Goal: Transaction & Acquisition: Obtain resource

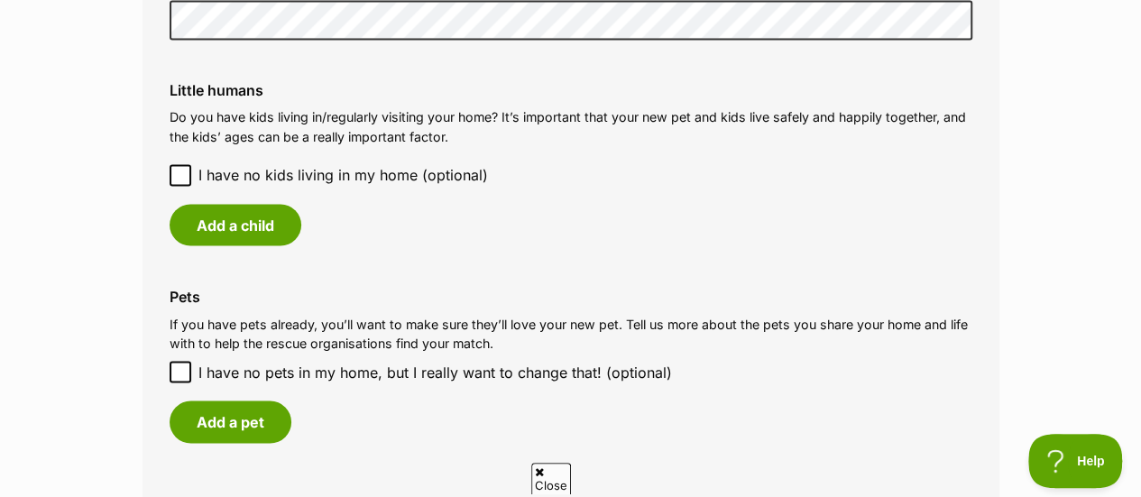
scroll to position [1494, 0]
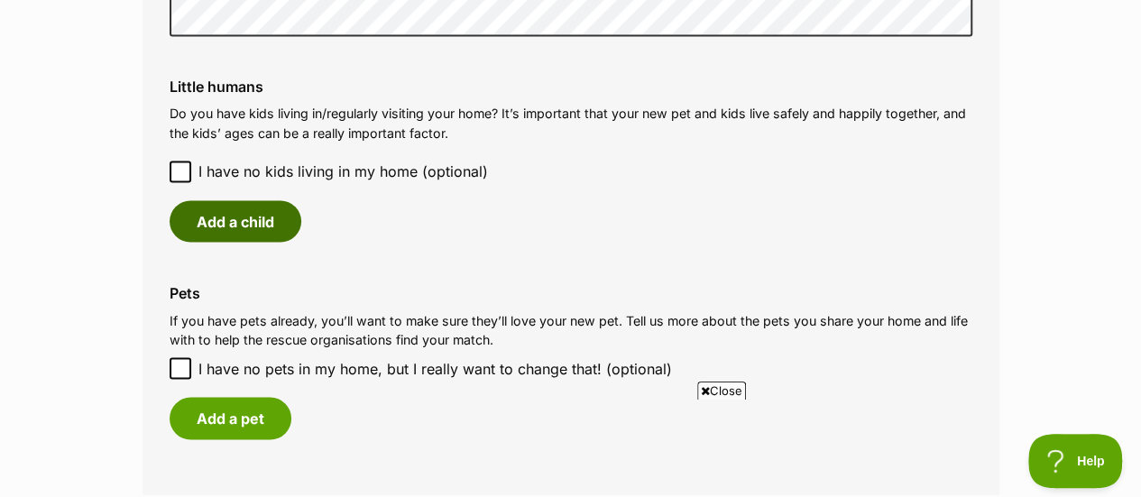
click at [215, 226] on button "Add a child" at bounding box center [236, 220] width 132 height 41
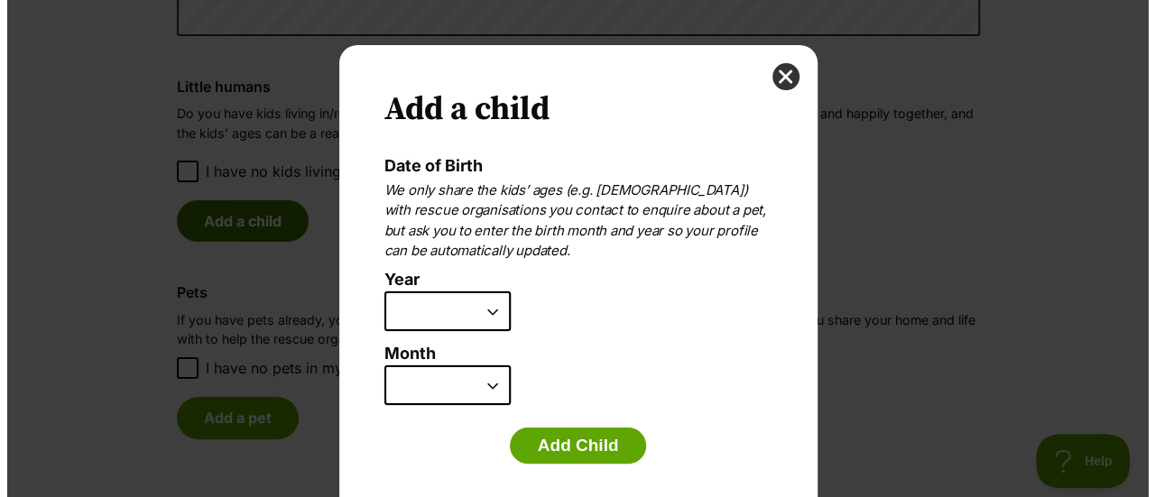
scroll to position [0, 0]
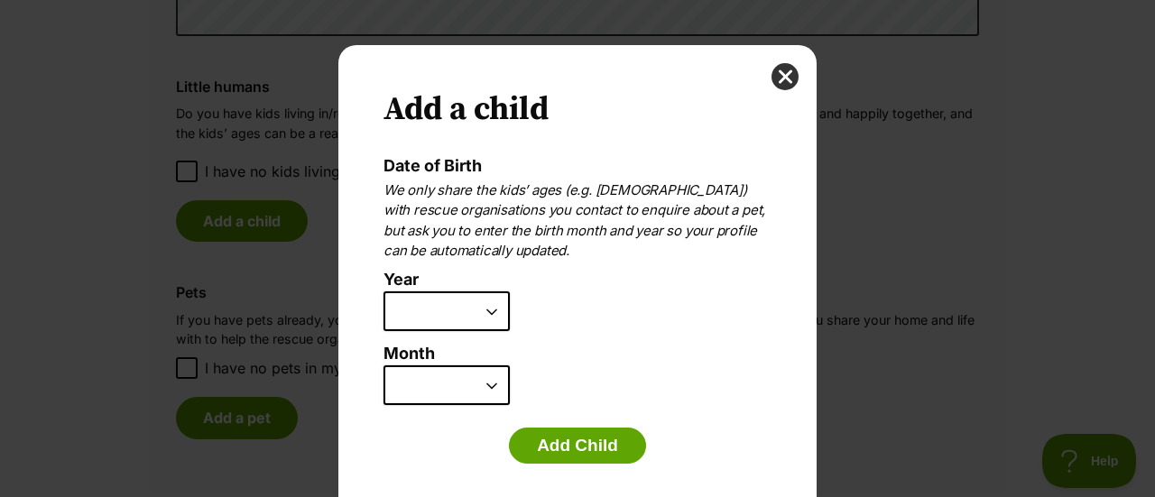
click at [485, 312] on select "2025 2024 2023 2022 2021 2020 2019 2018 2017 2016 2015 2014 2013 2012 2011 2010…" at bounding box center [446, 311] width 126 height 40
select select "2009"
click at [383, 291] on select "2025 2024 2023 2022 2021 2020 2019 2018 2017 2016 2015 2014 2013 2012 2011 2010…" at bounding box center [446, 311] width 126 height 40
click at [487, 383] on select "January February March April May June July August September October November De…" at bounding box center [446, 385] width 126 height 40
select select "8"
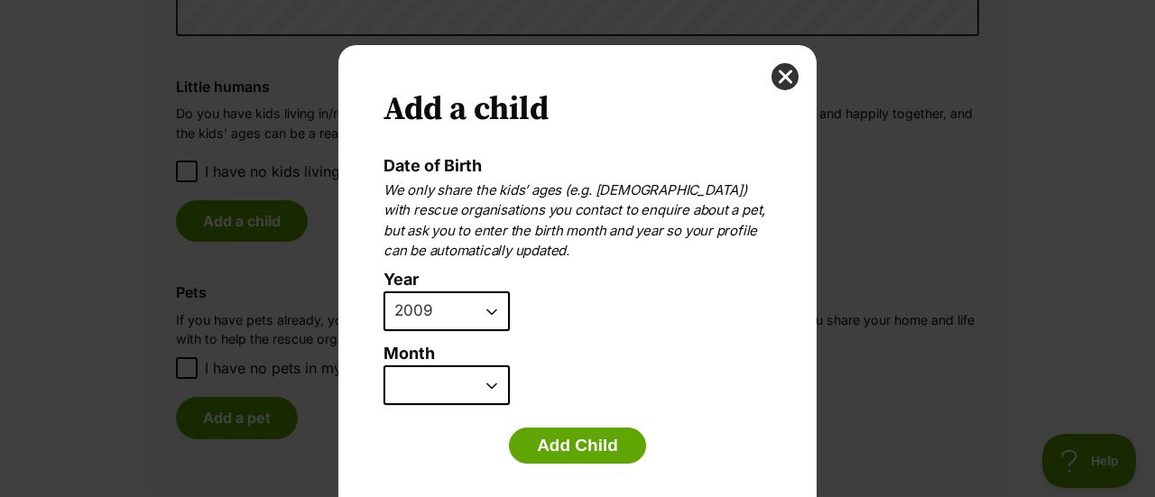
click at [383, 365] on select "January February March April May June July August September October November De…" at bounding box center [446, 385] width 126 height 40
click at [551, 446] on button "Add Child" at bounding box center [577, 446] width 137 height 36
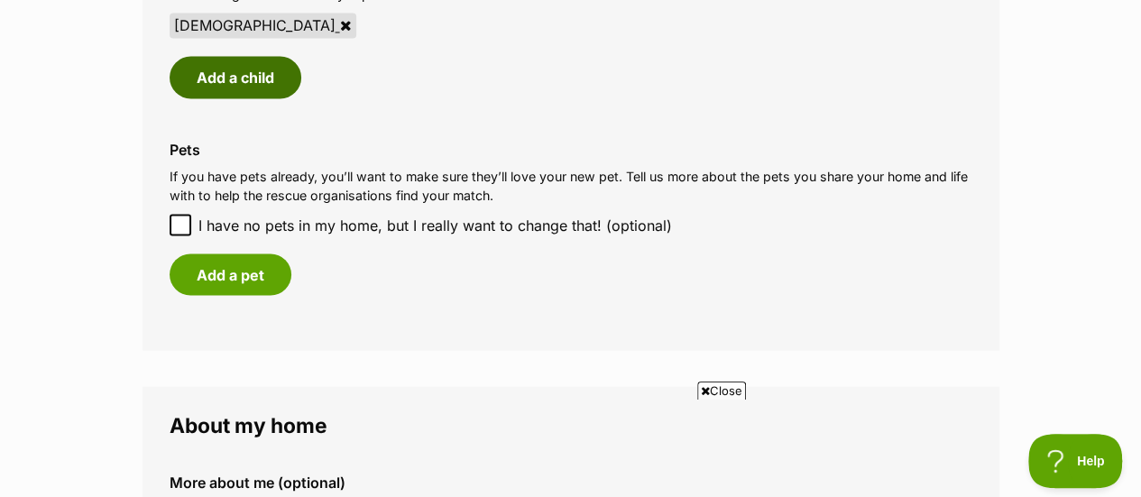
scroll to position [1641, 0]
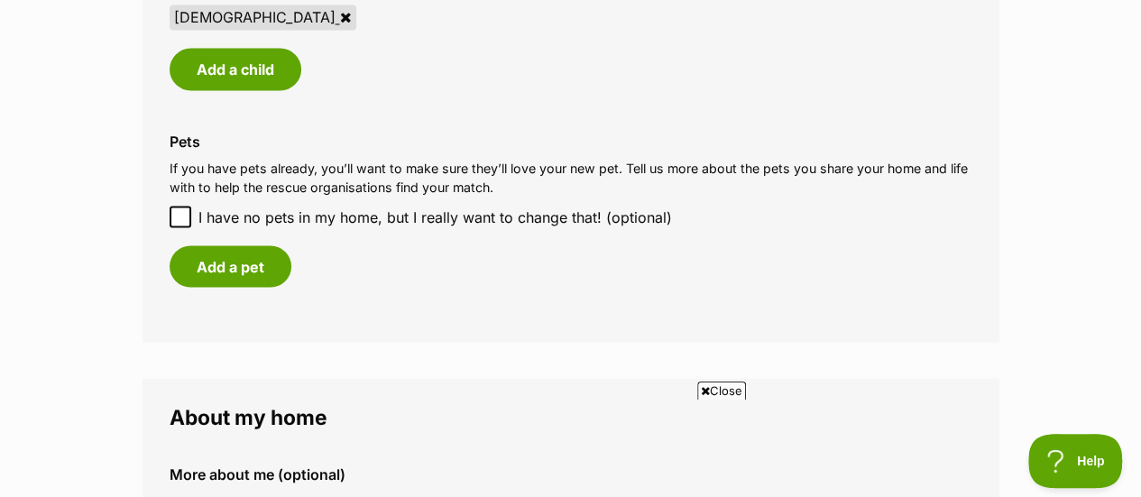
click at [705, 392] on icon at bounding box center [705, 391] width 9 height 12
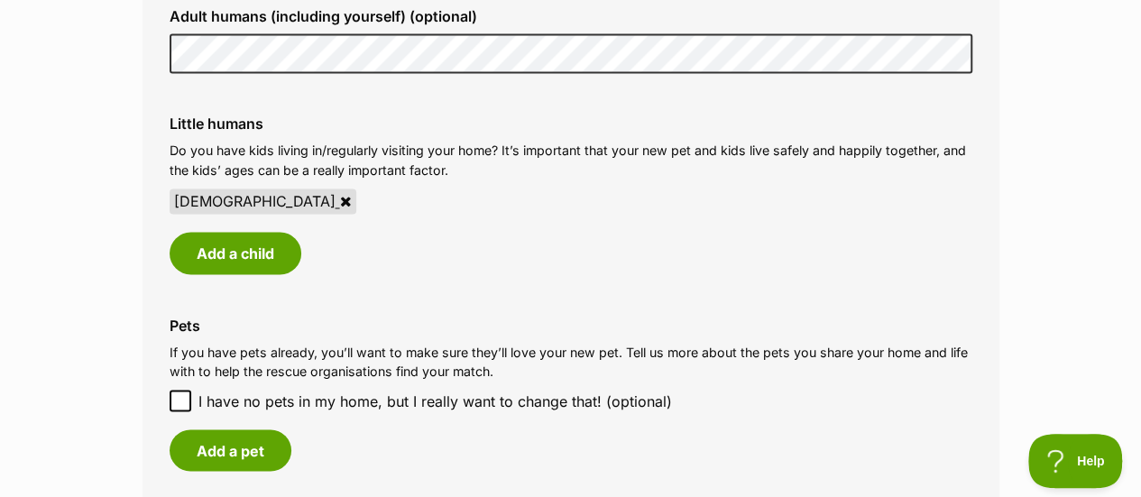
scroll to position [1455, 0]
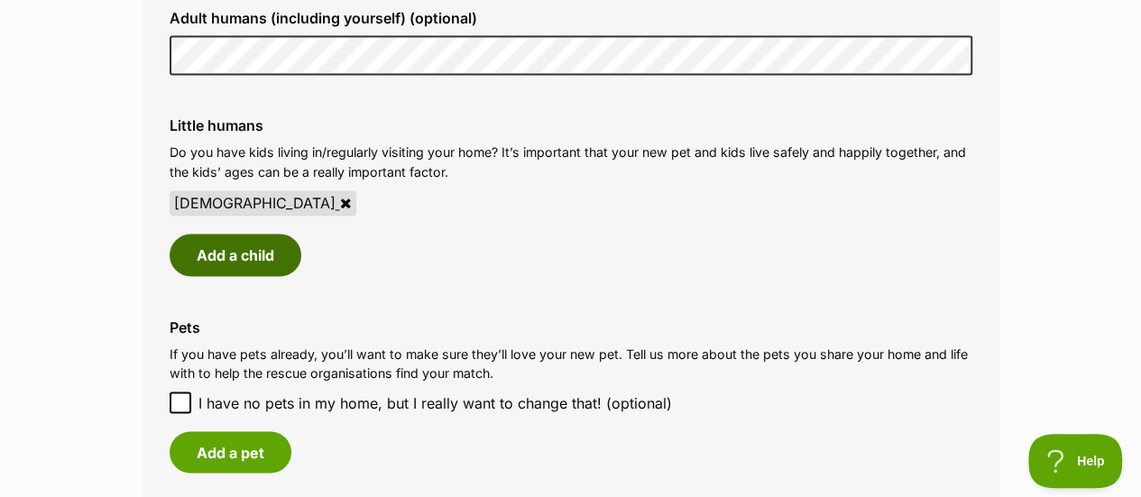
click at [272, 247] on button "Add a child" at bounding box center [236, 254] width 132 height 41
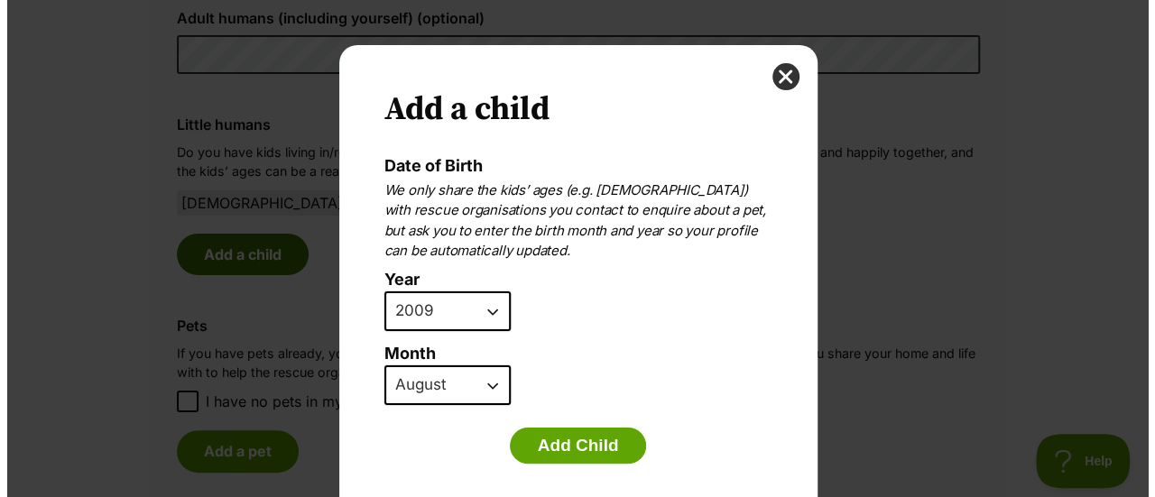
scroll to position [0, 0]
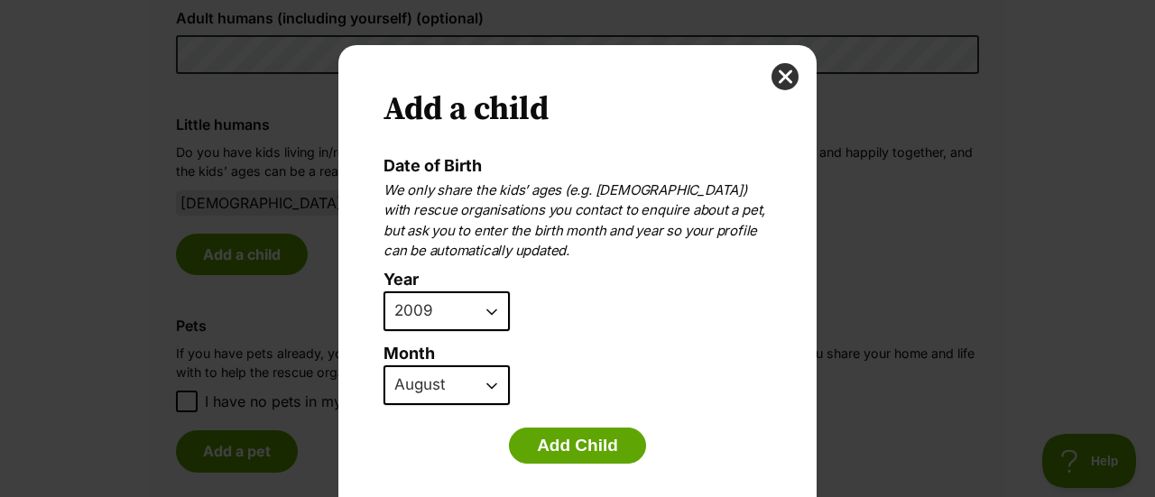
click at [487, 308] on select "2025 2024 2023 2022 2021 2020 2019 2018 2017 2016 2015 2014 2013 2012 2011 2010…" at bounding box center [446, 311] width 126 height 40
select select "2011"
click at [383, 291] on select "2025 2024 2023 2022 2021 2020 2019 2018 2017 2016 2015 2014 2013 2012 2011 2010…" at bounding box center [446, 311] width 126 height 40
click at [490, 388] on select "January February March April May June July August September October November De…" at bounding box center [446, 385] width 126 height 40
select select "5"
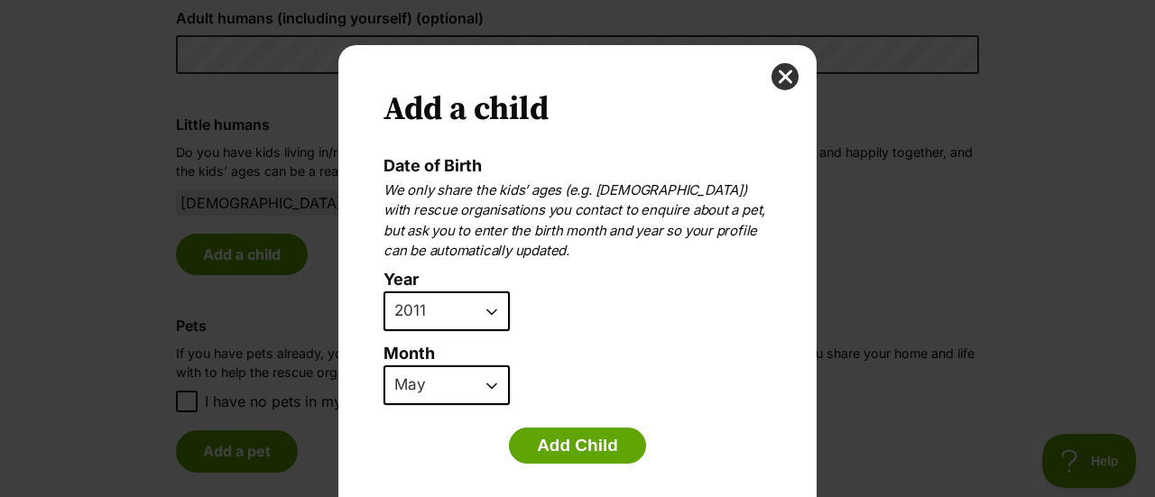
click at [383, 365] on select "January February March April May June July August September October November De…" at bounding box center [446, 385] width 126 height 40
click at [567, 446] on button "Add Child" at bounding box center [577, 446] width 137 height 36
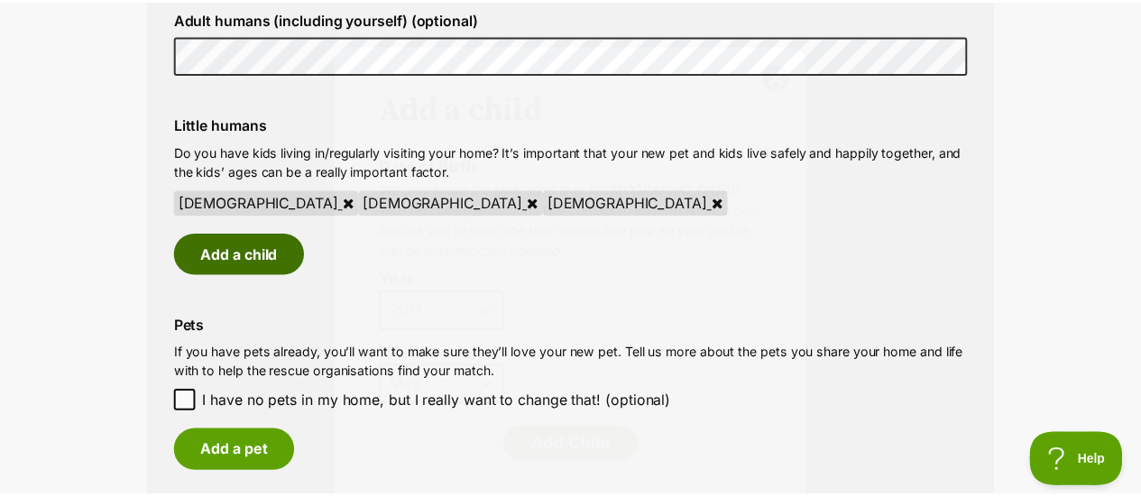
scroll to position [1454, 0]
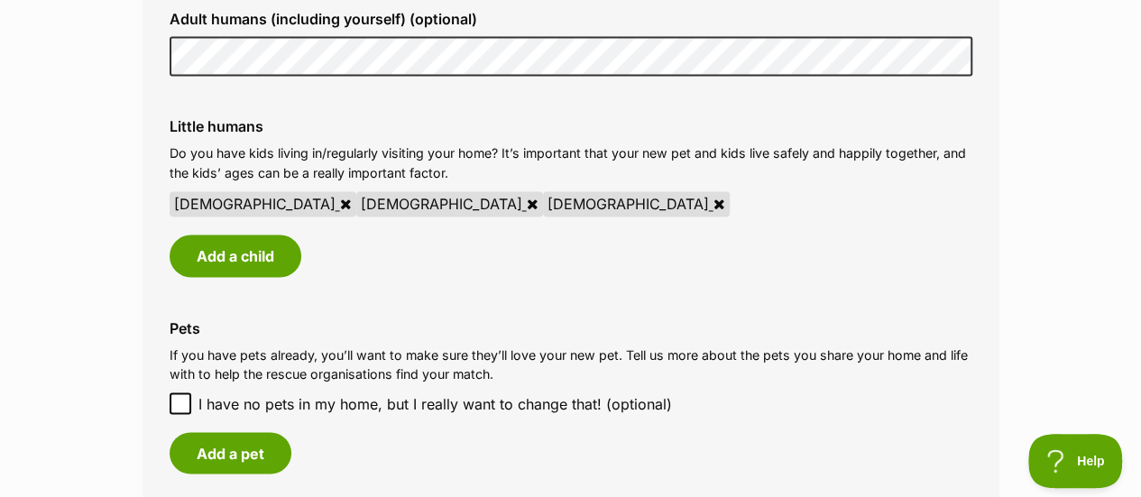
click at [713, 202] on icon at bounding box center [719, 204] width 12 height 14
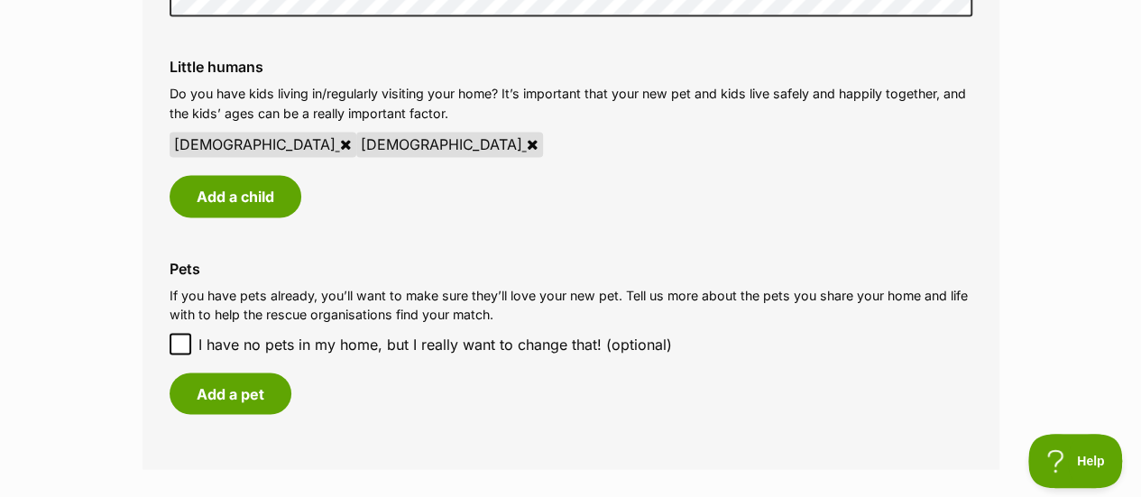
scroll to position [1546, 0]
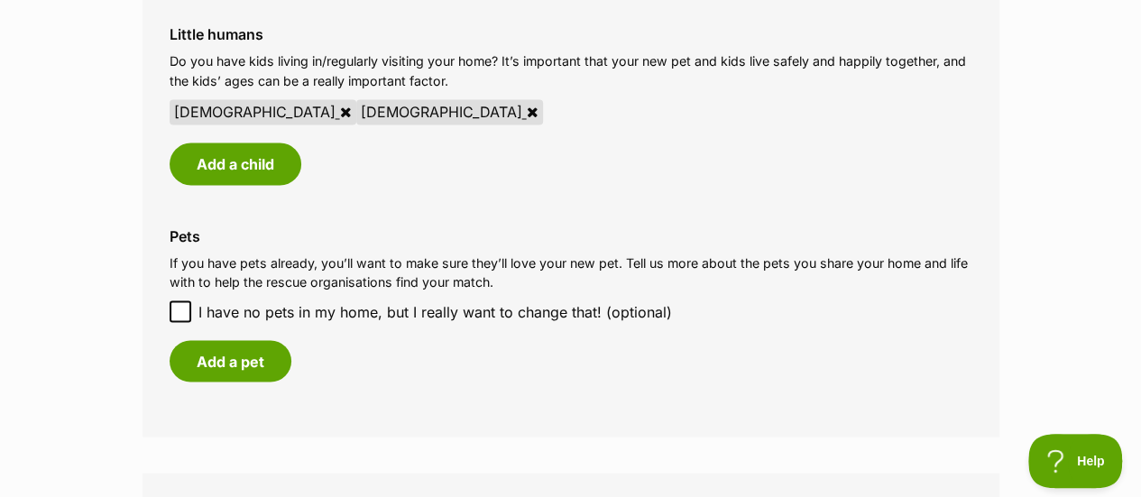
click at [181, 315] on icon at bounding box center [180, 311] width 13 height 13
click at [181, 315] on input "I have no pets in my home, but I really want to change that! (optional)" at bounding box center [181, 311] width 22 height 22
checkbox input "true"
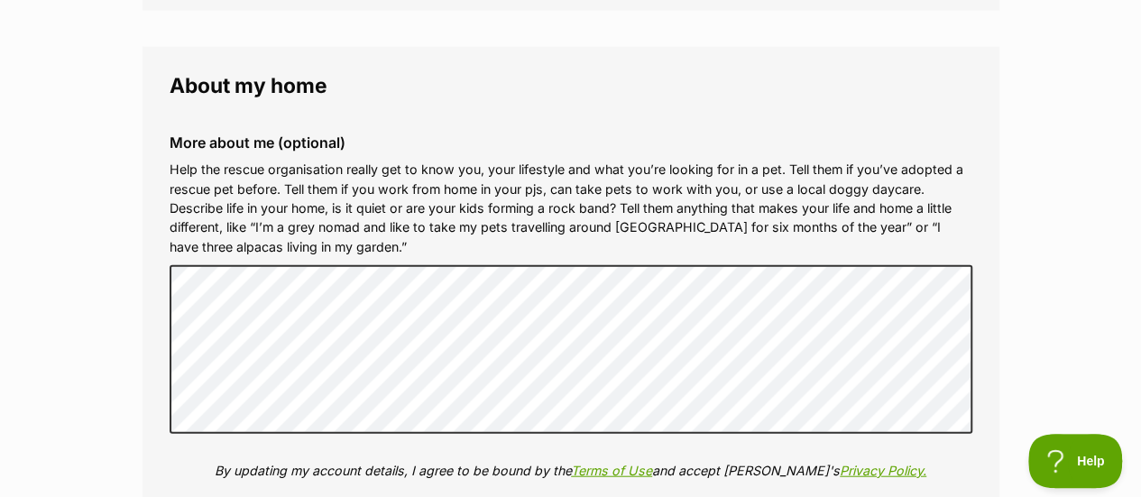
scroll to position [1921, 0]
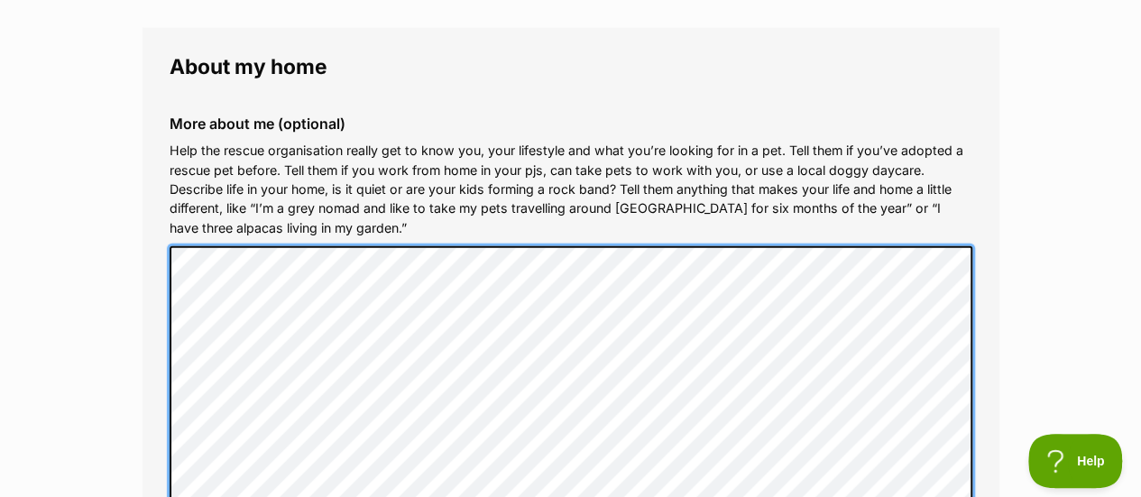
scroll to position [1930, 0]
click at [153, 237] on fieldset "About my home More about me (optional) Help the rescue organisation really get …" at bounding box center [571, 352] width 857 height 646
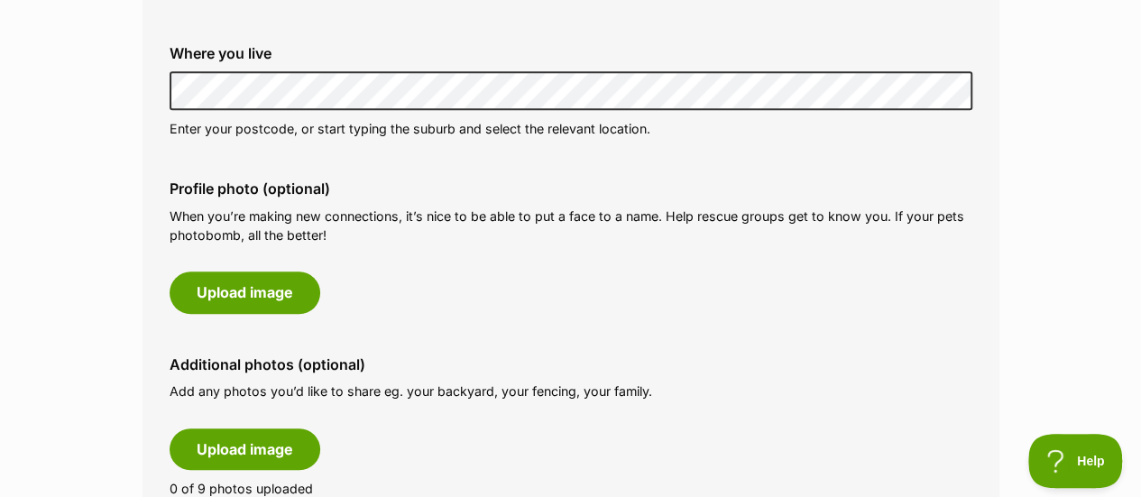
scroll to position [764, 0]
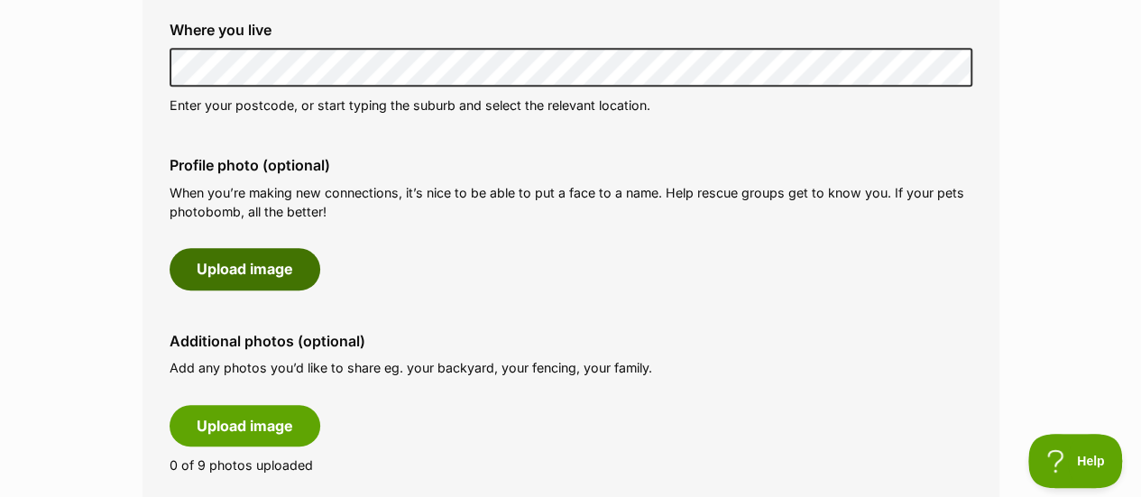
click at [264, 264] on button "Upload image" at bounding box center [245, 268] width 151 height 41
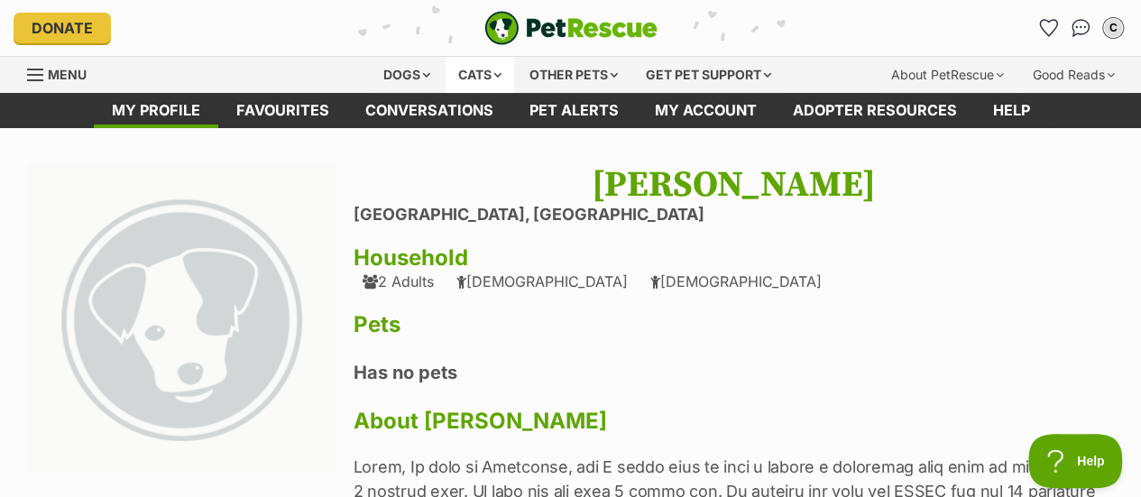
click at [483, 69] on div "Cats" at bounding box center [480, 75] width 69 height 36
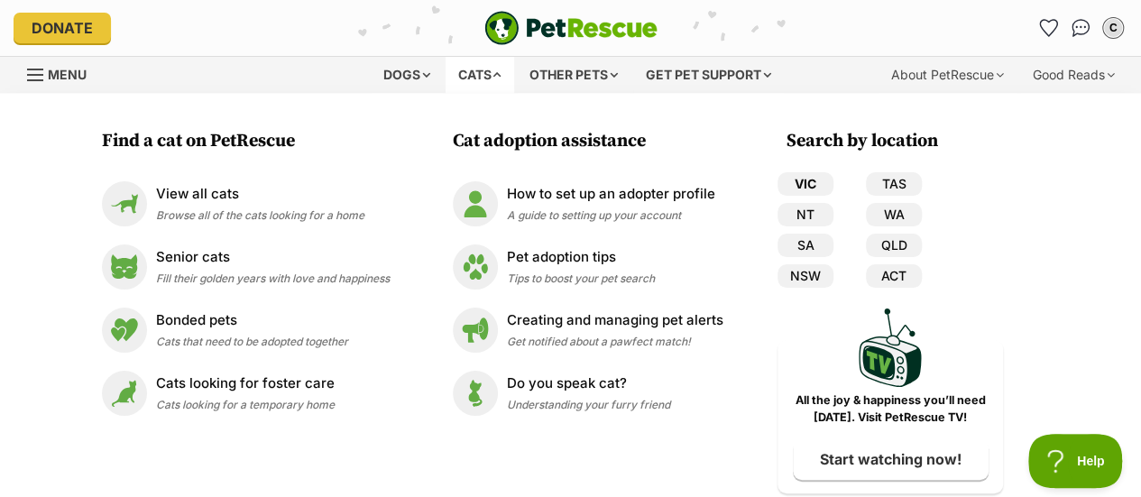
click at [815, 179] on link "VIC" at bounding box center [806, 183] width 56 height 23
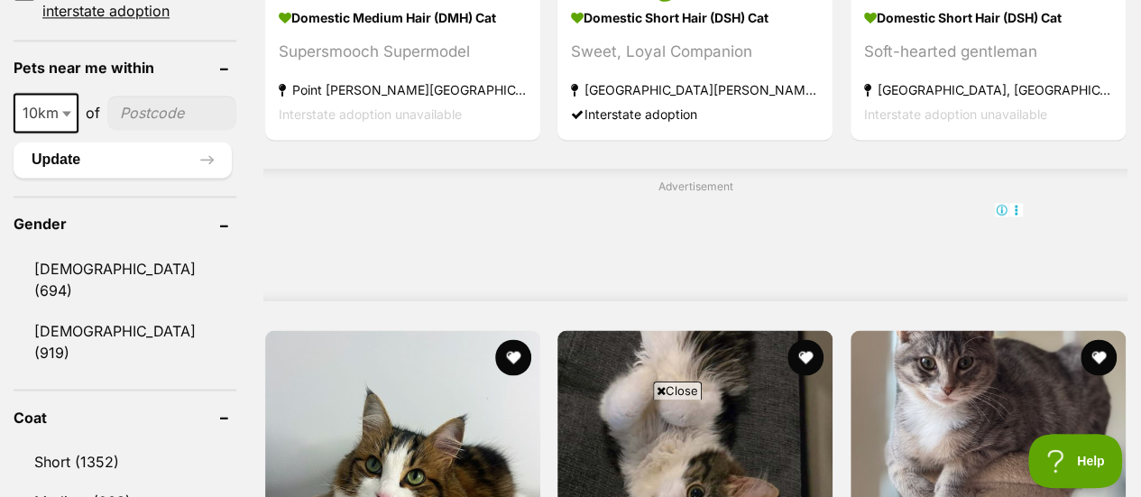
scroll to position [1399, 0]
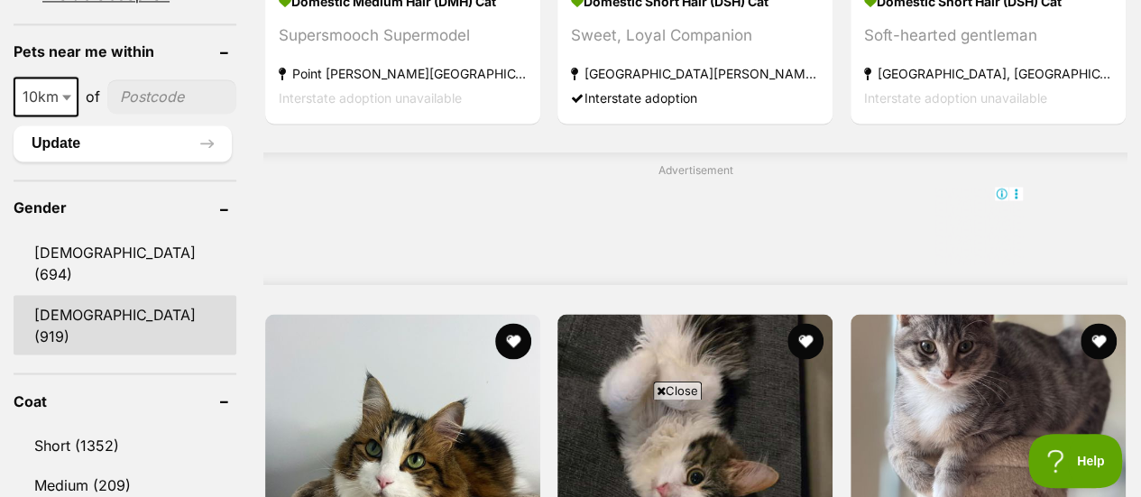
click at [41, 295] on link "Female (919)" at bounding box center [125, 325] width 223 height 60
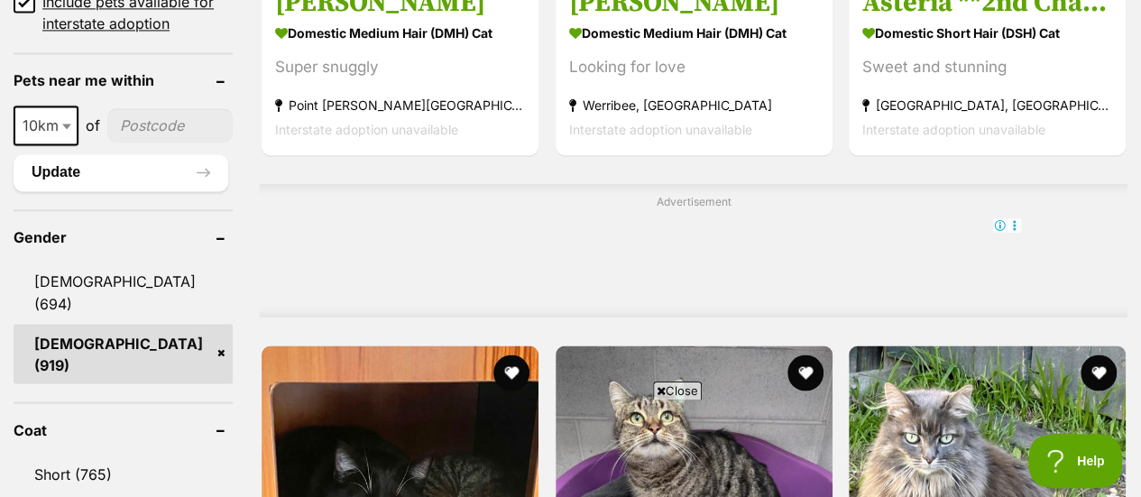
scroll to position [1423, 0]
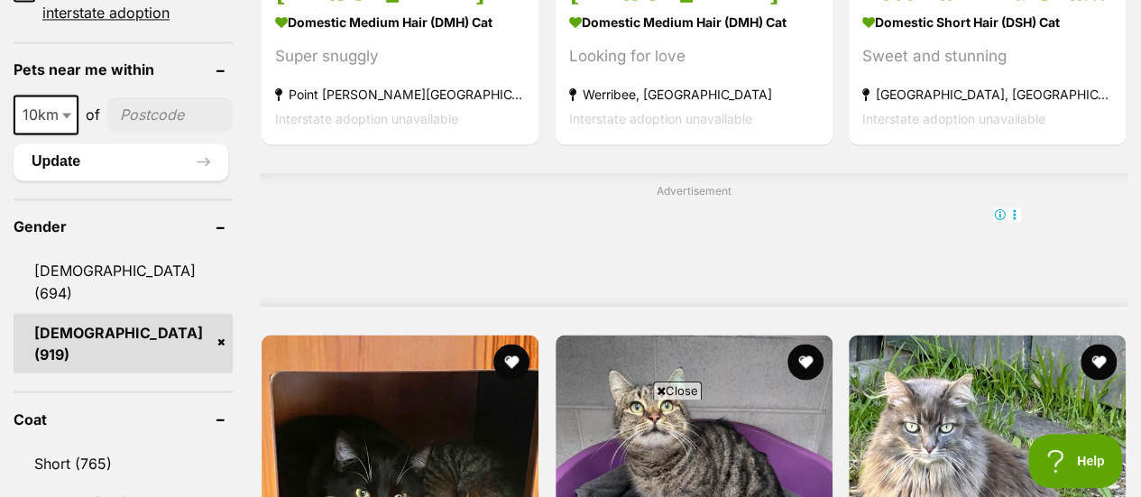
click at [218, 313] on link "Female (919)" at bounding box center [123, 343] width 219 height 60
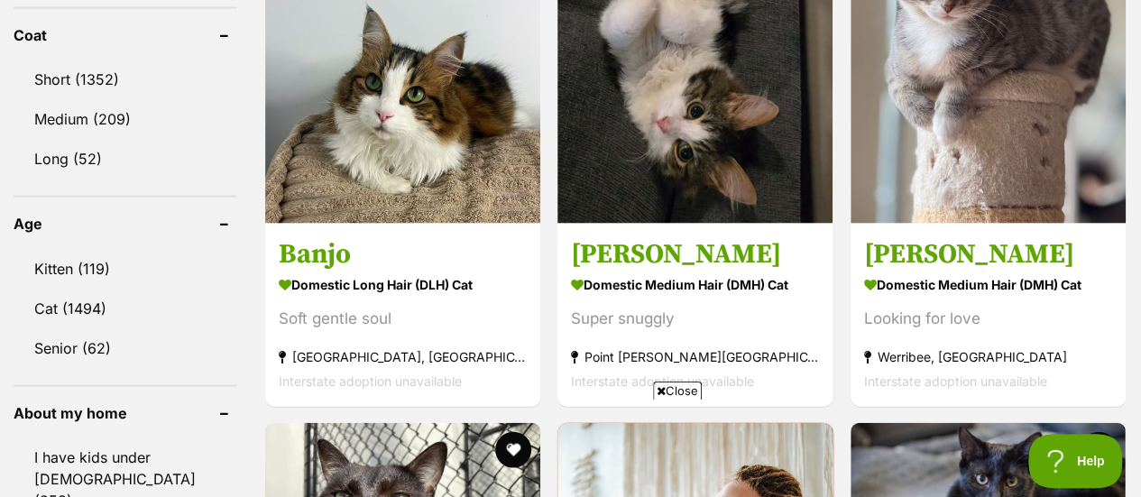
scroll to position [1765, 0]
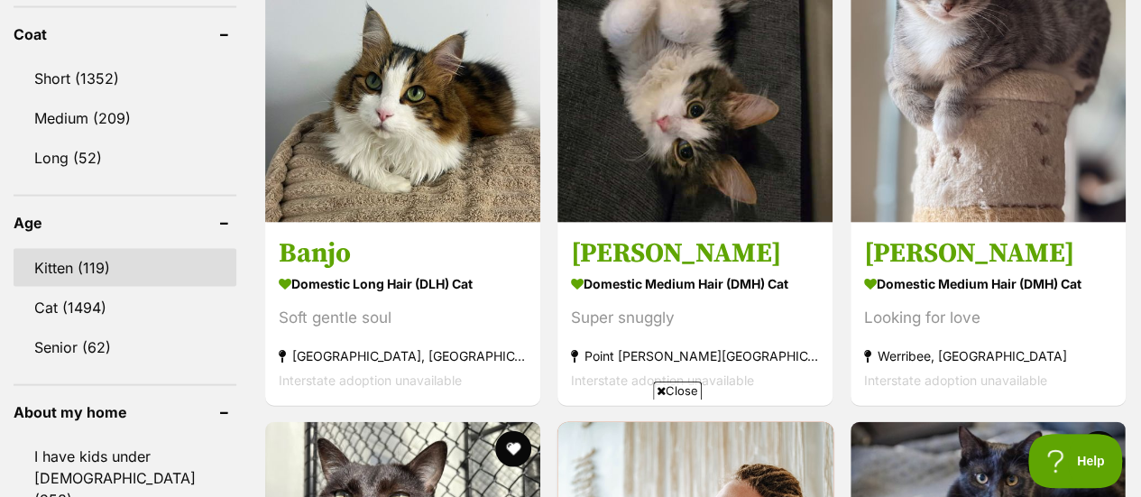
click at [63, 249] on link "Kitten (119)" at bounding box center [125, 268] width 223 height 38
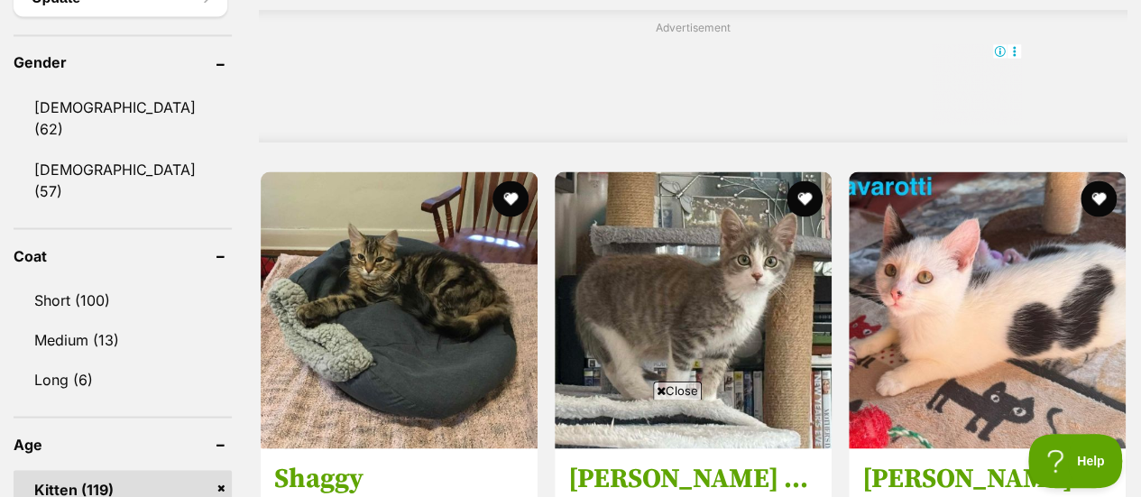
scroll to position [1559, 0]
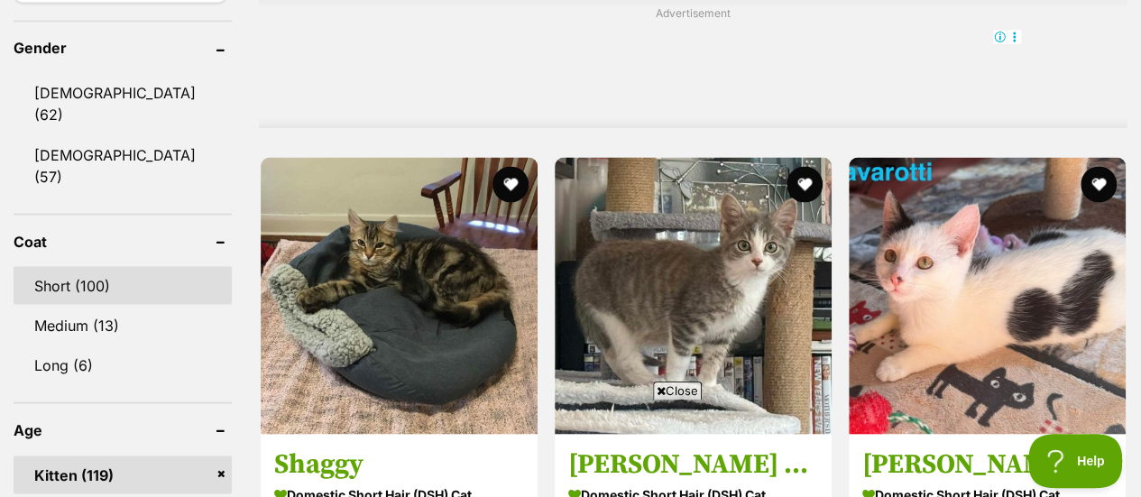
click at [65, 266] on link "Short (100)" at bounding box center [123, 285] width 218 height 38
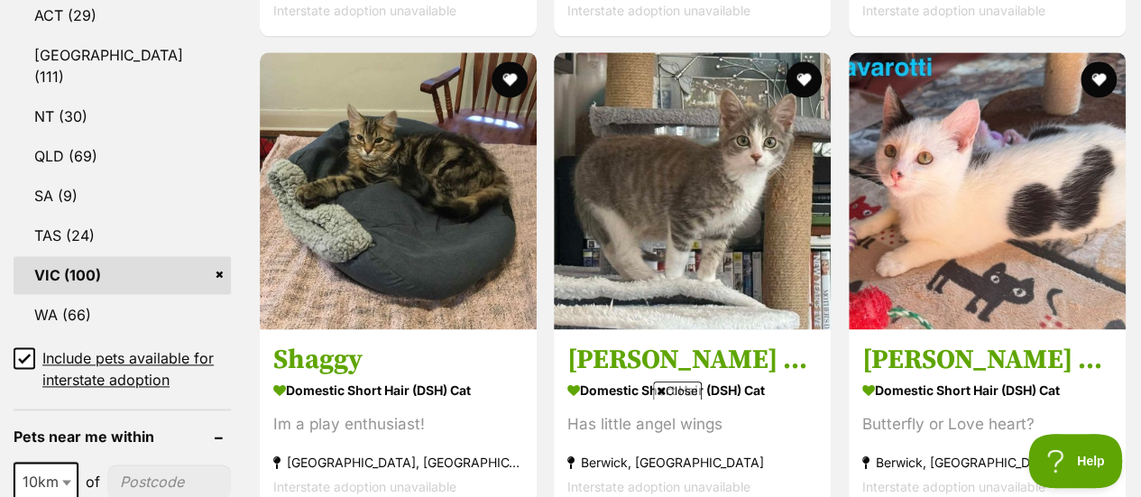
scroll to position [1072, 0]
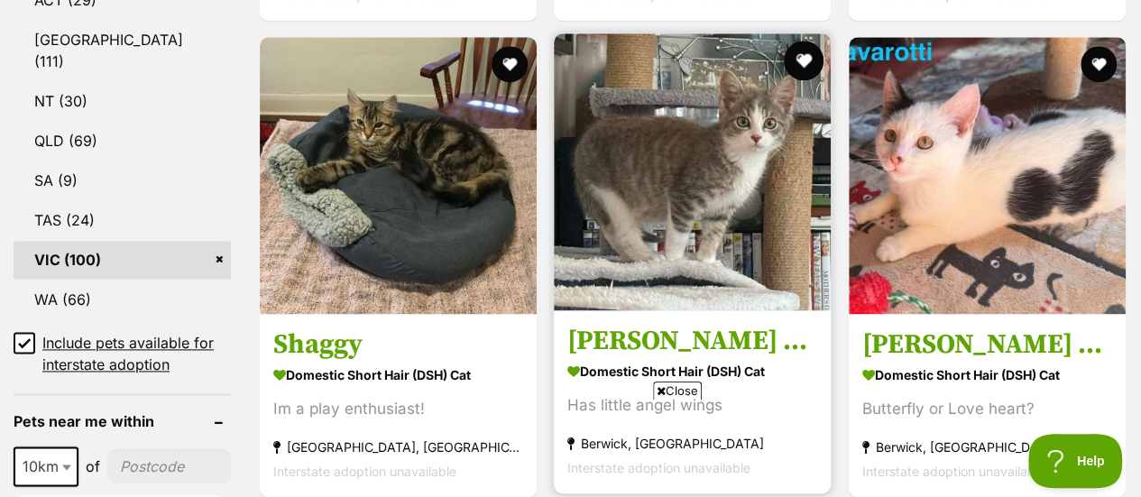
click at [805, 63] on button "favourite" at bounding box center [805, 61] width 40 height 40
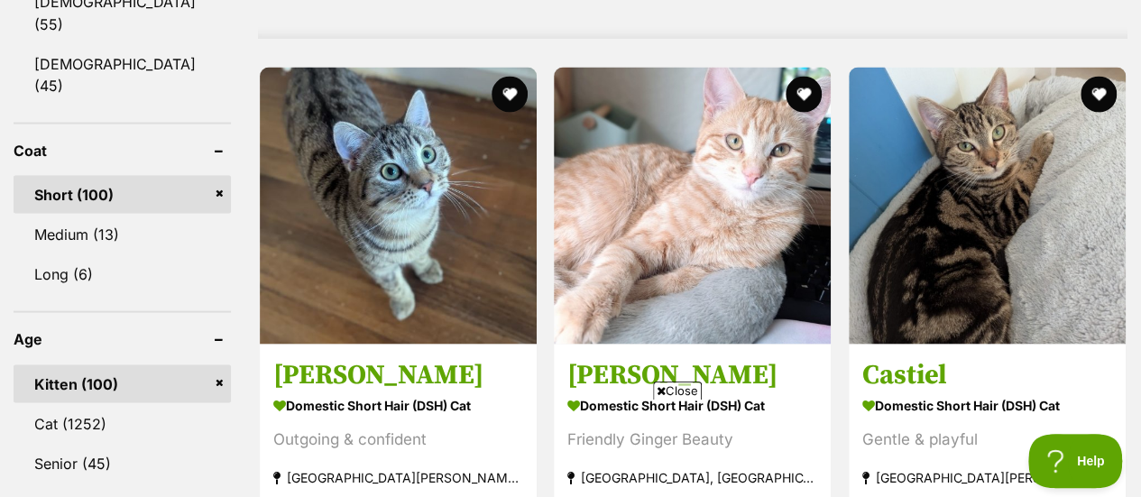
scroll to position [1711, 0]
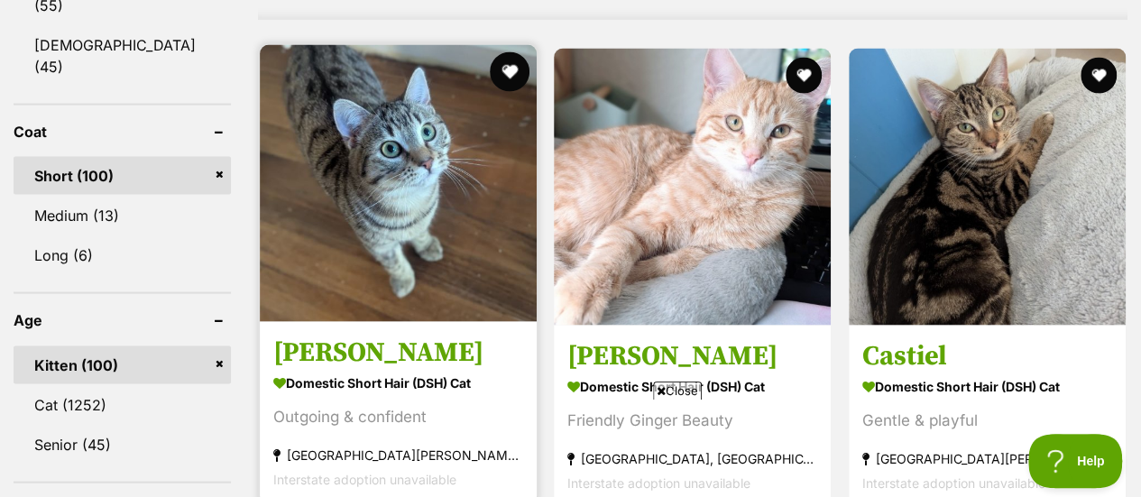
click at [506, 77] on button "favourite" at bounding box center [510, 72] width 40 height 40
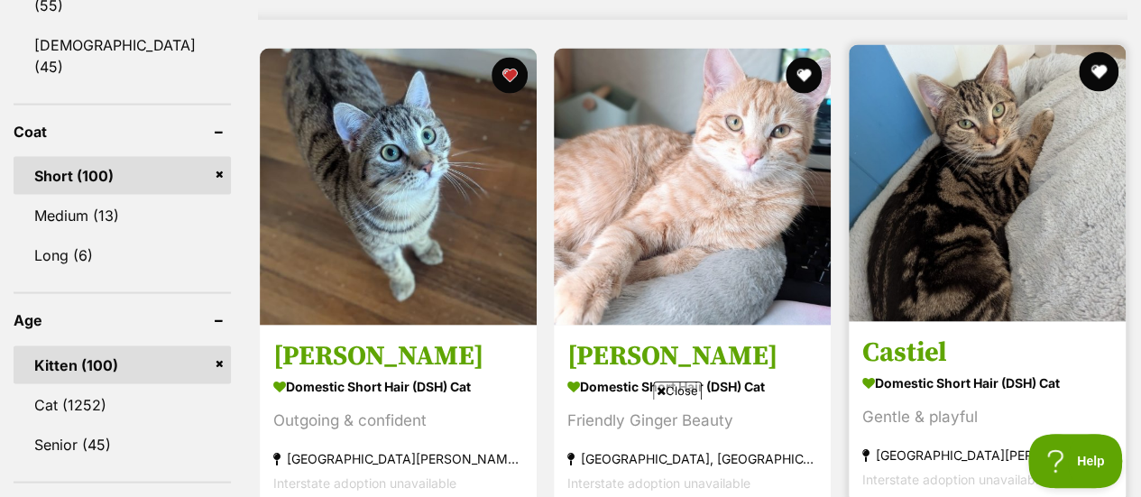
click at [1090, 77] on button "favourite" at bounding box center [1099, 72] width 40 height 40
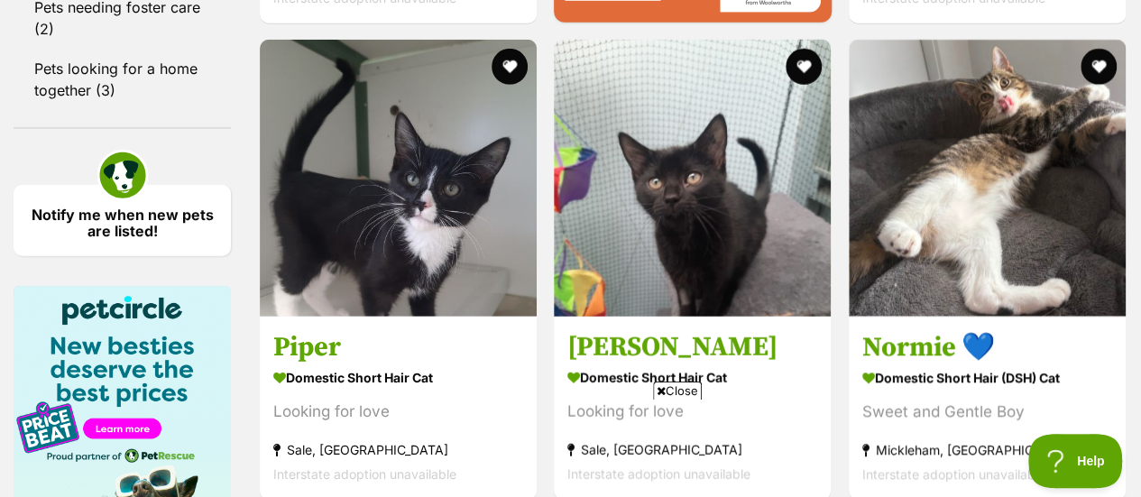
scroll to position [2690, 0]
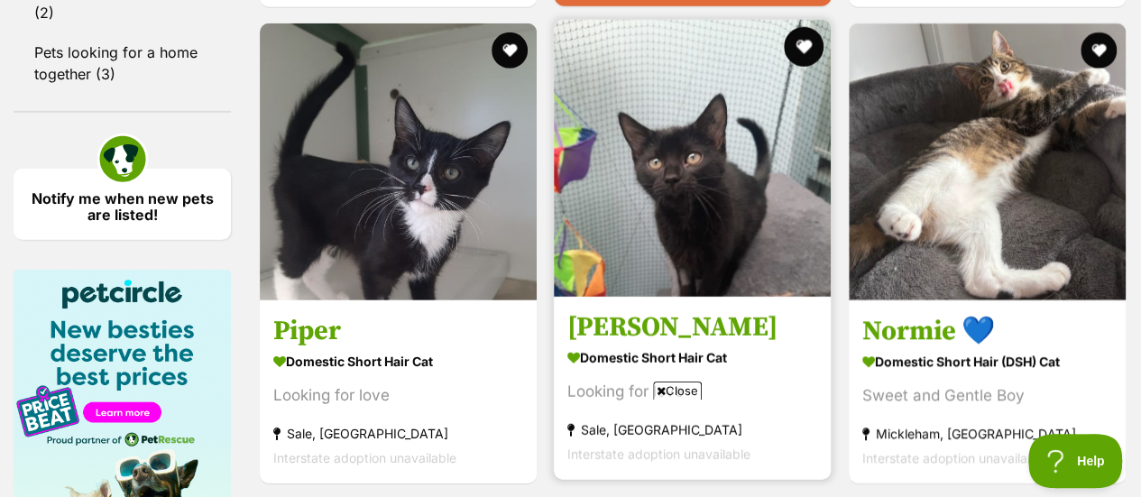
click at [800, 41] on button "favourite" at bounding box center [805, 47] width 40 height 40
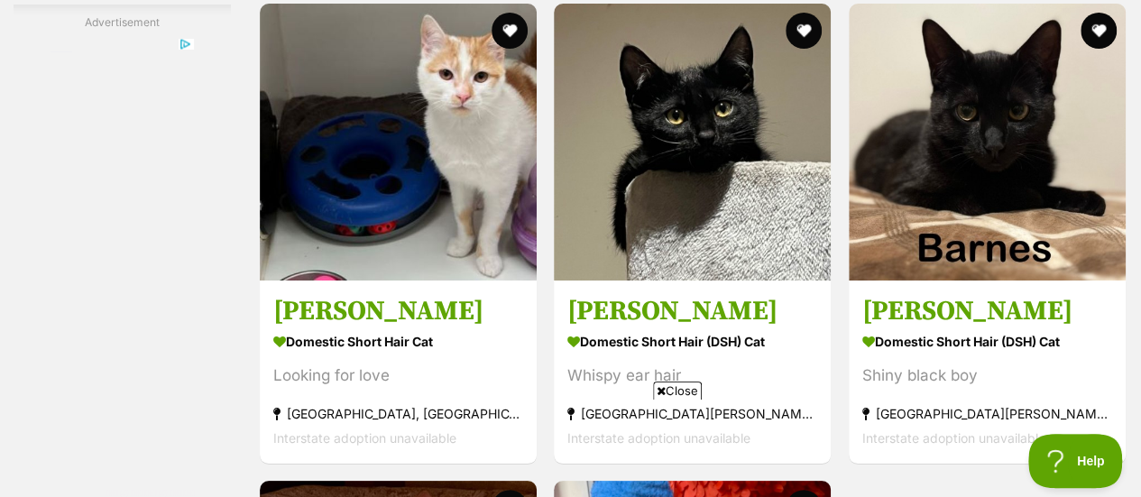
scroll to position [3362, 0]
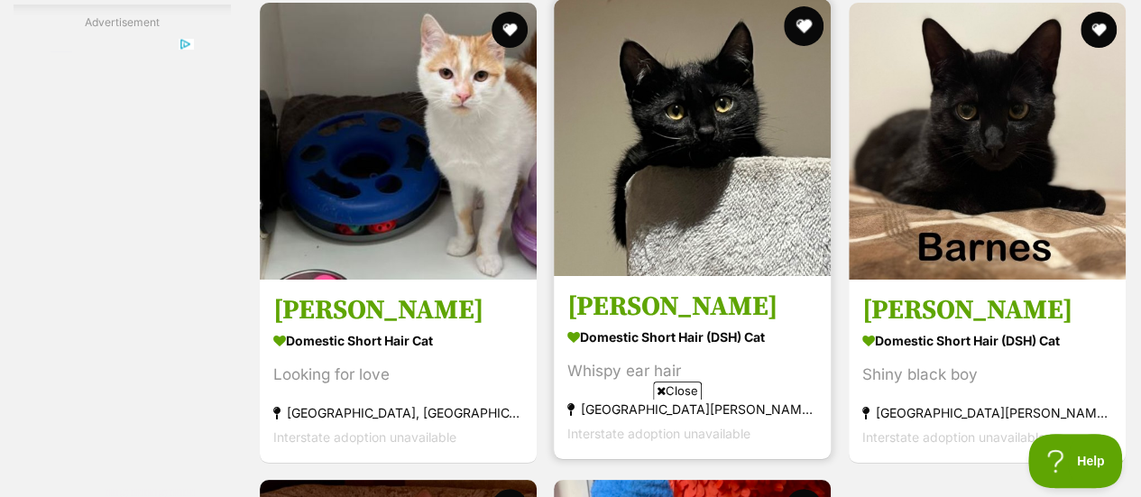
click at [806, 31] on button "favourite" at bounding box center [805, 26] width 40 height 40
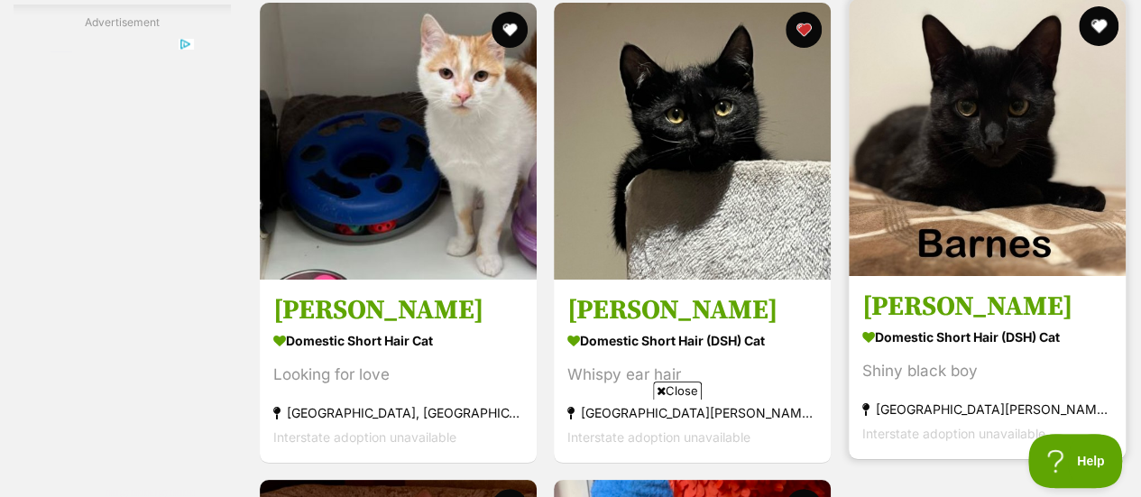
click at [1102, 32] on button "favourite" at bounding box center [1099, 26] width 40 height 40
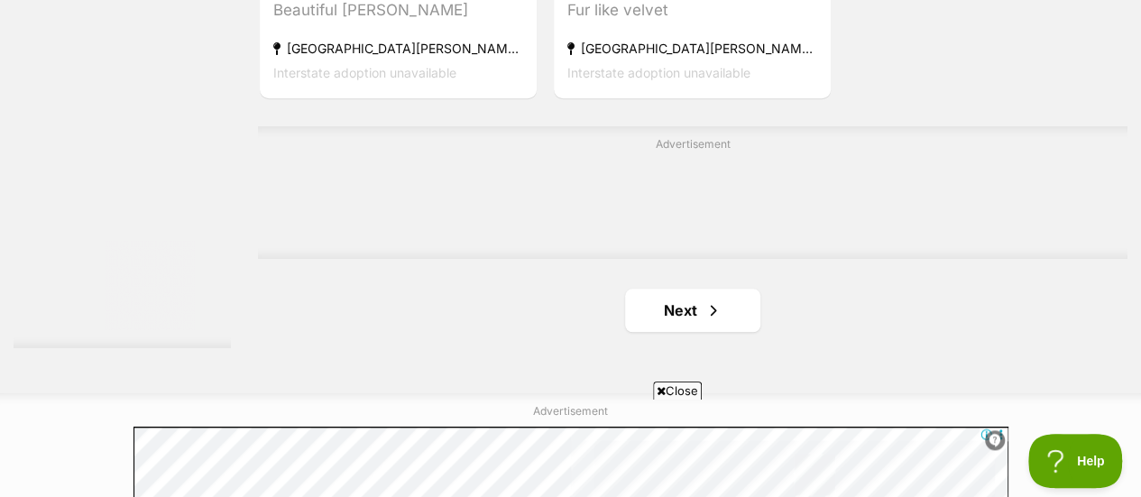
scroll to position [4207, 0]
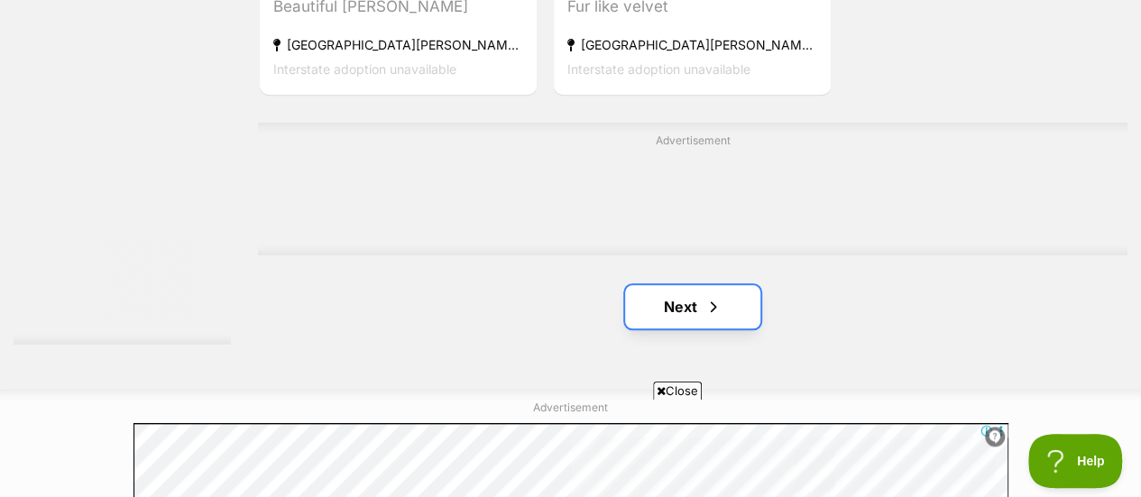
click at [708, 309] on span "Next page" at bounding box center [713, 307] width 18 height 22
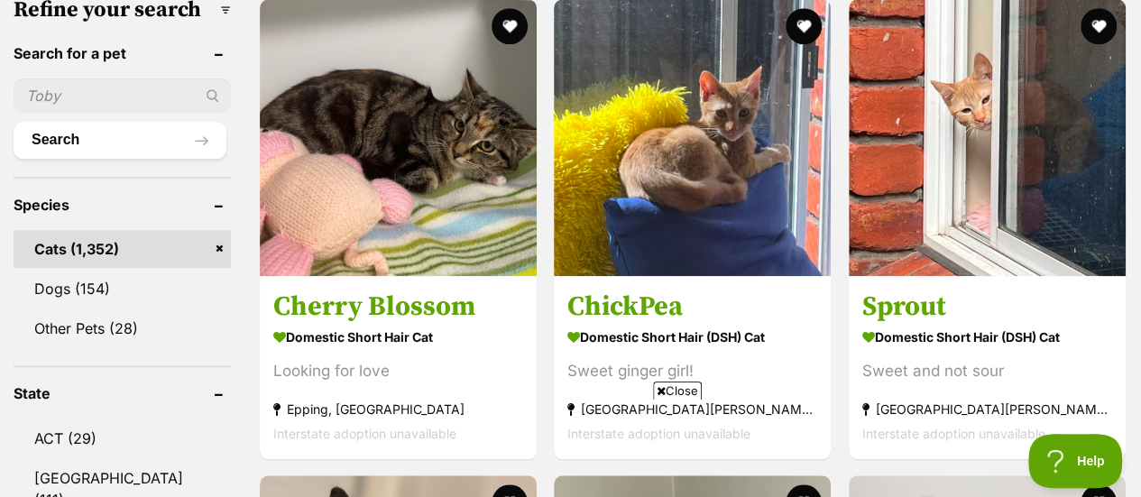
scroll to position [635, 0]
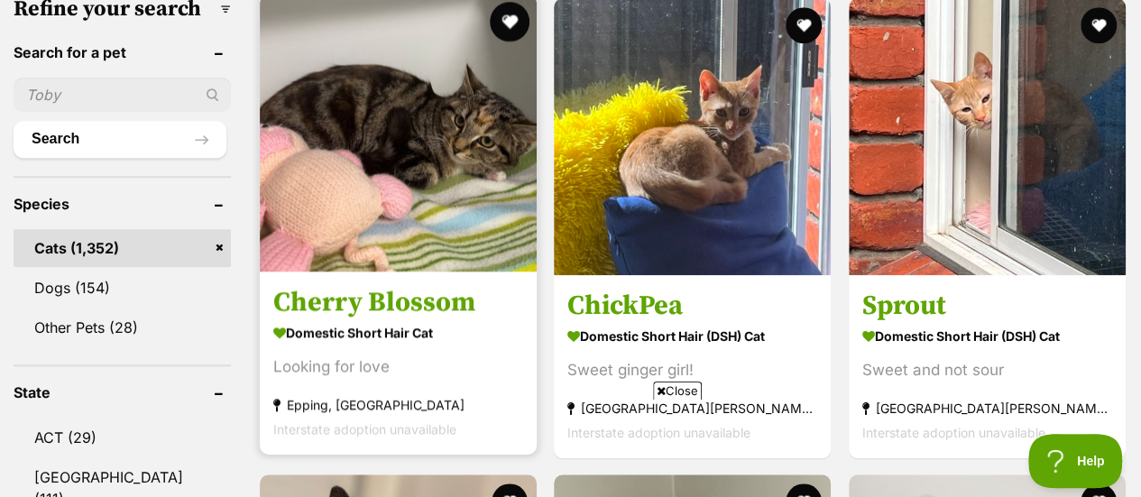
click at [511, 19] on button "favourite" at bounding box center [510, 22] width 40 height 40
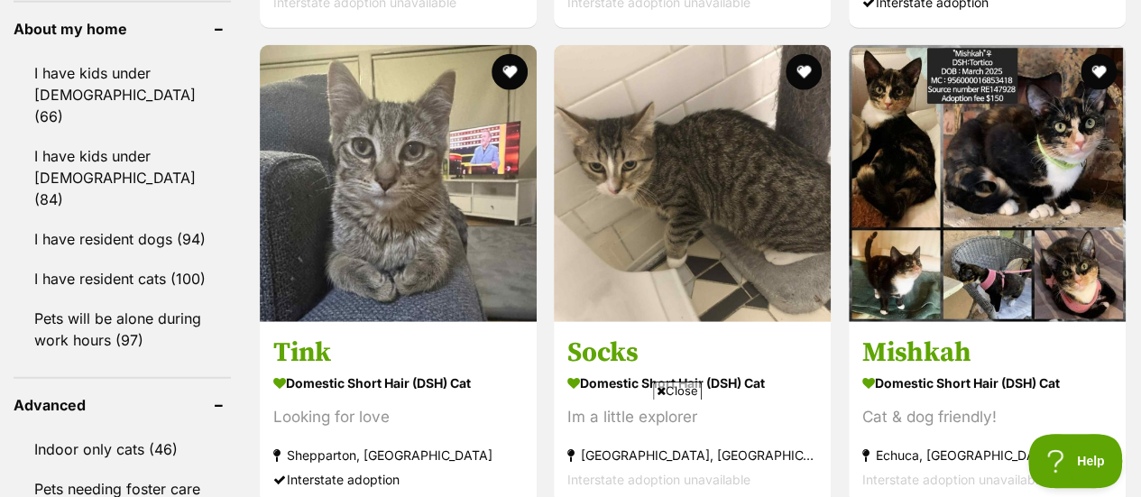
scroll to position [2193, 0]
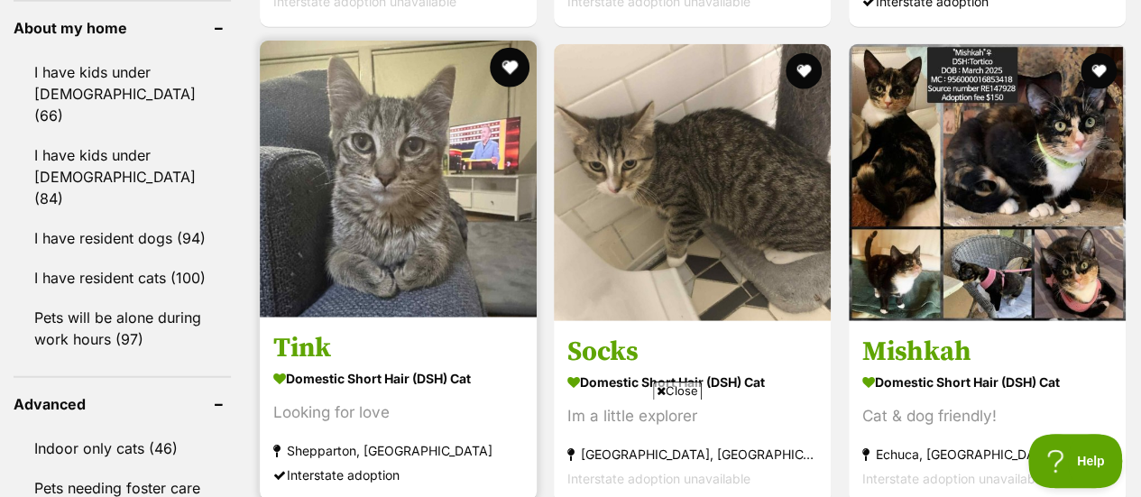
click at [511, 67] on button "favourite" at bounding box center [510, 68] width 40 height 40
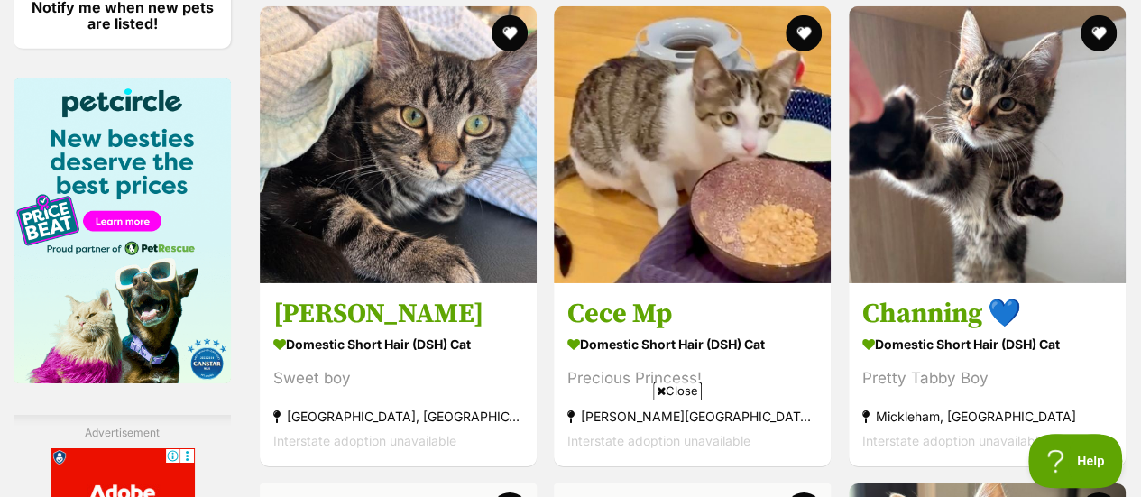
scroll to position [2883, 0]
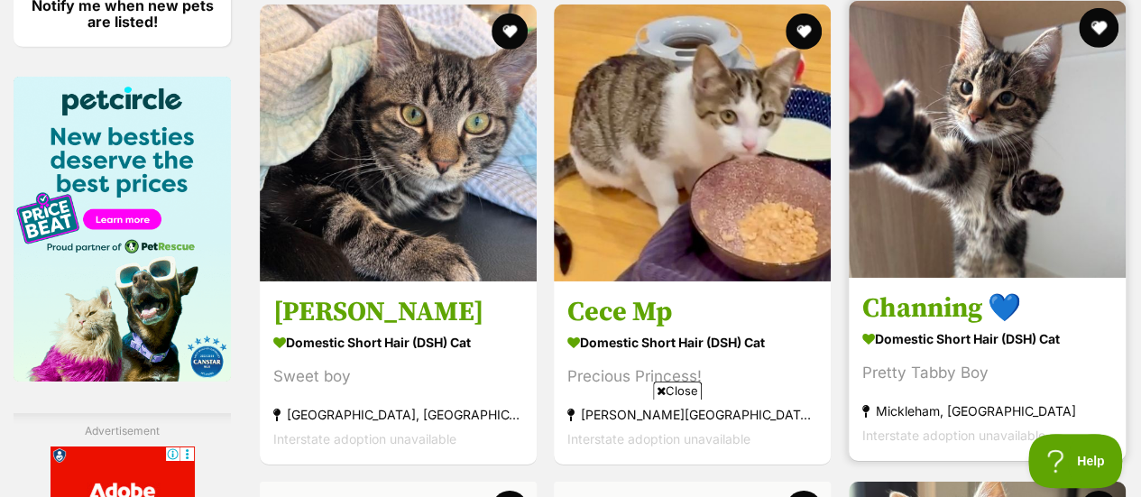
click at [1097, 30] on button "favourite" at bounding box center [1099, 28] width 40 height 40
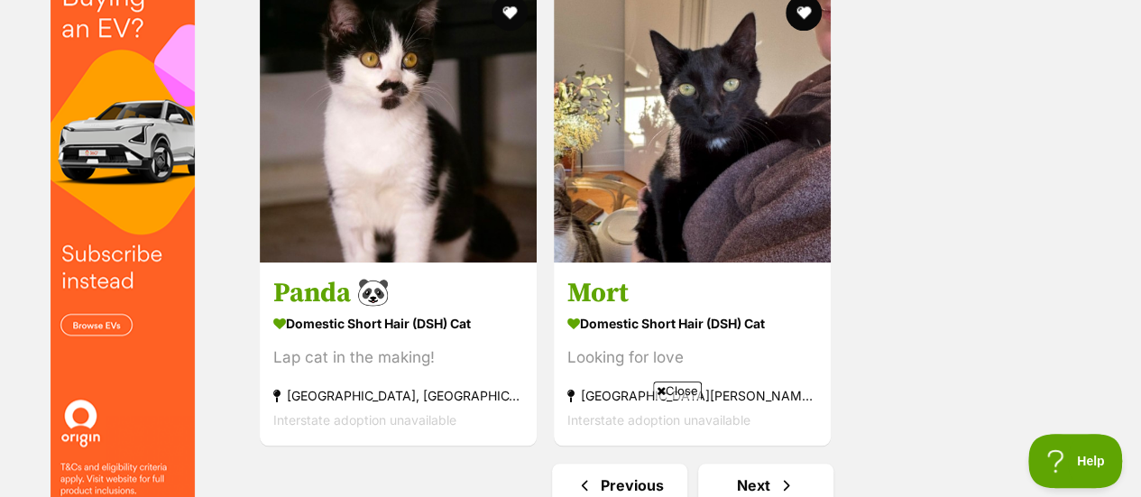
scroll to position [4033, 0]
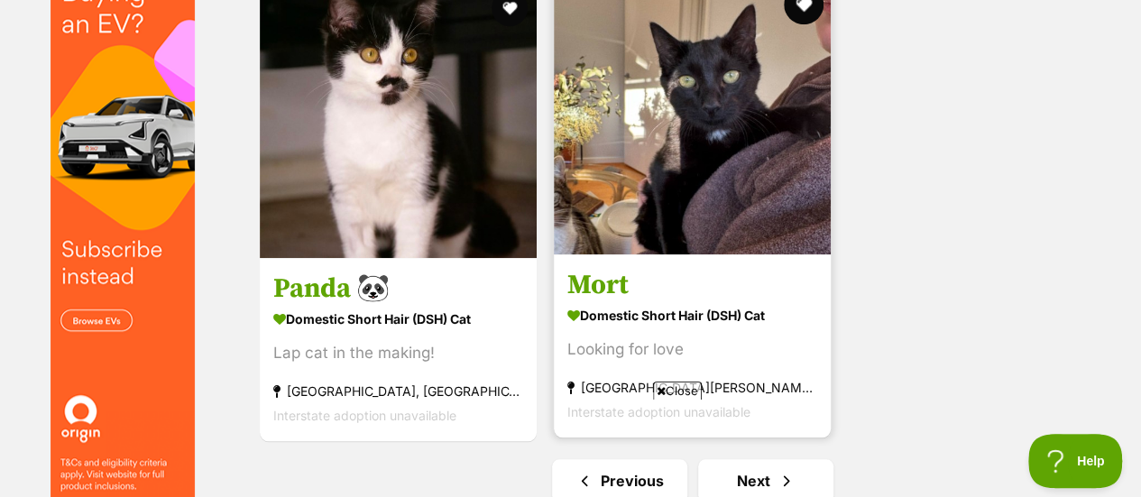
click at [800, 13] on button "favourite" at bounding box center [805, 5] width 40 height 40
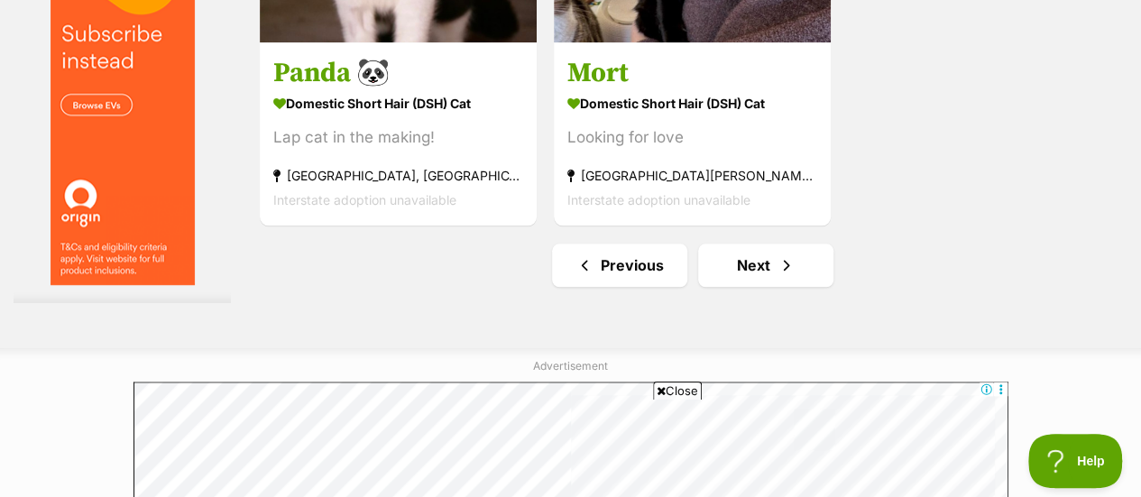
scroll to position [4263, 0]
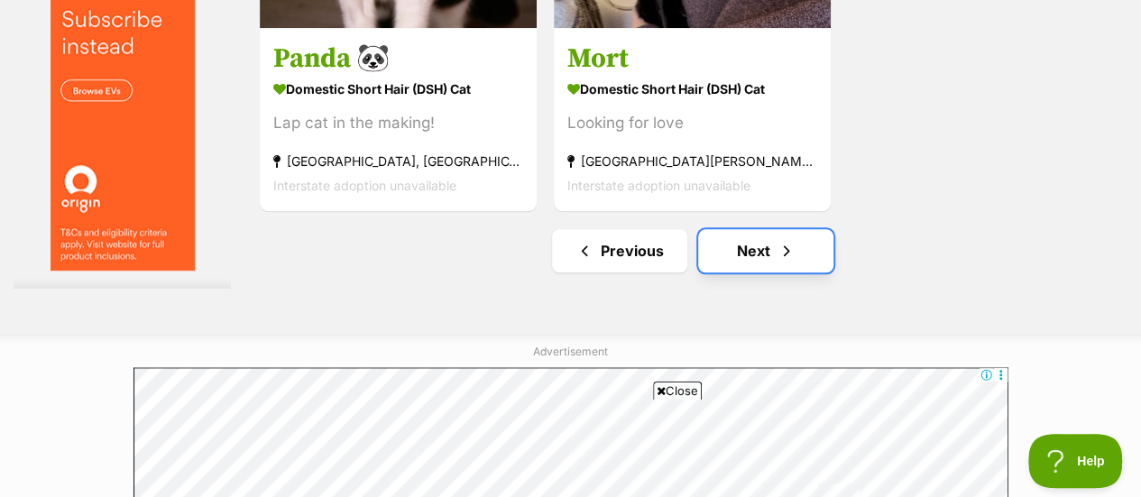
click at [772, 261] on link "Next" at bounding box center [765, 250] width 135 height 43
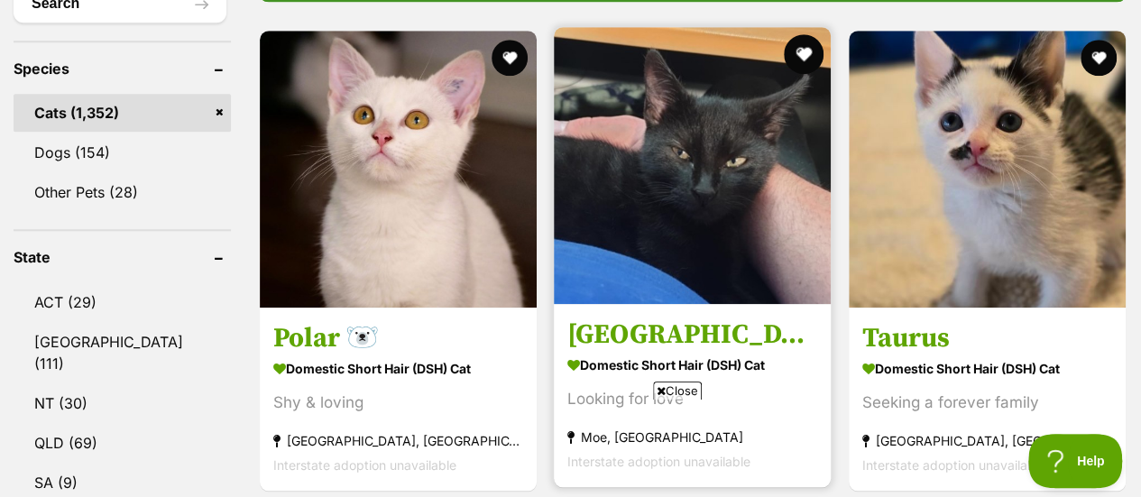
click at [796, 49] on button "favourite" at bounding box center [805, 54] width 40 height 40
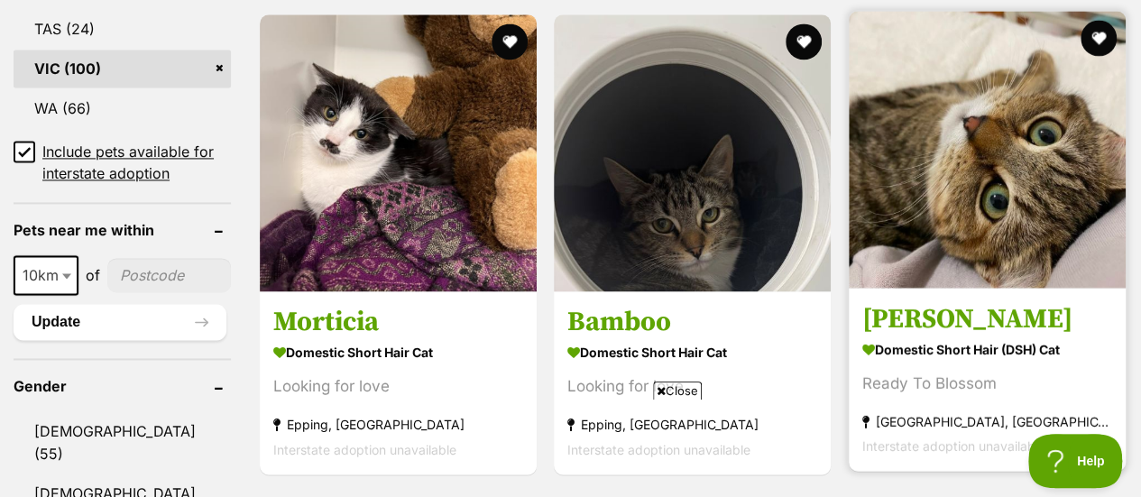
scroll to position [1263, 0]
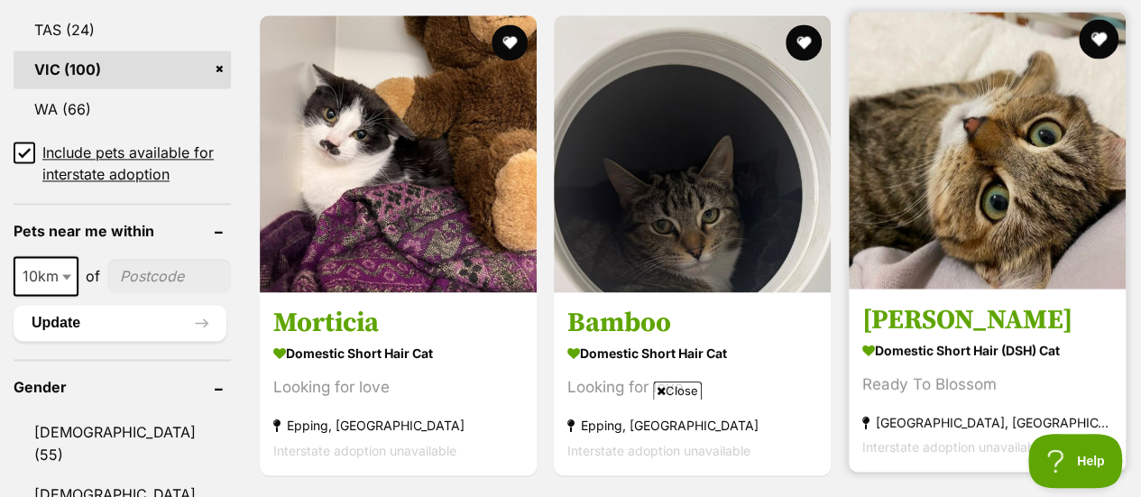
click at [1099, 44] on button "favourite" at bounding box center [1099, 39] width 40 height 40
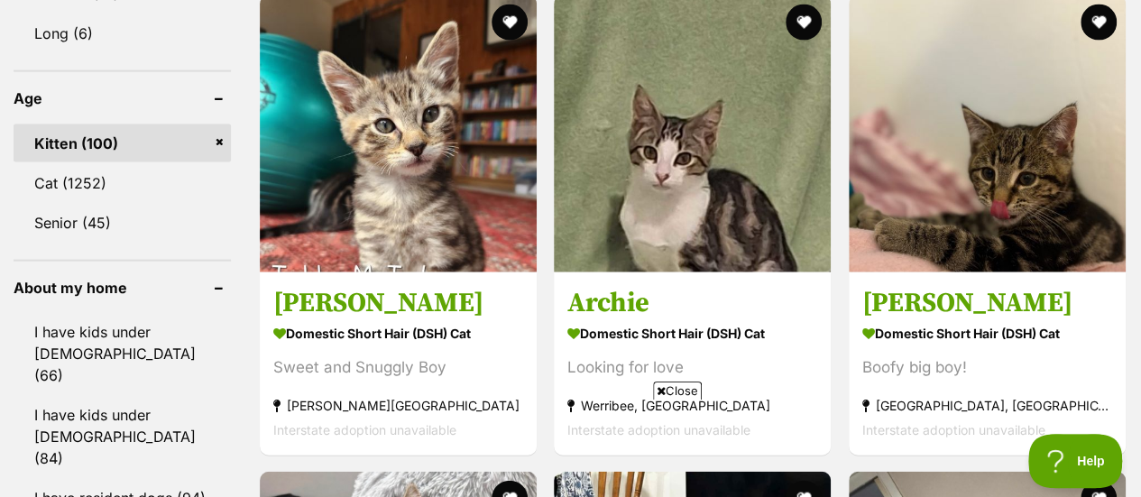
scroll to position [1932, 0]
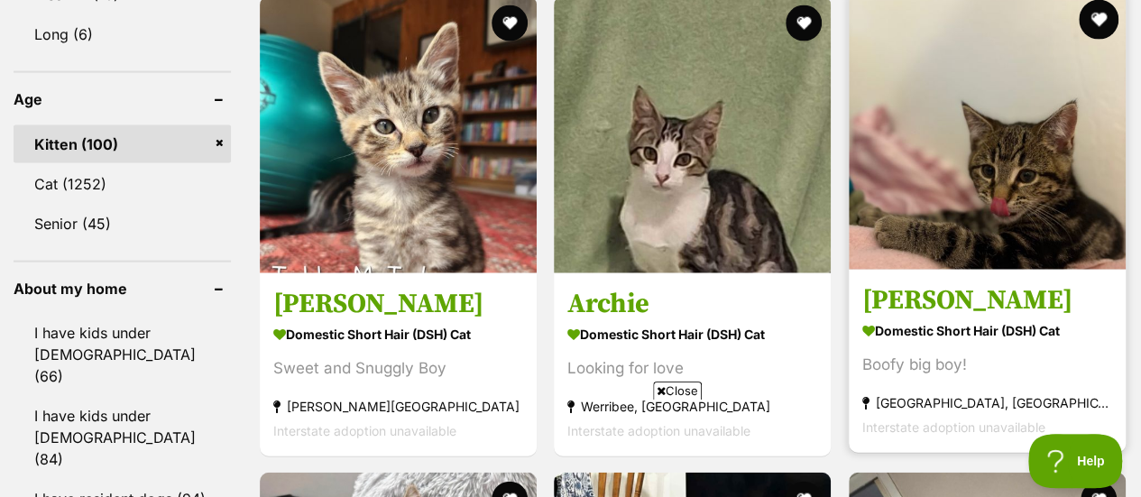
click at [1090, 25] on button "favourite" at bounding box center [1099, 20] width 40 height 40
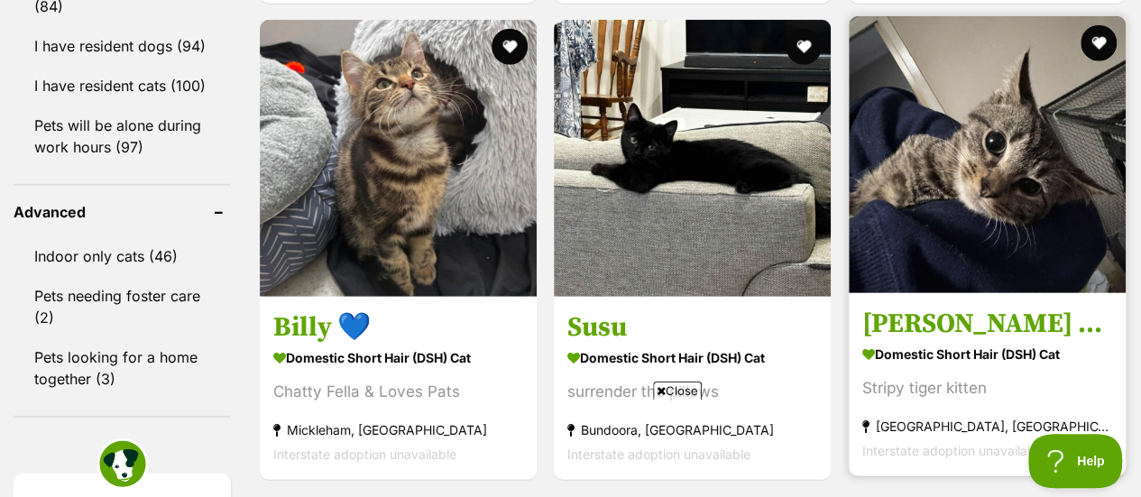
scroll to position [2359, 0]
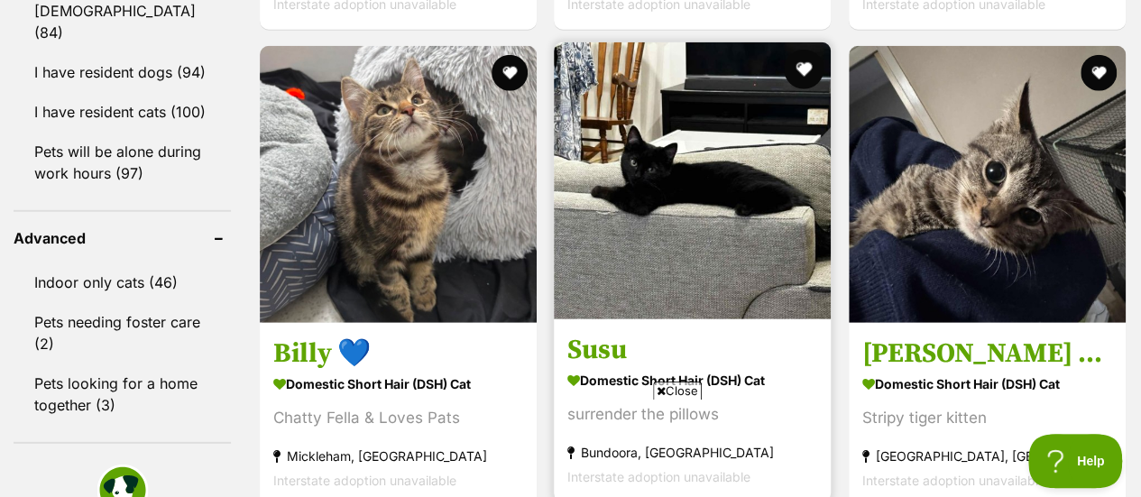
click at [799, 78] on button "favourite" at bounding box center [805, 70] width 40 height 40
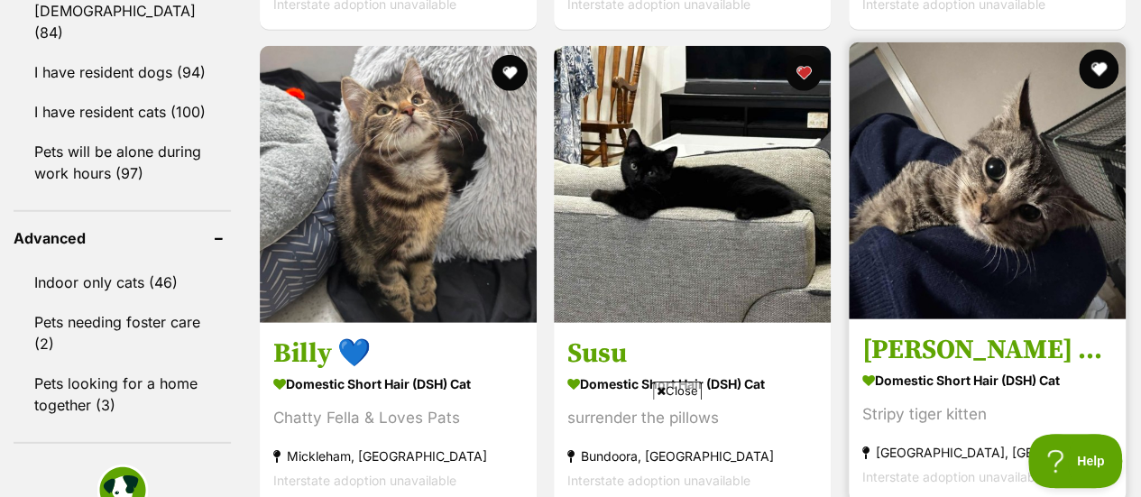
click at [1091, 74] on button "favourite" at bounding box center [1099, 70] width 40 height 40
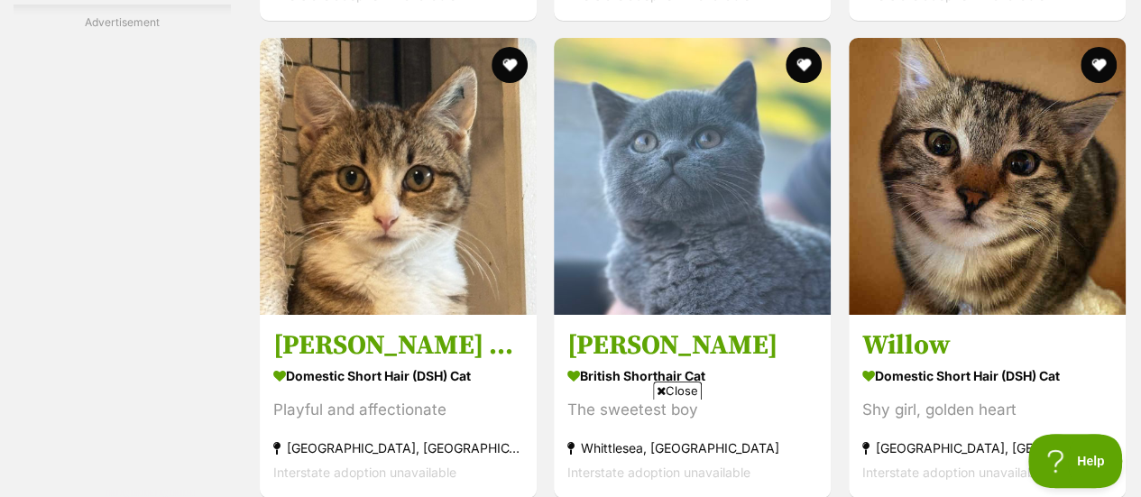
scroll to position [3494, 0]
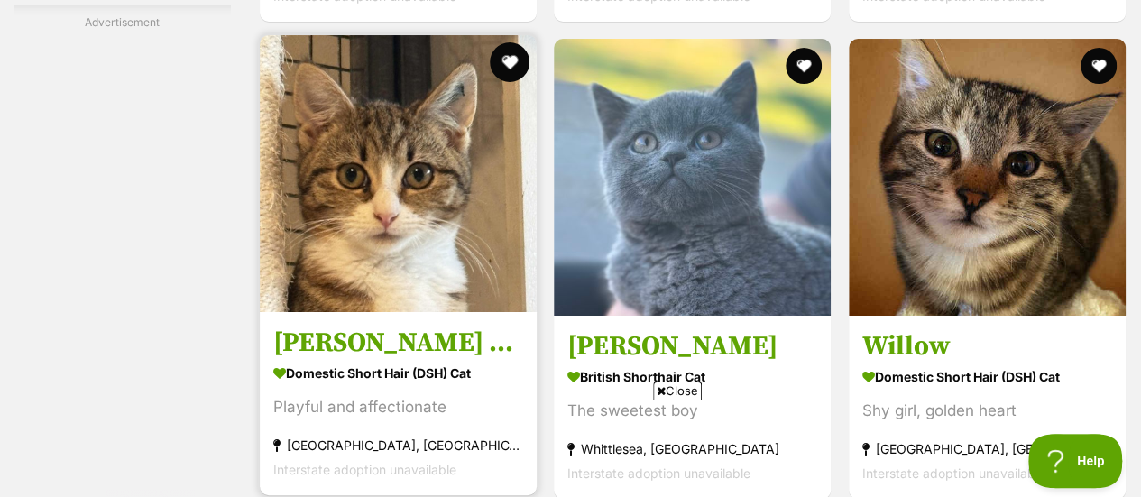
click at [511, 66] on button "favourite" at bounding box center [510, 62] width 40 height 40
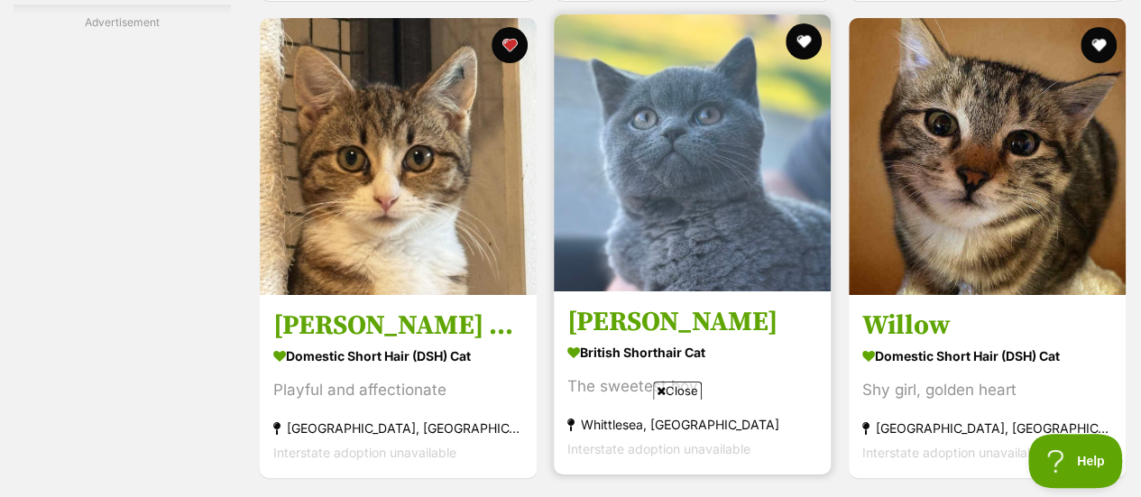
scroll to position [3512, 0]
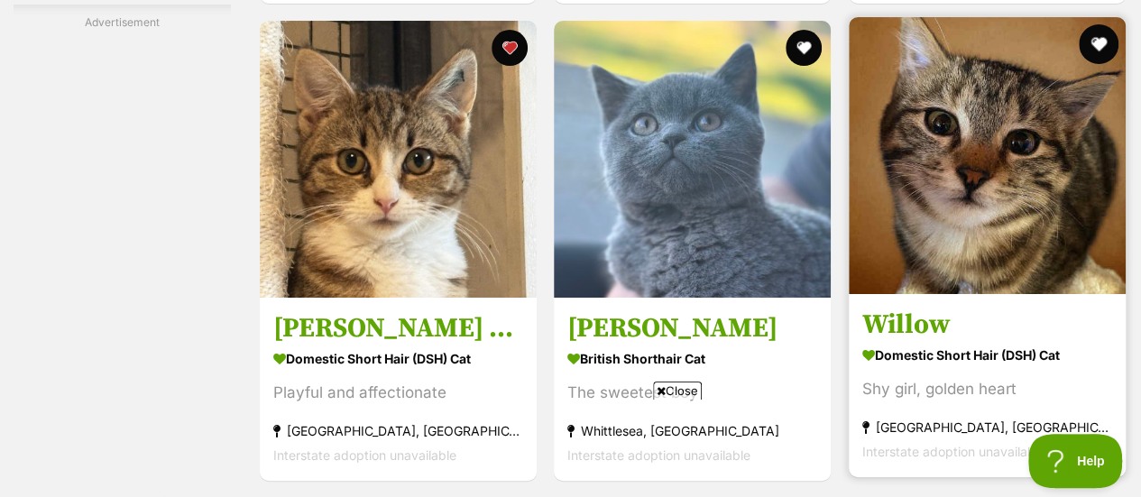
click at [1098, 45] on button "favourite" at bounding box center [1099, 44] width 40 height 40
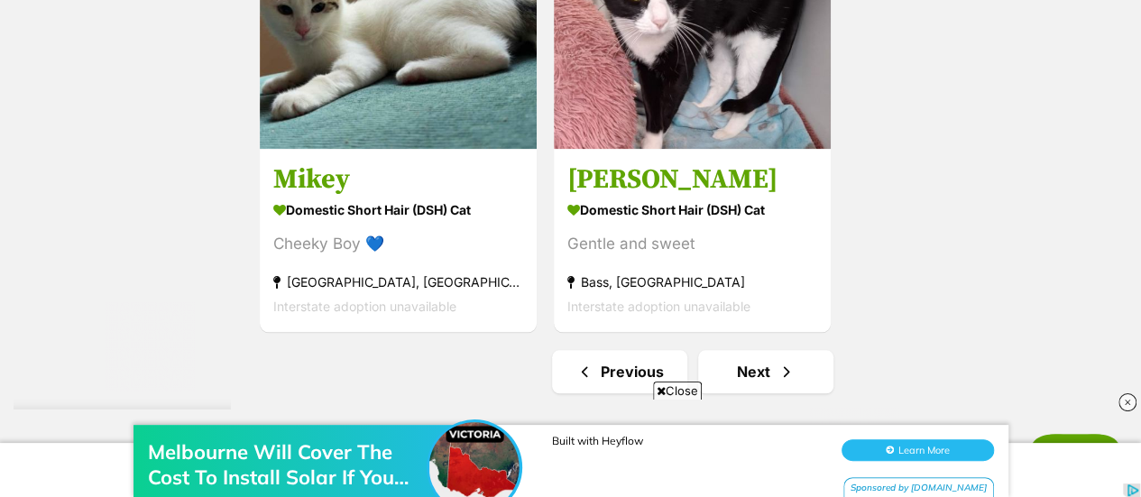
scroll to position [4312, 0]
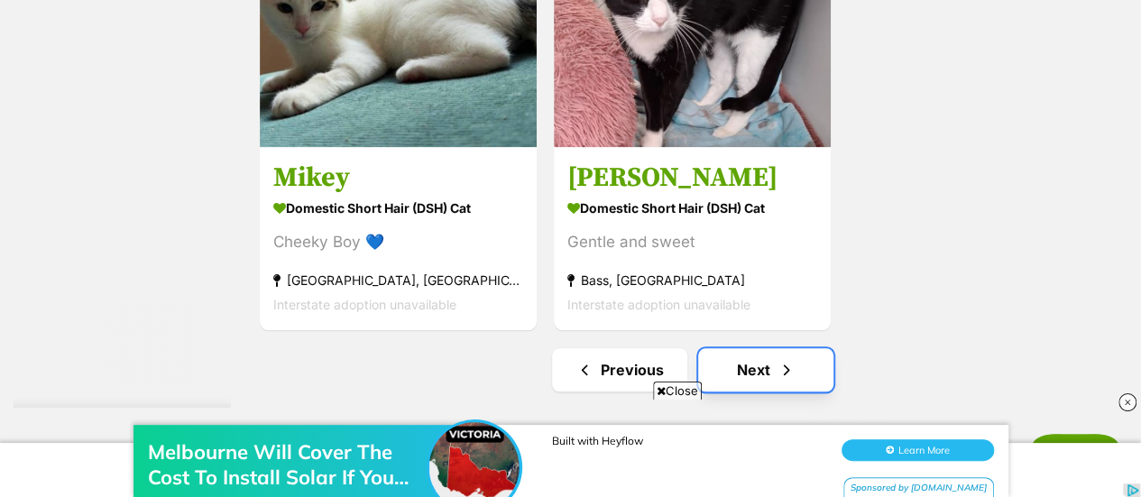
click at [766, 383] on link "Next" at bounding box center [765, 369] width 135 height 43
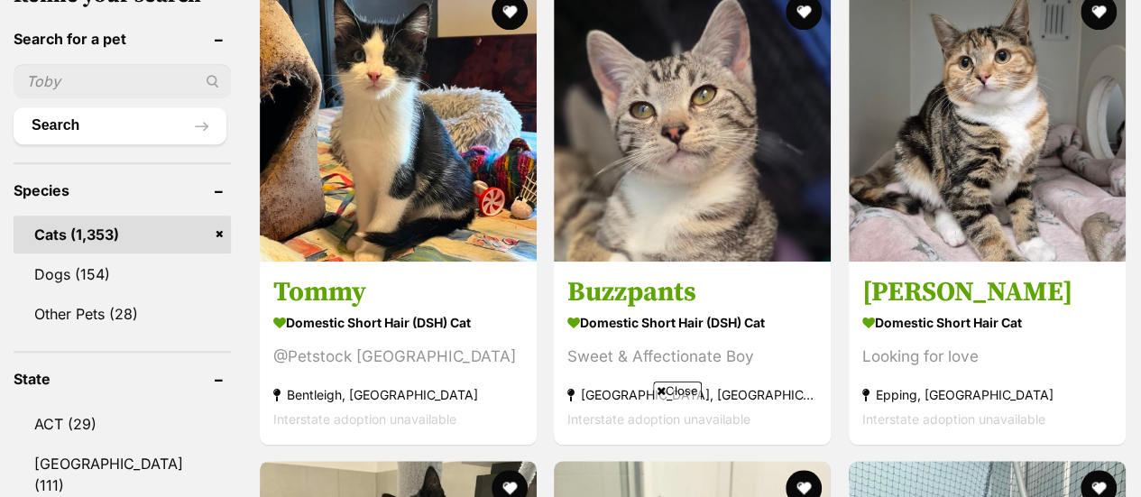
scroll to position [600, 0]
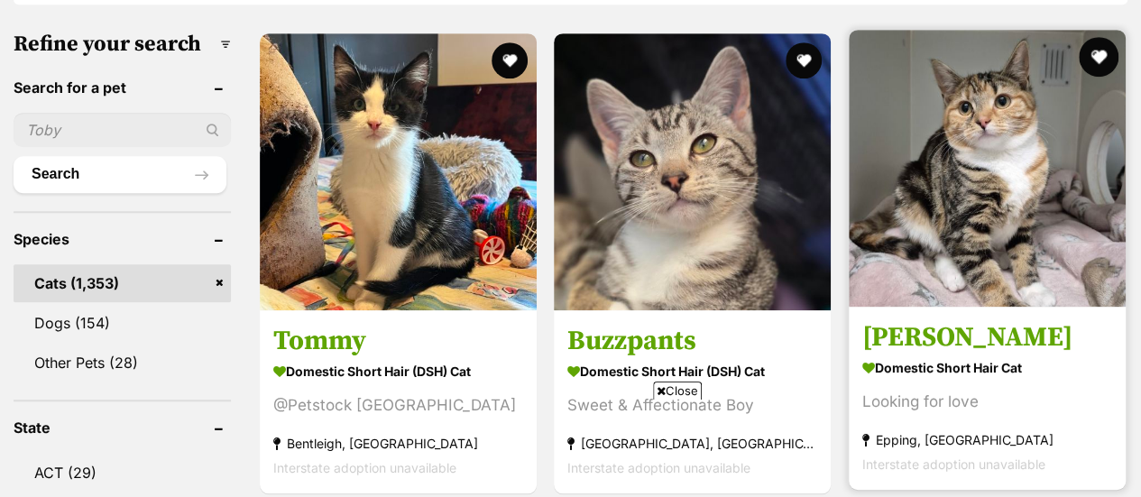
click at [1096, 56] on button "favourite" at bounding box center [1099, 57] width 40 height 40
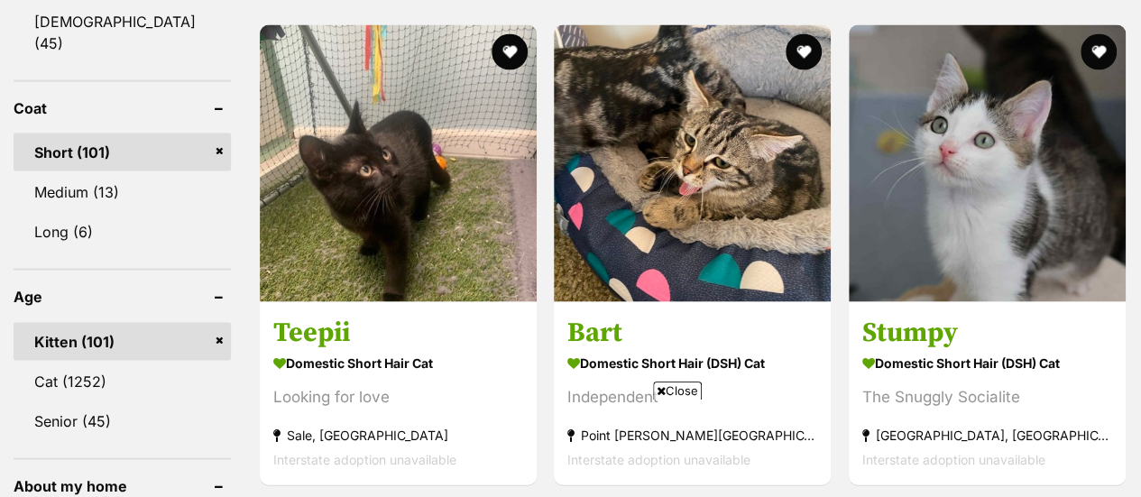
scroll to position [1740, 0]
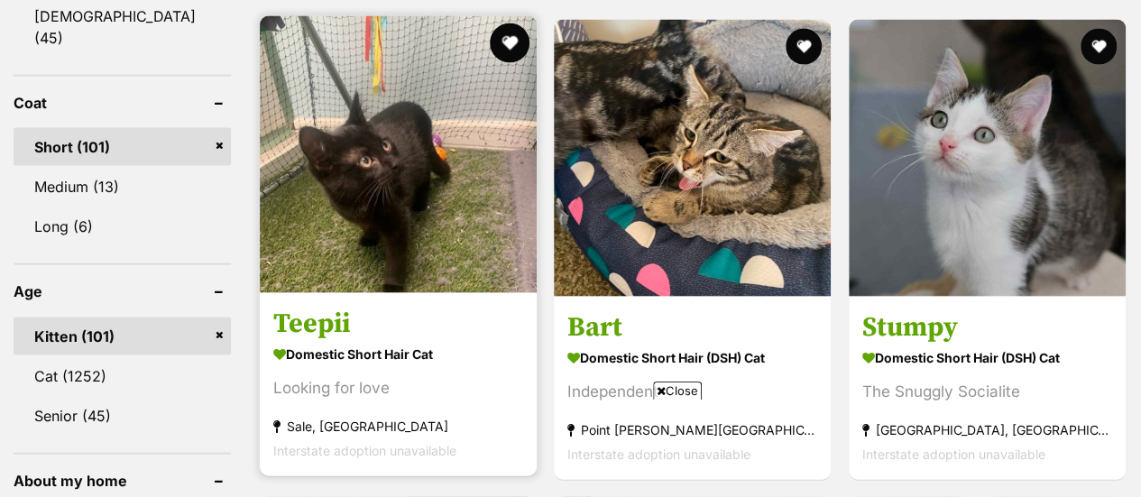
click at [517, 44] on button "favourite" at bounding box center [510, 43] width 40 height 40
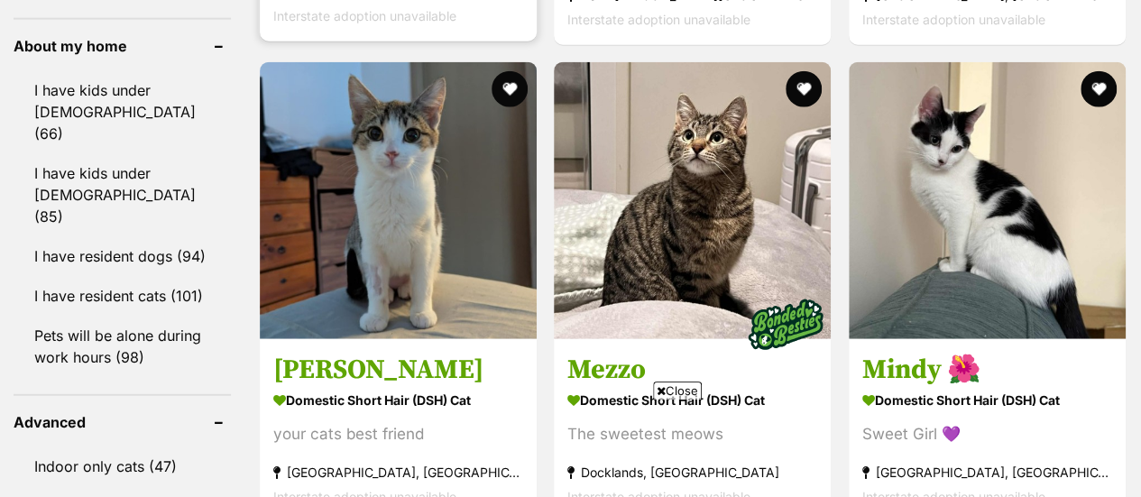
scroll to position [2177, 0]
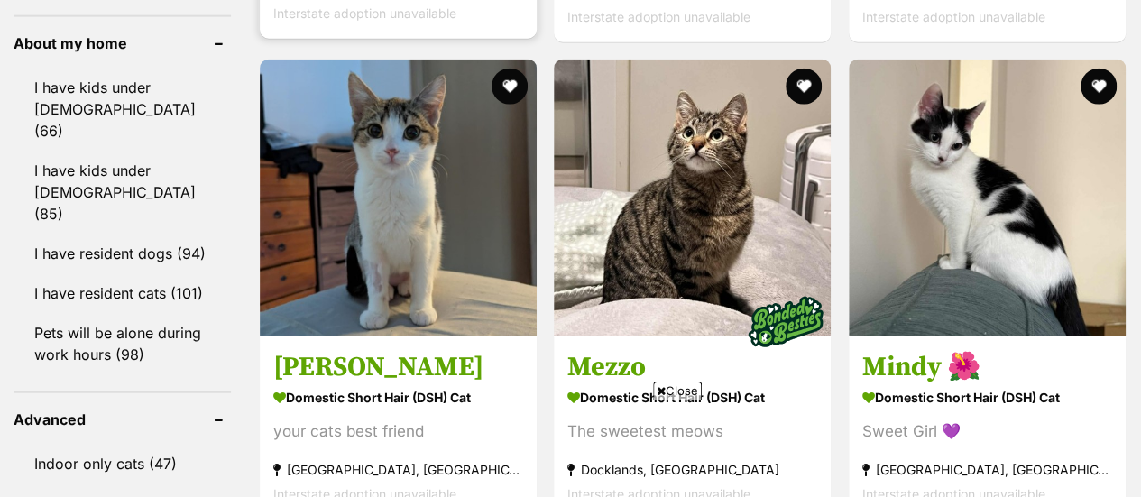
click at [517, 44] on div "Tommy Domestic Short Hair (DSH) Cat @Petstock Brighton East Bentleigh, VIC Inte…" at bounding box center [693, 376] width 870 height 3844
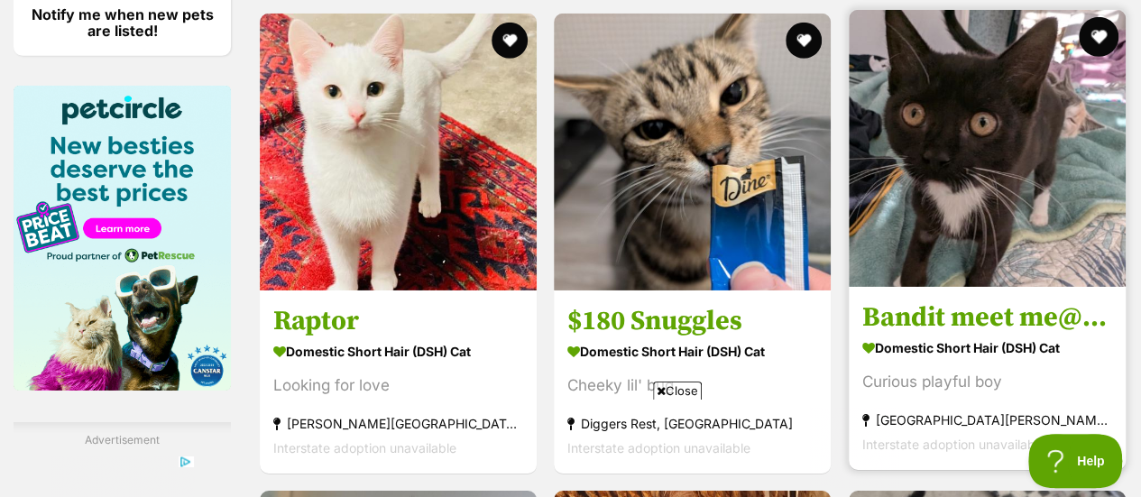
scroll to position [0, 0]
click at [1092, 46] on button "favourite" at bounding box center [1099, 37] width 40 height 40
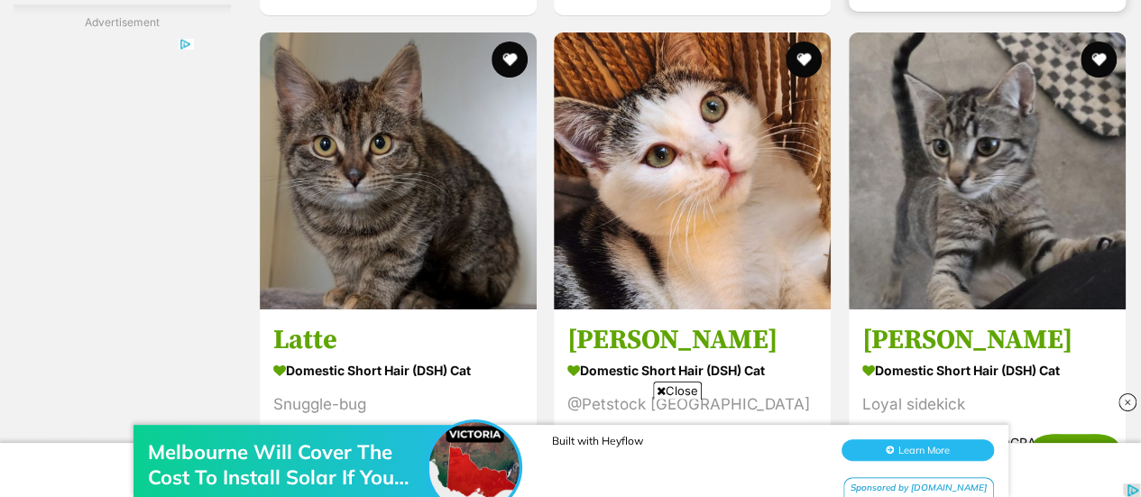
scroll to position [3333, 0]
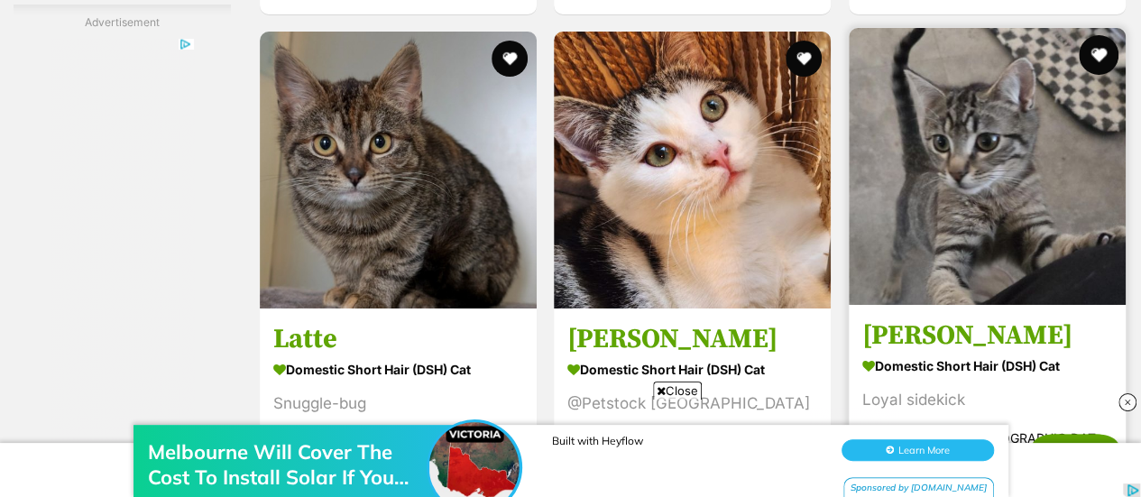
click at [1093, 60] on button "favourite" at bounding box center [1099, 55] width 40 height 40
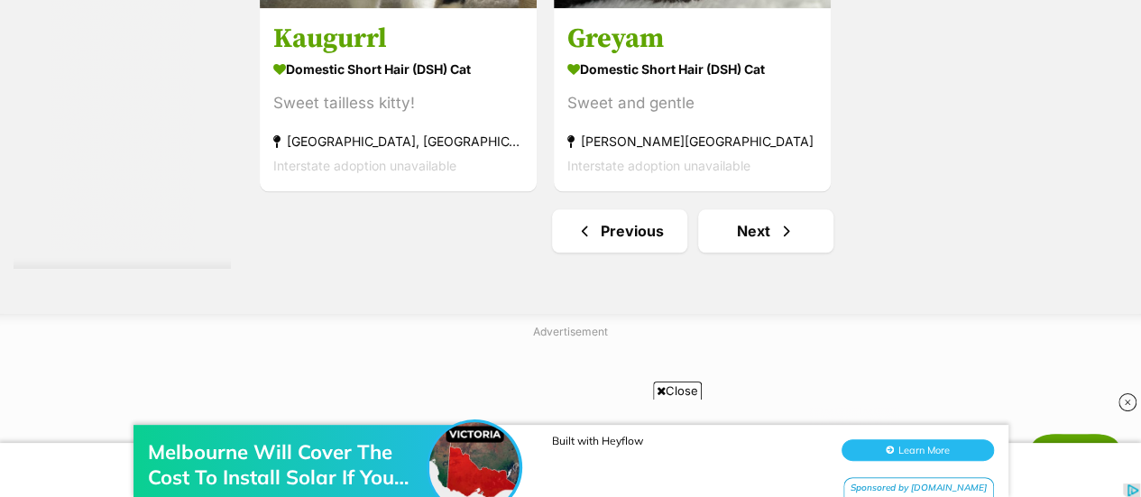
scroll to position [4291, 0]
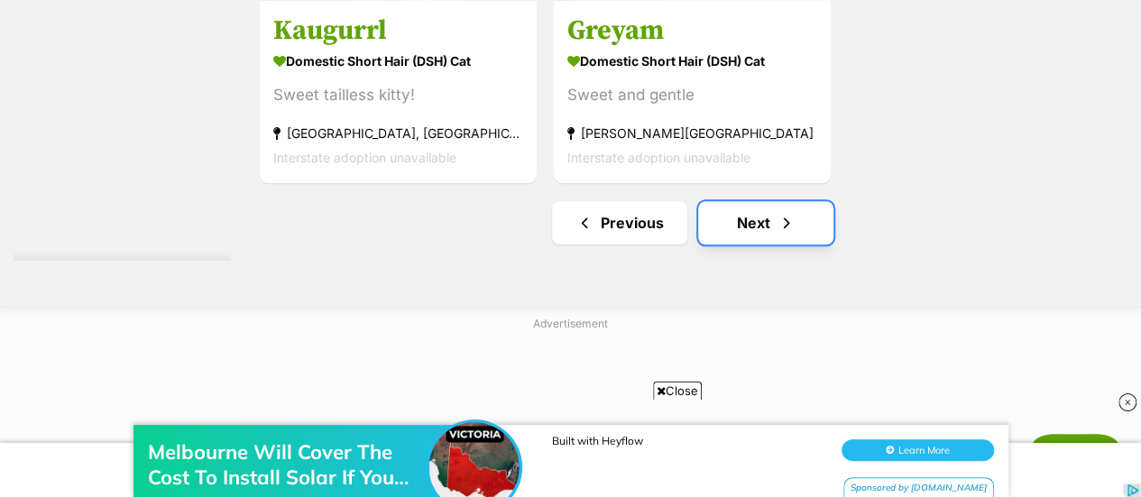
click at [759, 229] on link "Next" at bounding box center [765, 222] width 135 height 43
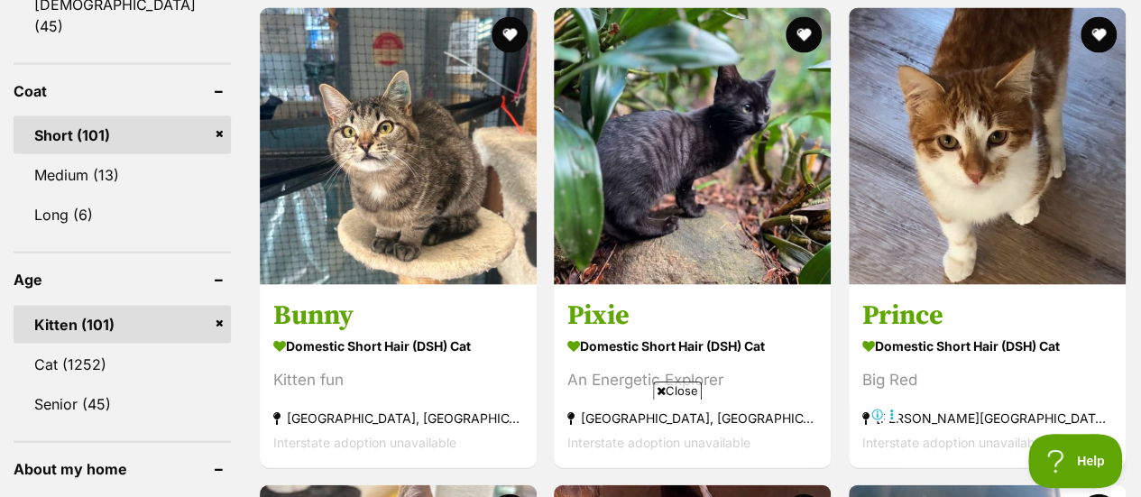
scroll to position [1754, 0]
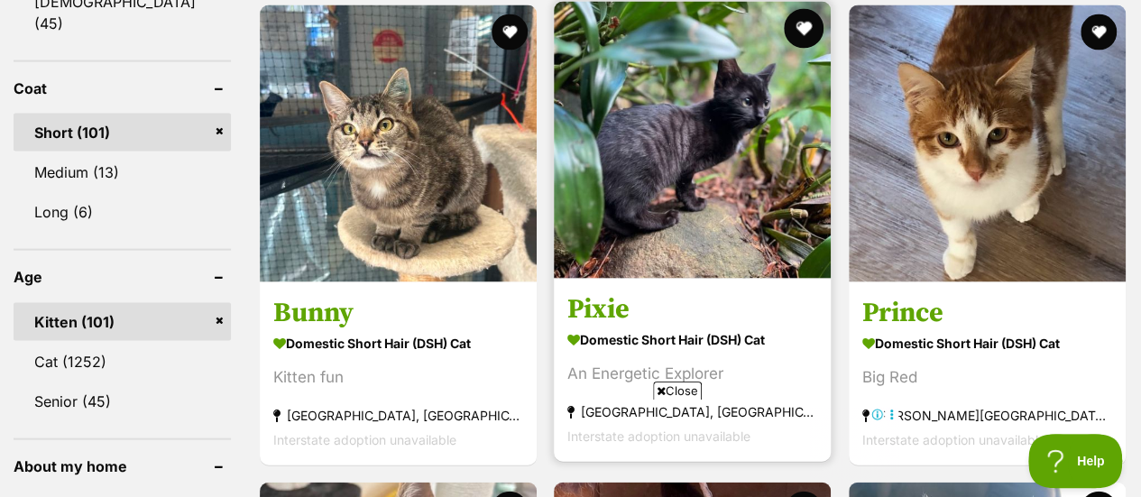
click at [805, 32] on button "favourite" at bounding box center [805, 29] width 40 height 40
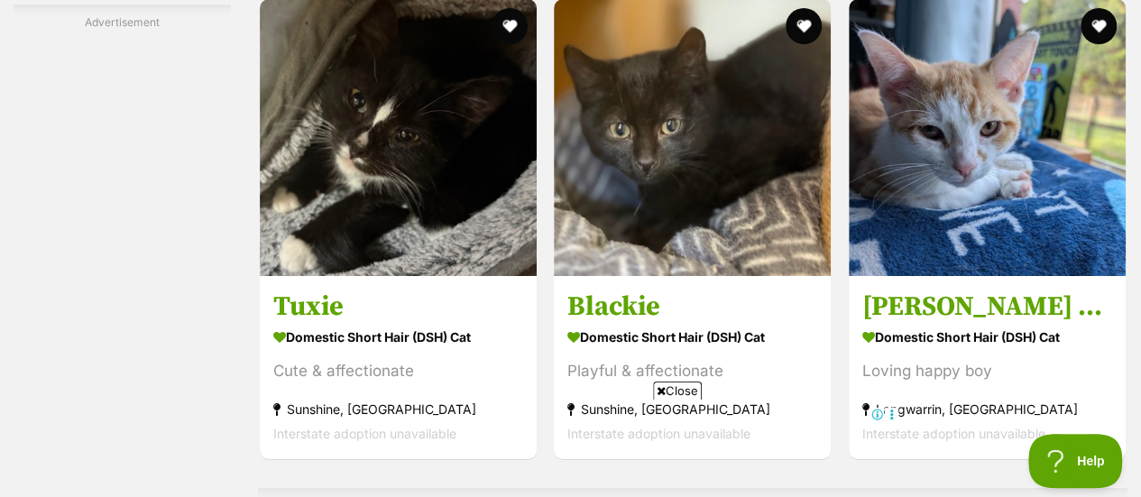
scroll to position [3366, 0]
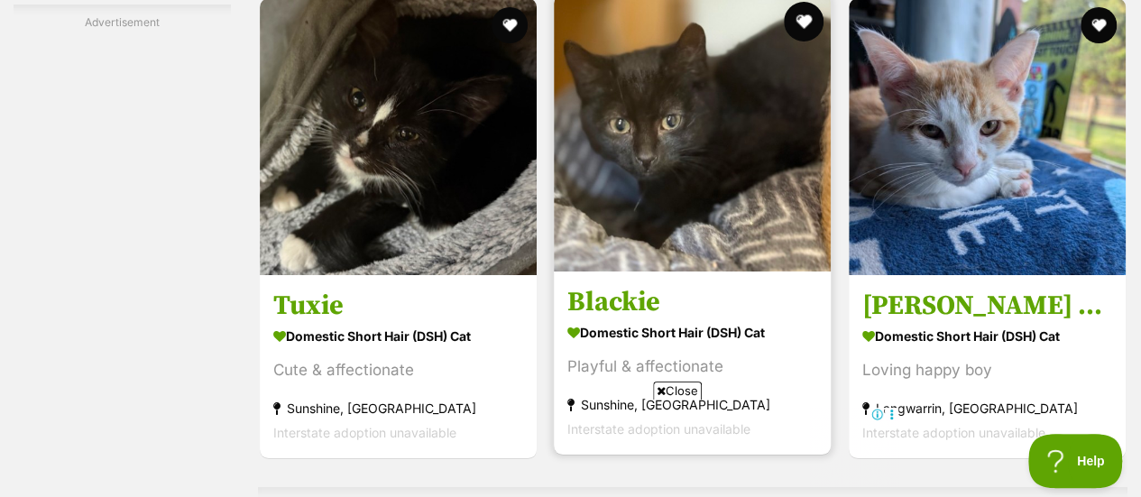
click at [805, 24] on button "favourite" at bounding box center [805, 22] width 40 height 40
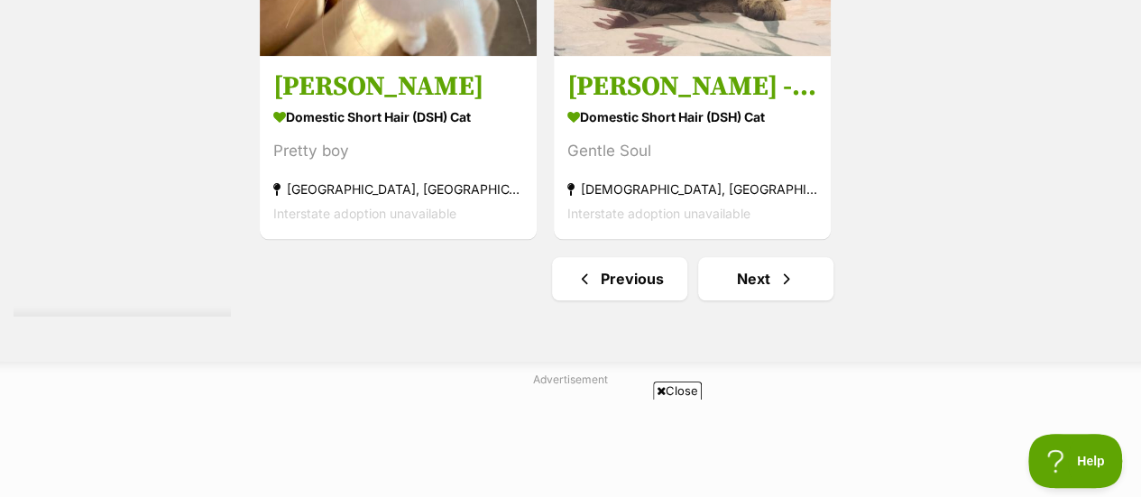
scroll to position [4236, 0]
click at [756, 277] on link "Next" at bounding box center [765, 277] width 135 height 43
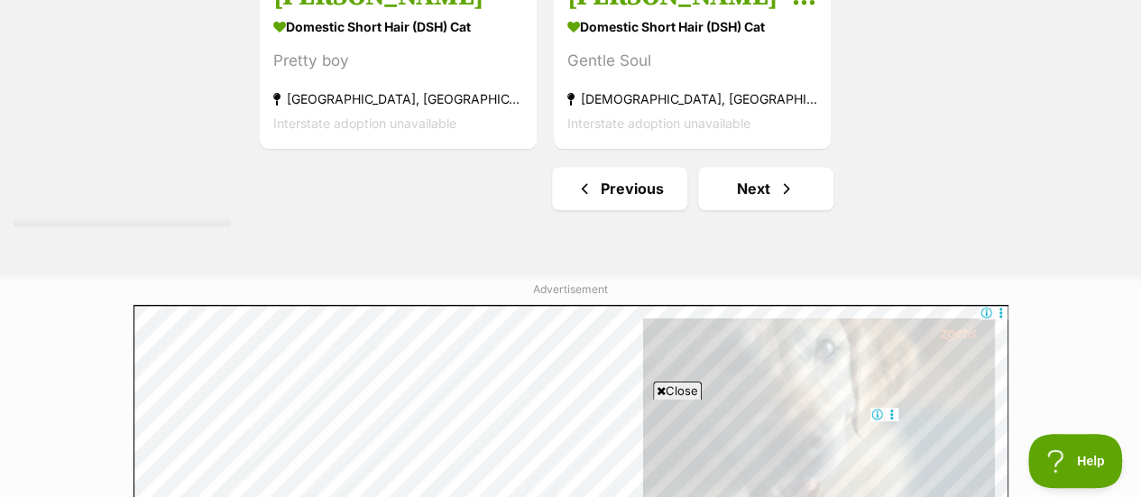
scroll to position [4329, 0]
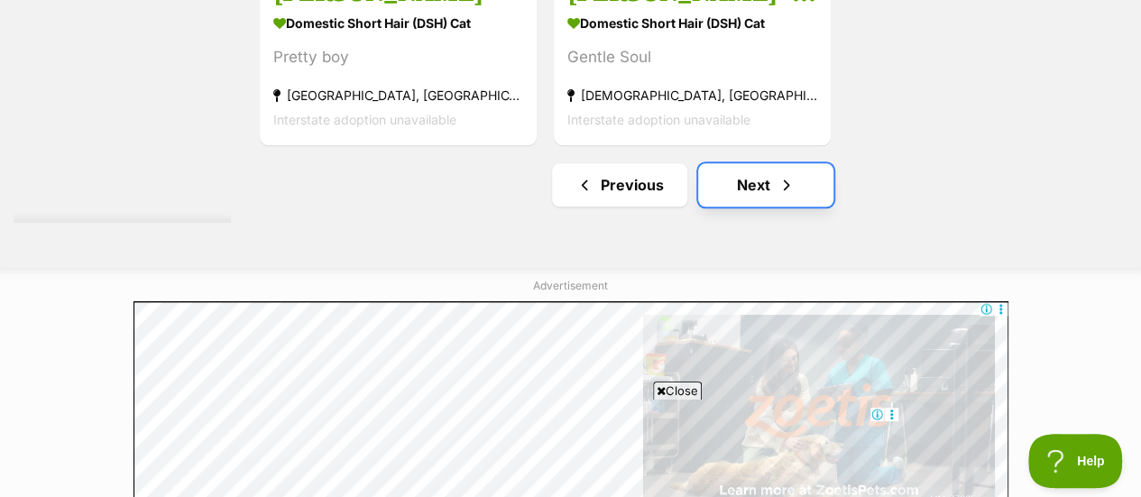
click at [749, 180] on link "Next" at bounding box center [765, 184] width 135 height 43
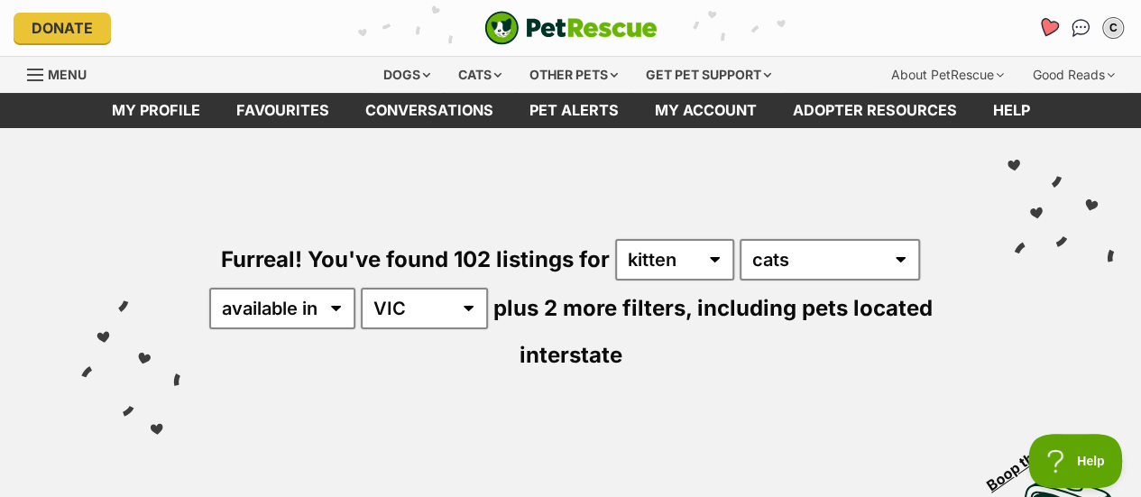
click at [1047, 28] on icon "Favourites" at bounding box center [1048, 27] width 22 height 21
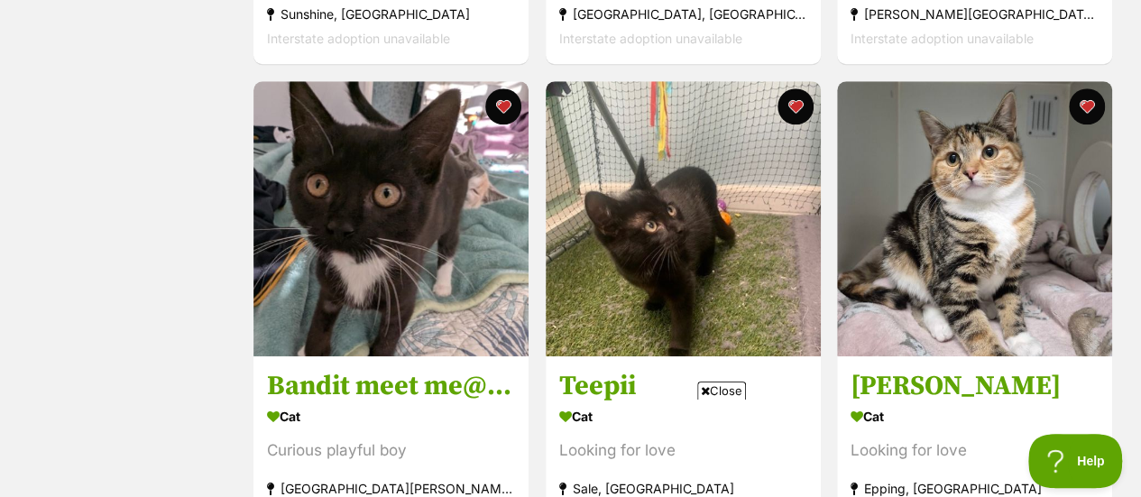
scroll to position [764, 0]
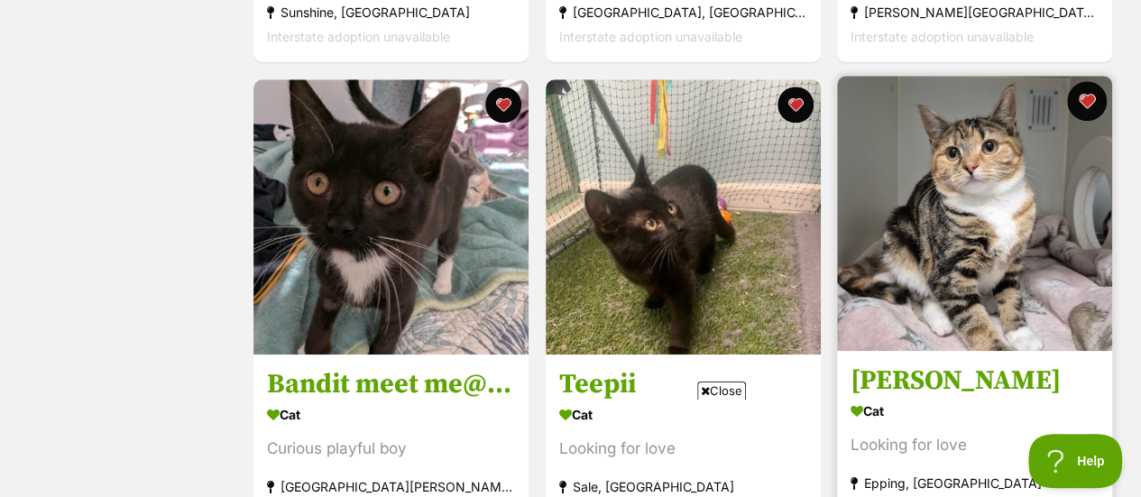
click at [1079, 104] on button "favourite" at bounding box center [1087, 101] width 40 height 40
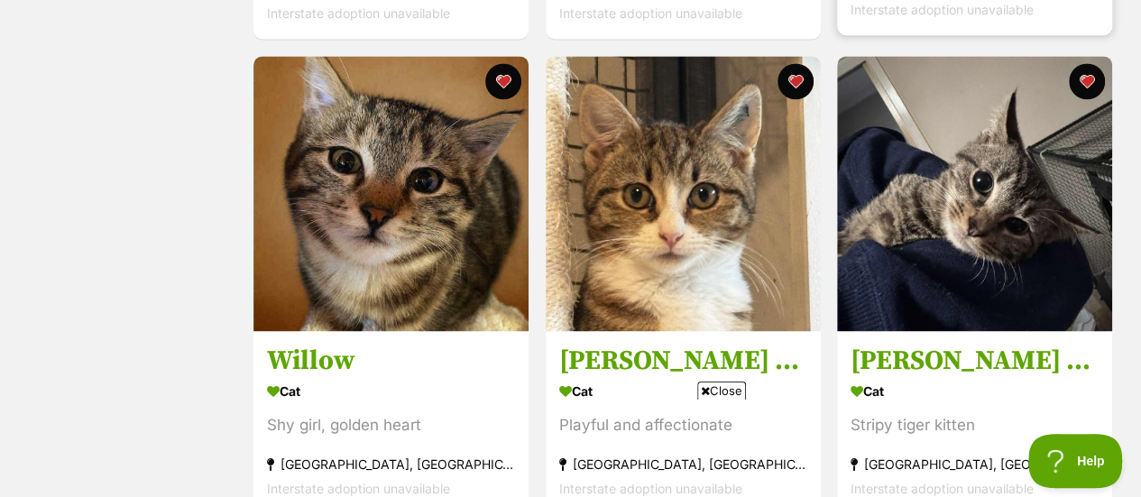
scroll to position [1257, 0]
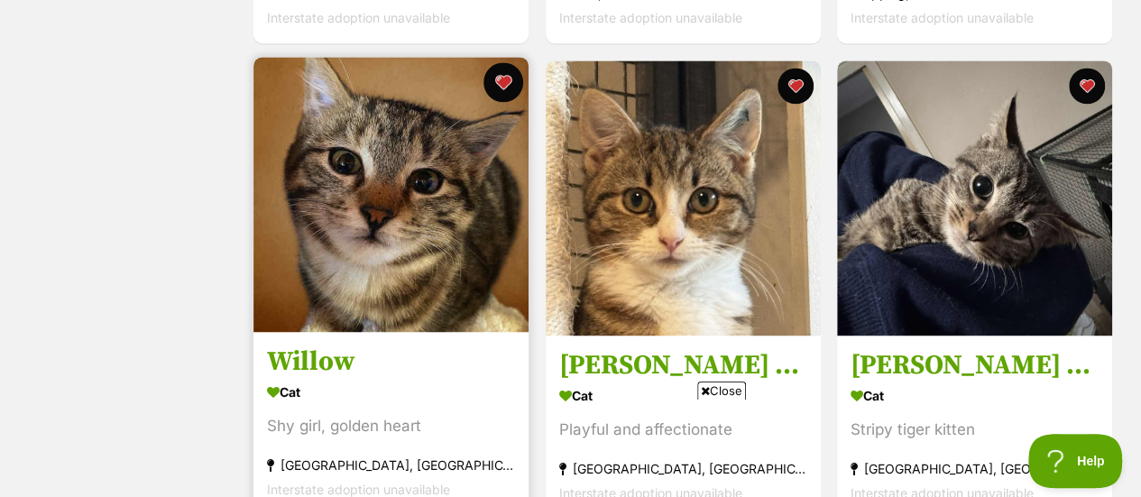
click at [496, 83] on button "favourite" at bounding box center [503, 82] width 40 height 40
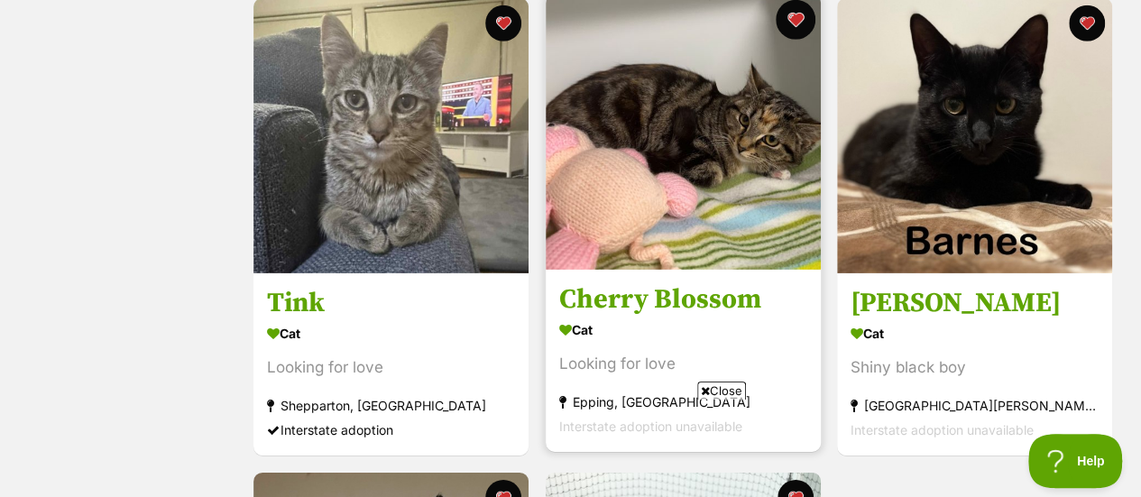
scroll to position [2735, 0]
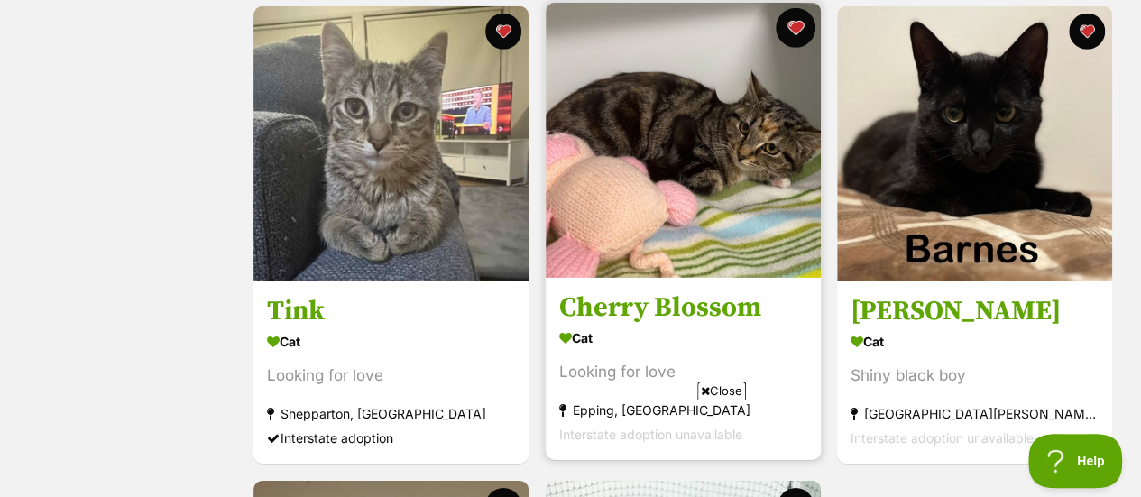
click at [793, 38] on button "favourite" at bounding box center [795, 28] width 40 height 40
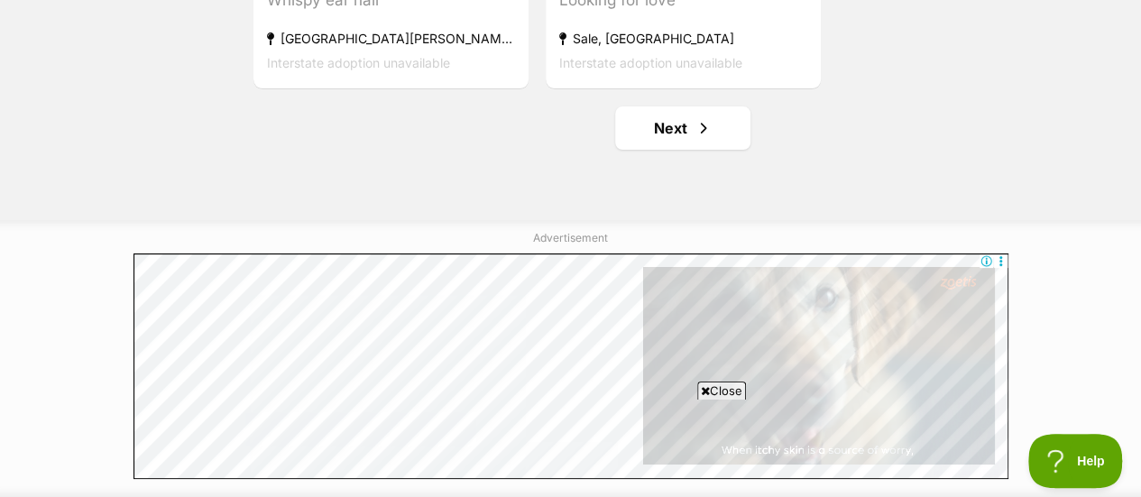
scroll to position [3585, 0]
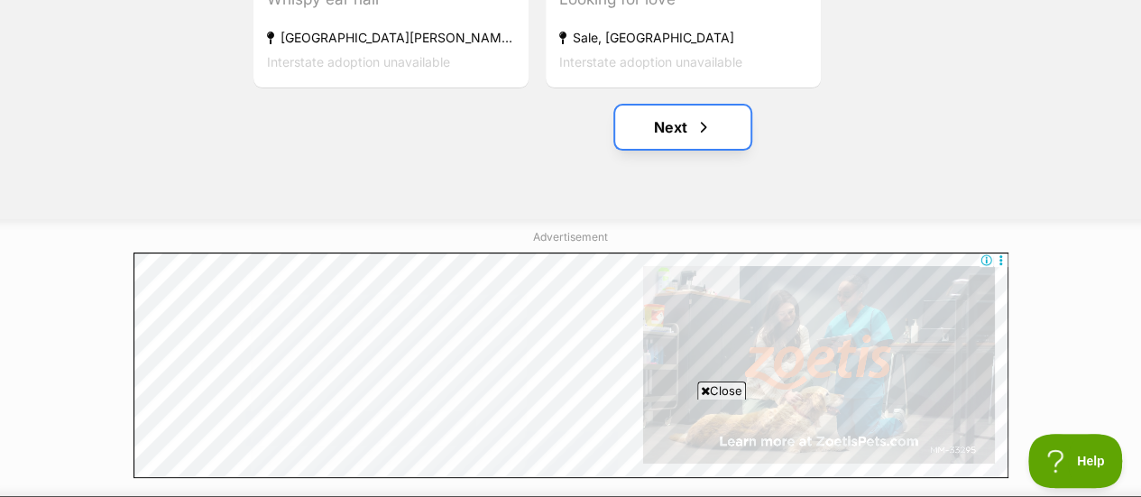
click at [660, 140] on link "Next" at bounding box center [682, 127] width 135 height 43
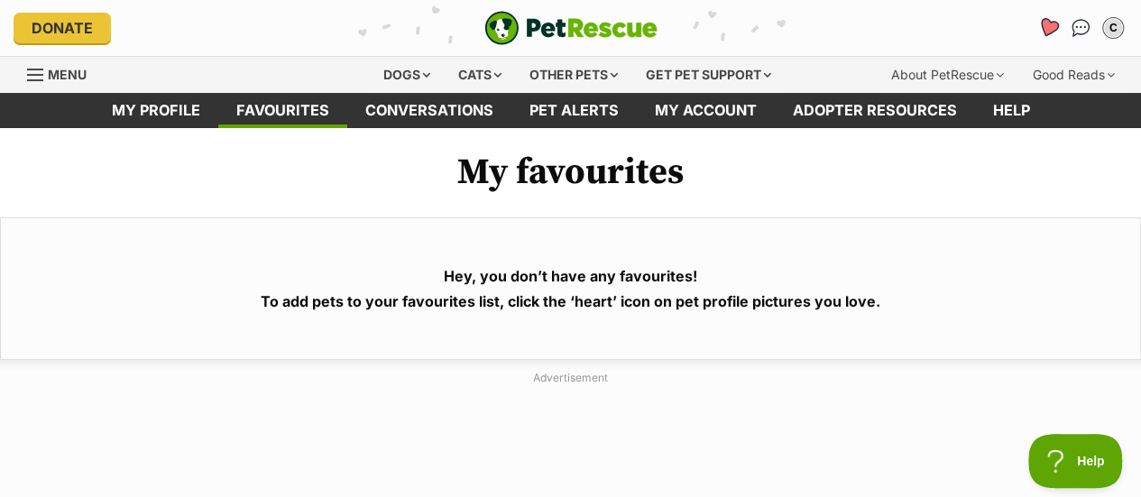
click at [1047, 25] on icon "Favourites" at bounding box center [1048, 27] width 22 height 21
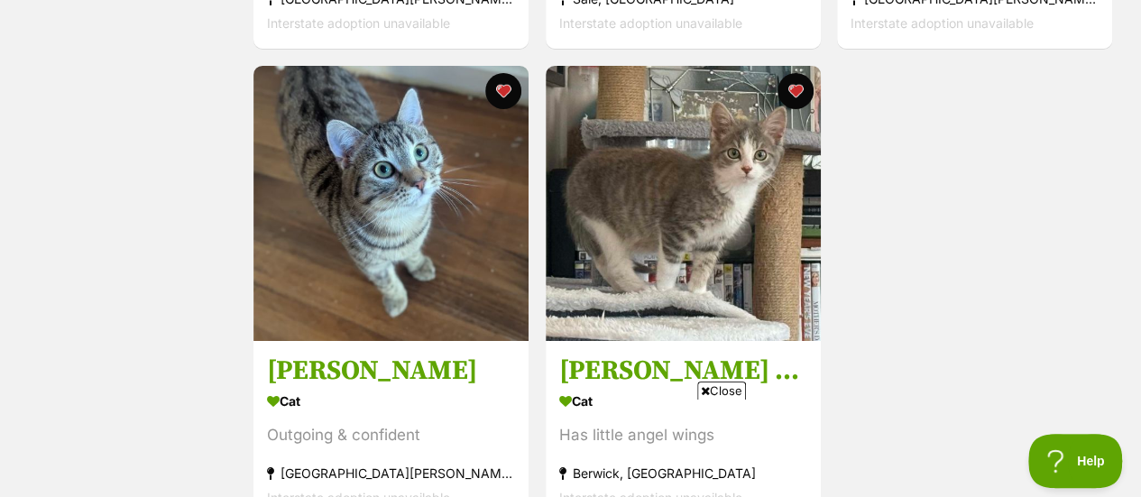
scroll to position [3149, 0]
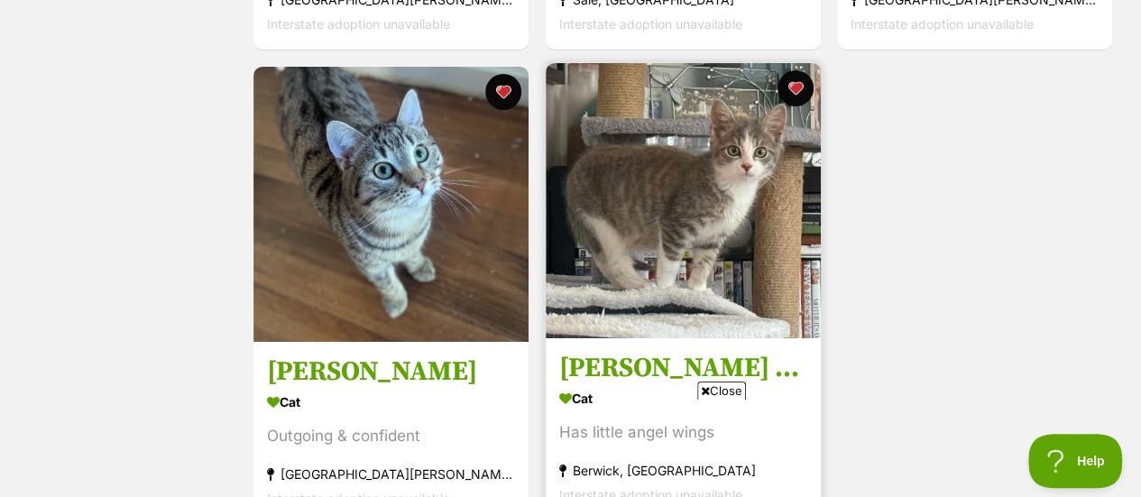
click at [674, 223] on img at bounding box center [683, 200] width 275 height 275
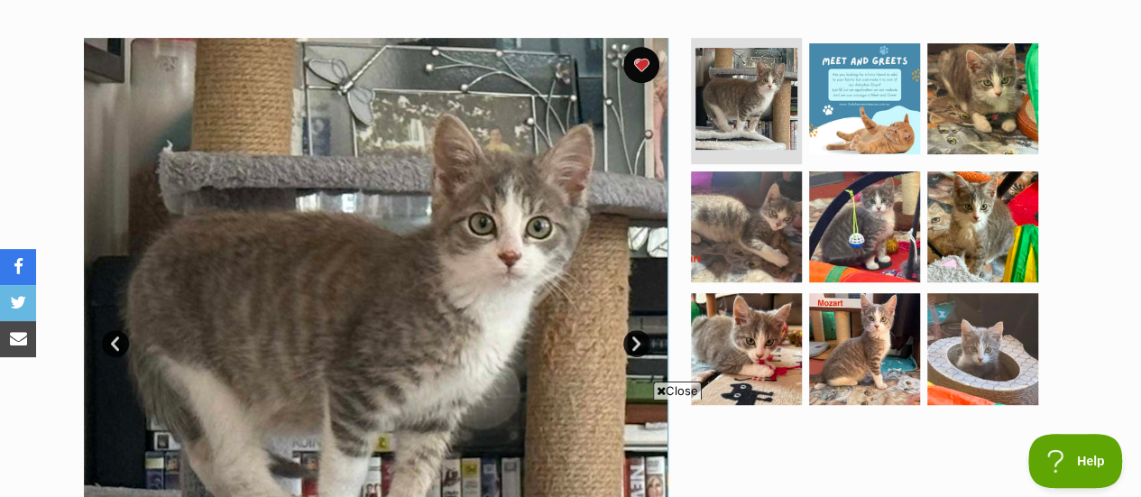
scroll to position [378, 0]
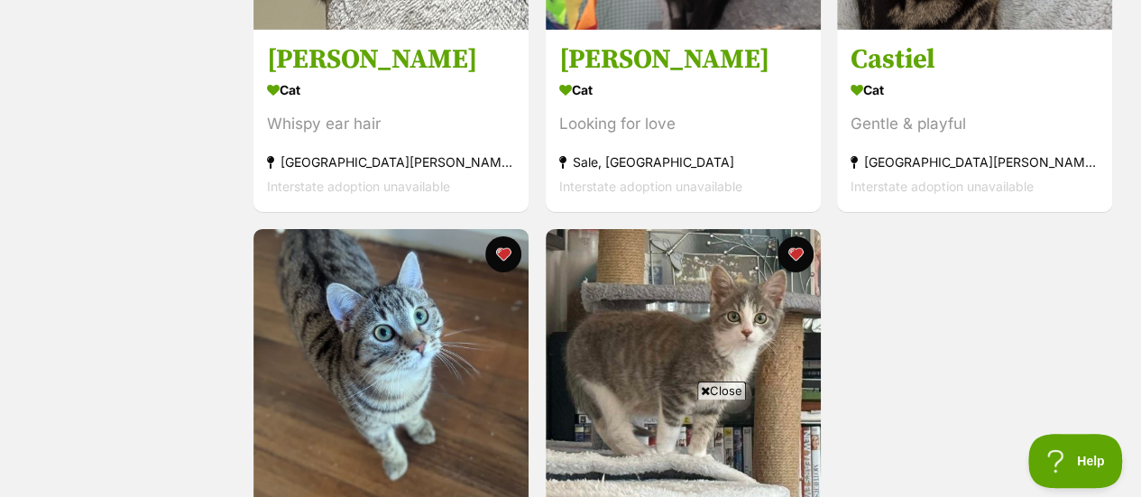
scroll to position [2988, 0]
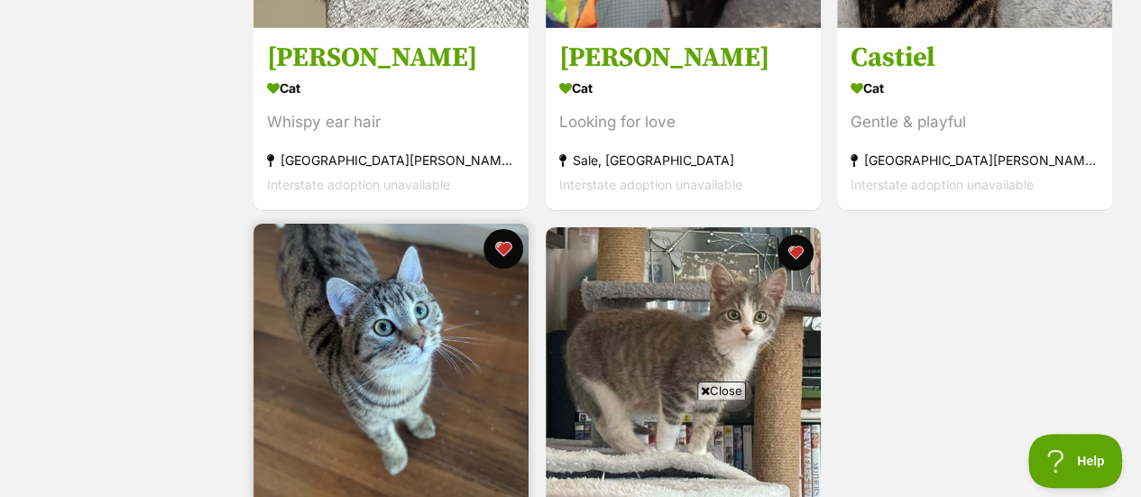
click at [503, 255] on button "favourite" at bounding box center [503, 249] width 40 height 40
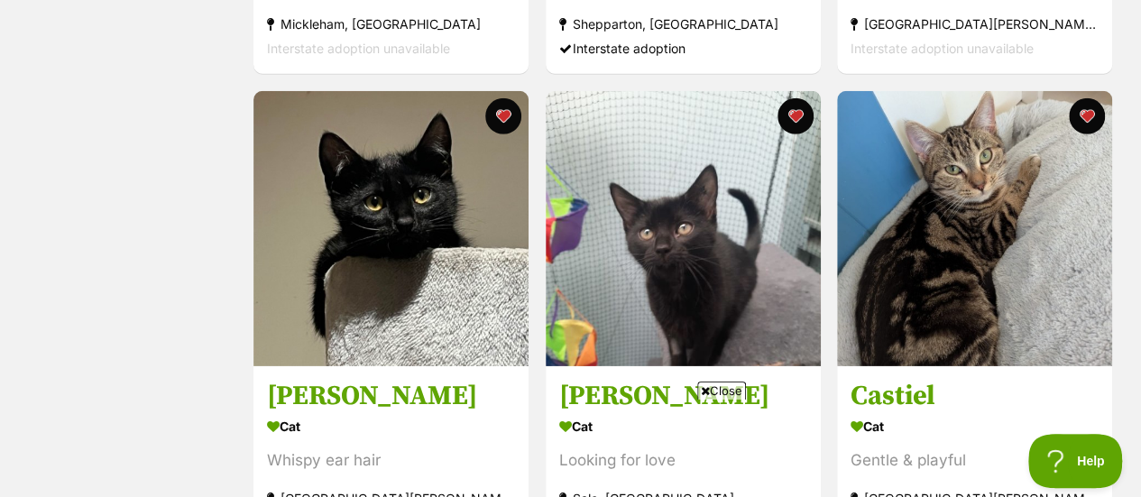
scroll to position [2649, 0]
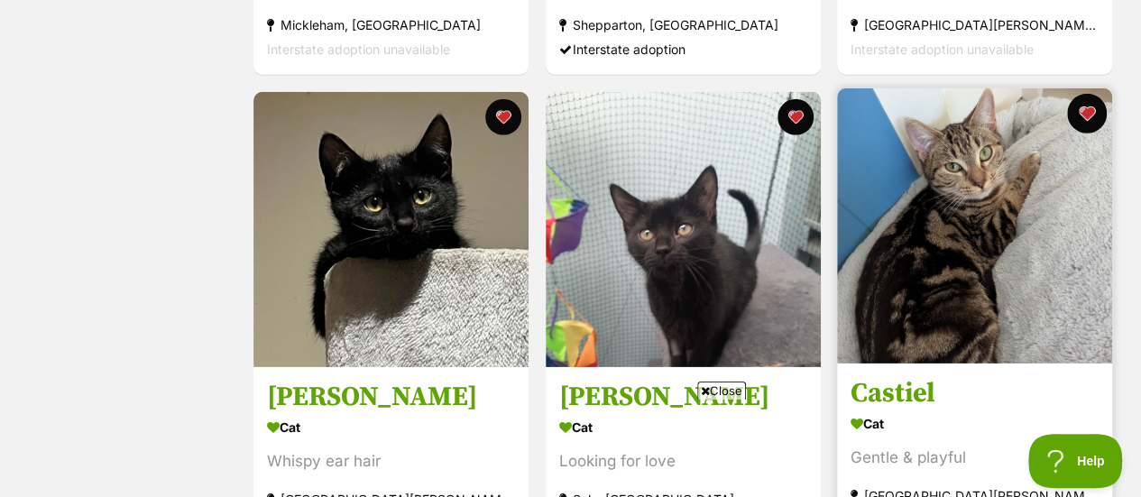
click at [1086, 122] on button "favourite" at bounding box center [1087, 114] width 40 height 40
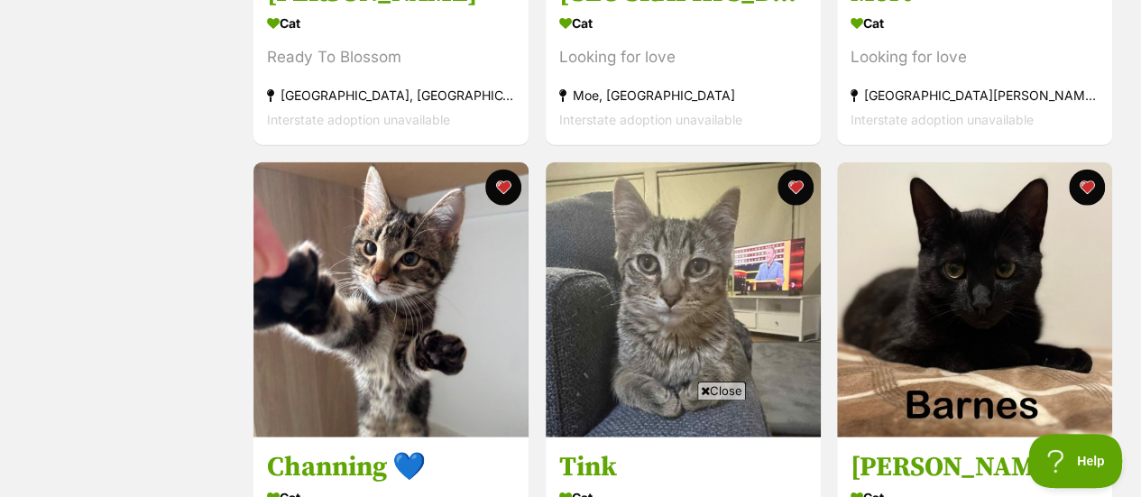
scroll to position [2103, 0]
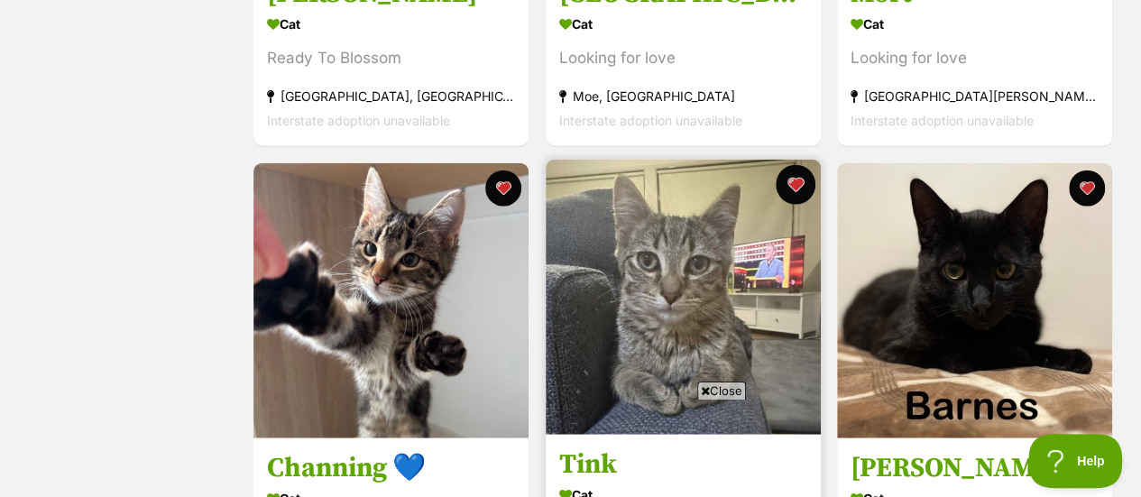
click at [787, 182] on button "favourite" at bounding box center [795, 185] width 40 height 40
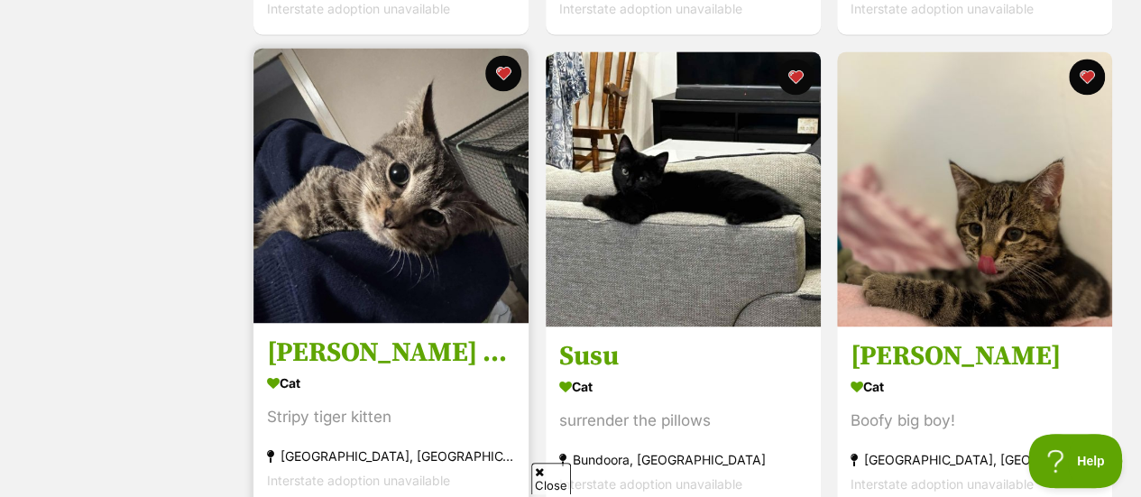
scroll to position [0, 0]
click at [325, 377] on div "Cat" at bounding box center [391, 383] width 248 height 26
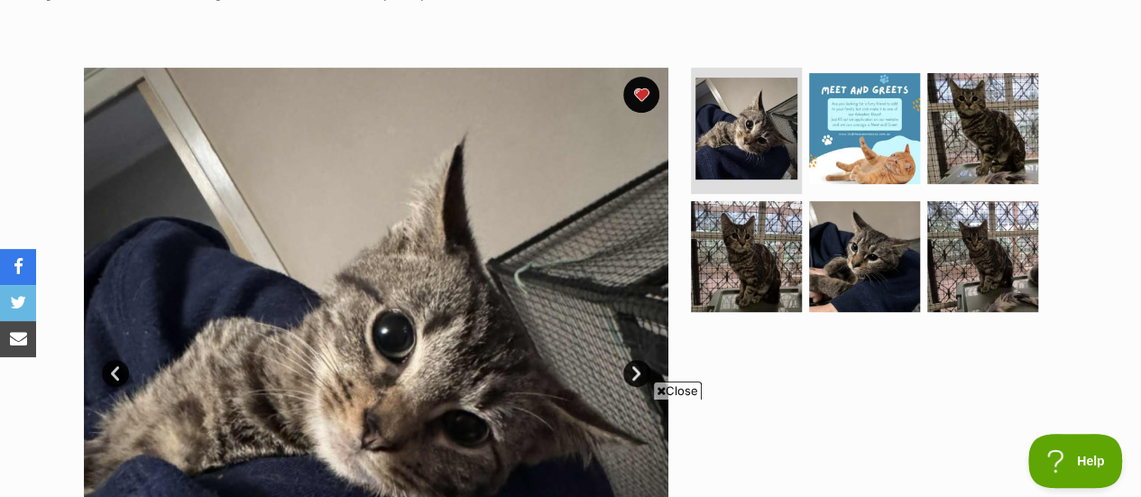
scroll to position [346, 0]
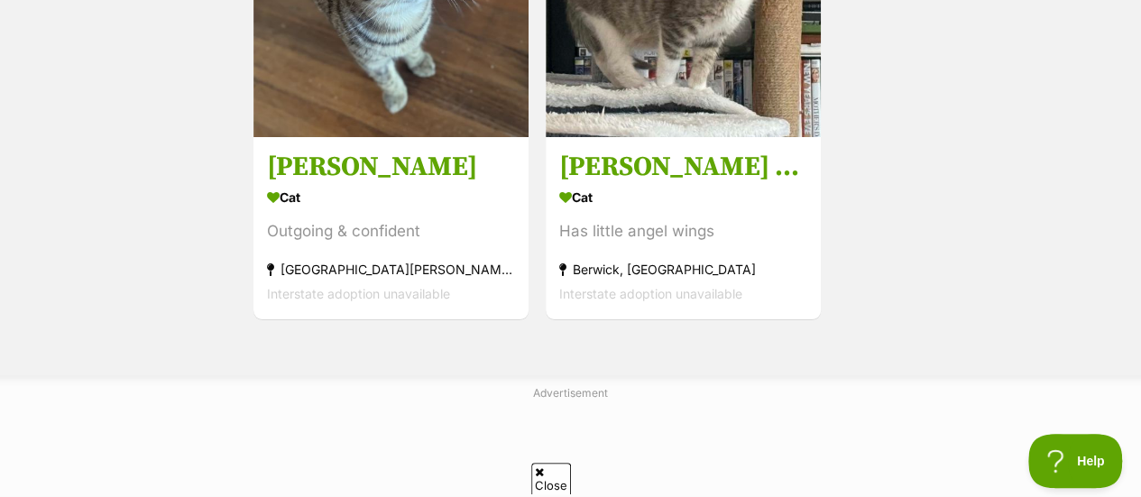
scroll to position [3355, 0]
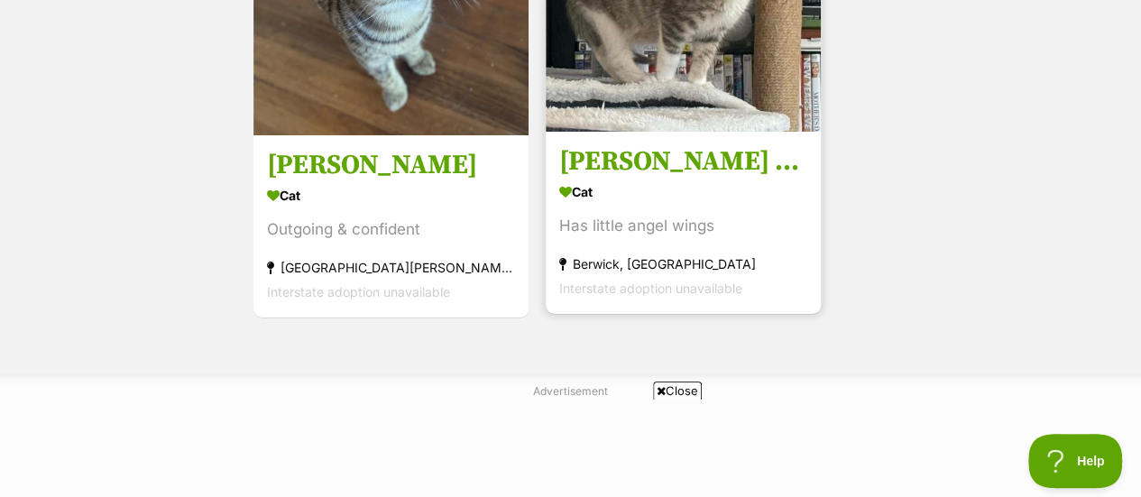
click at [709, 170] on h3 "[PERSON_NAME] ** 2nd Chance Cat Rescue**" at bounding box center [683, 161] width 248 height 34
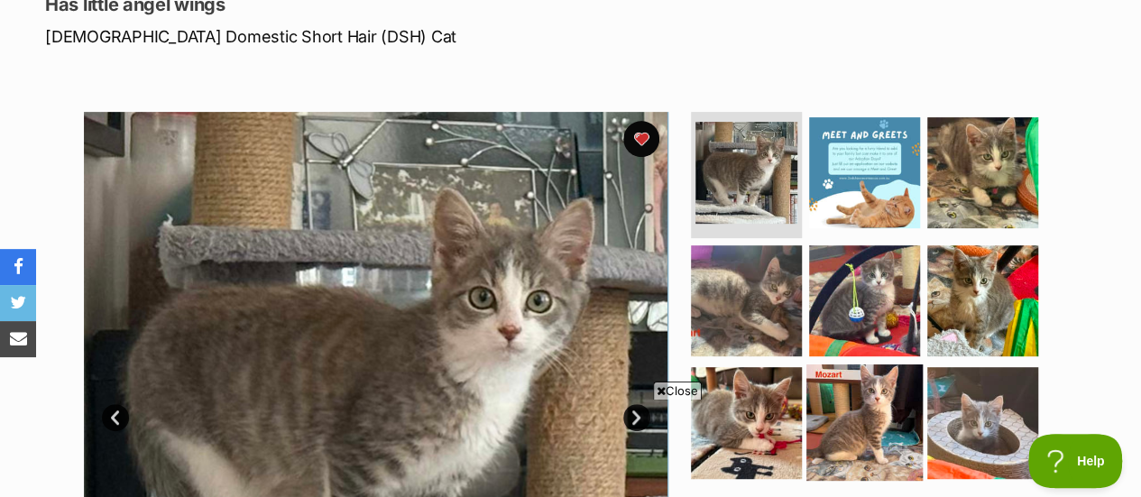
scroll to position [284, 0]
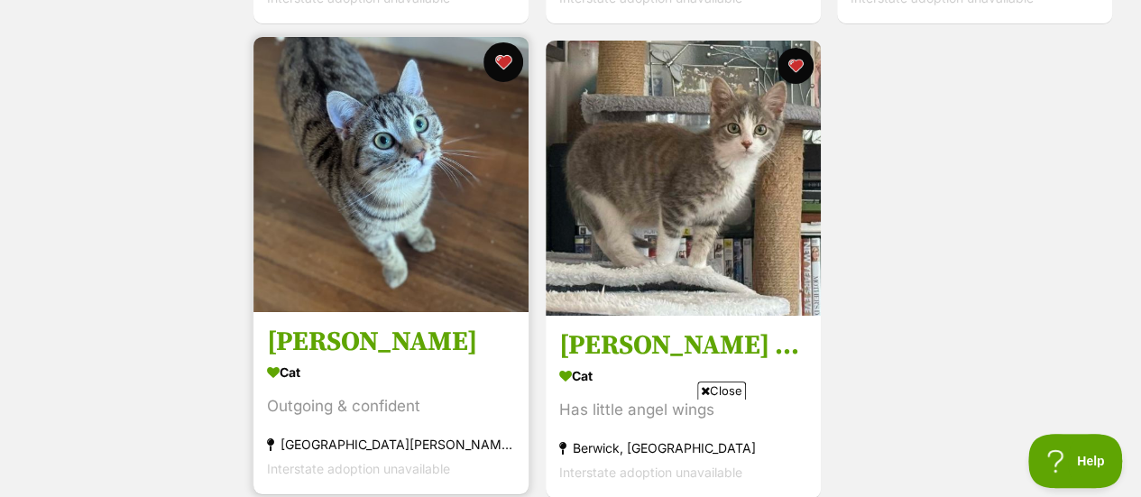
drag, startPoint x: 499, startPoint y: 69, endPoint x: 500, endPoint y: 60, distance: 9.1
click at [500, 60] on button "favourite" at bounding box center [503, 62] width 40 height 40
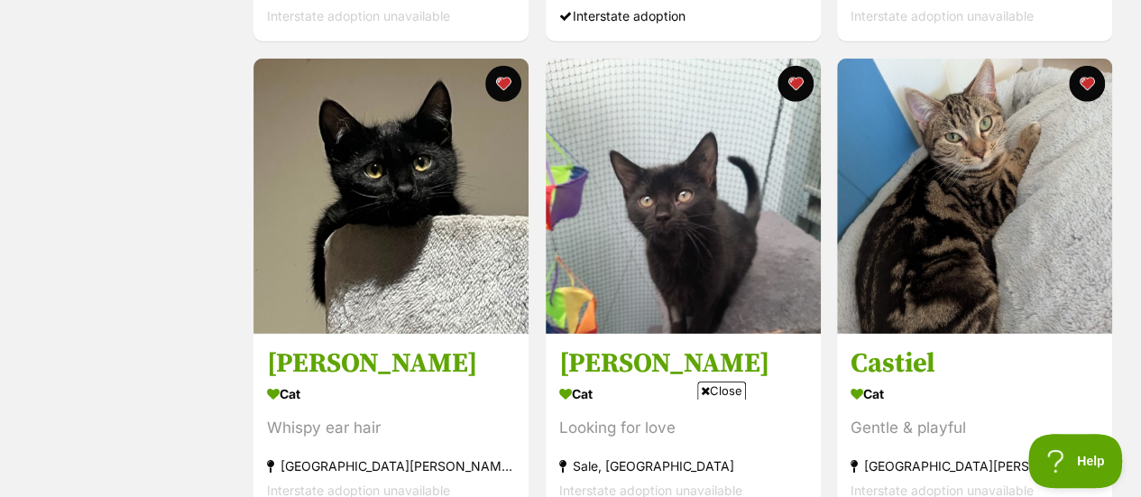
scroll to position [2682, 0]
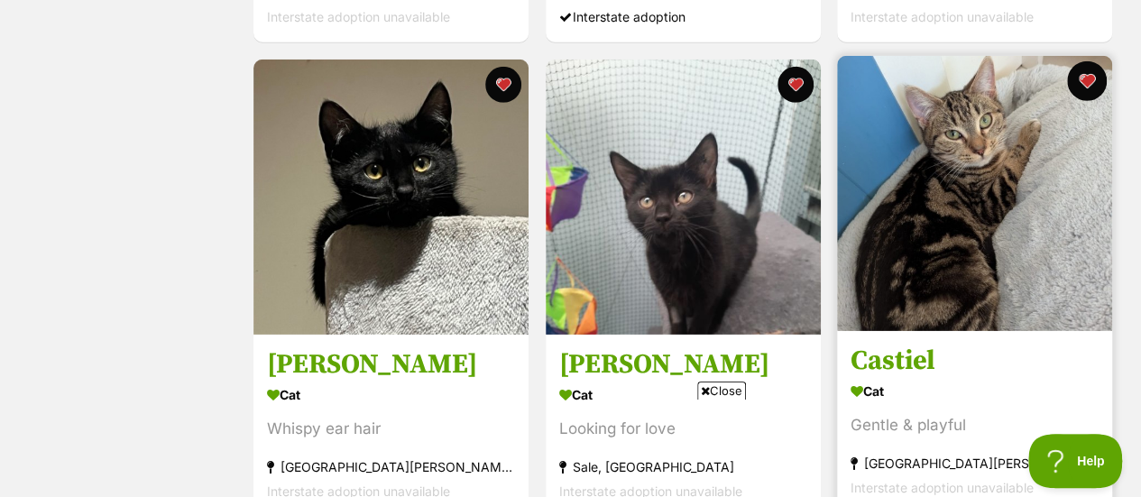
click at [1089, 88] on button "favourite" at bounding box center [1087, 81] width 40 height 40
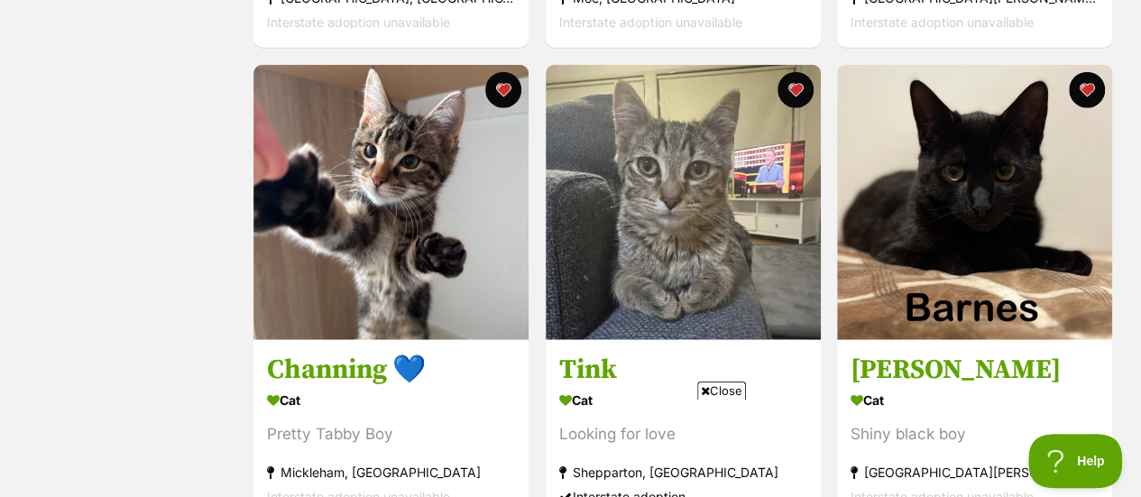
scroll to position [2192, 0]
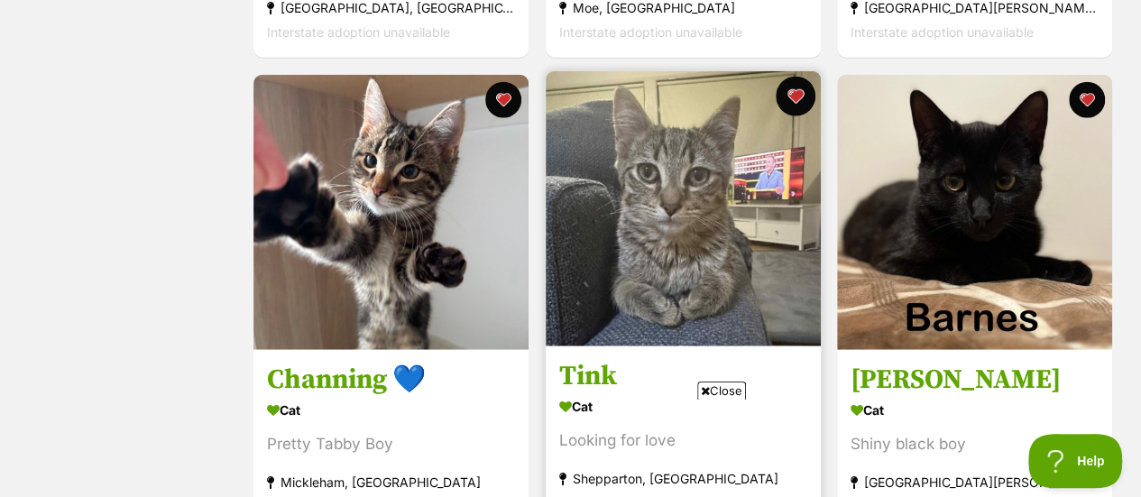
click at [786, 97] on button "favourite" at bounding box center [795, 97] width 40 height 40
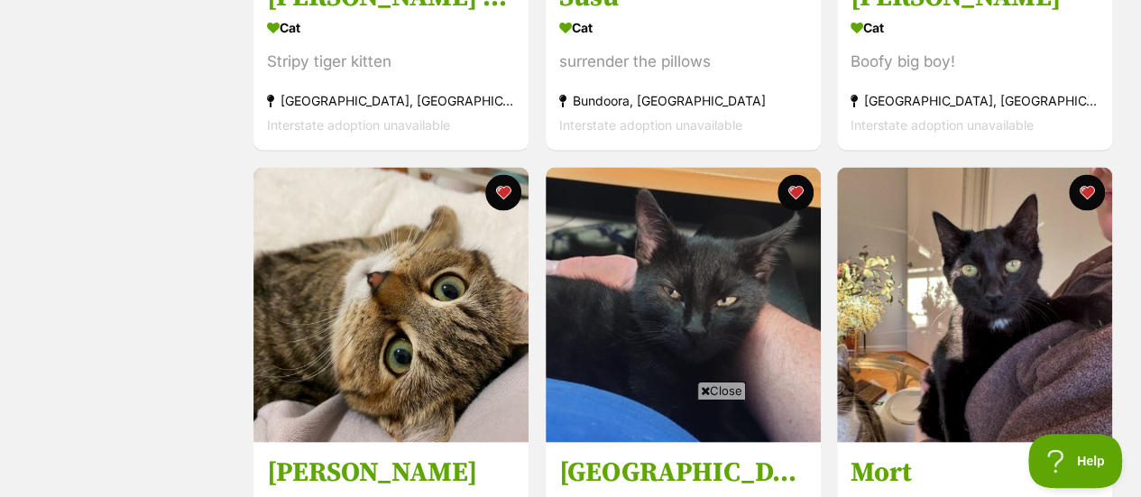
scroll to position [1624, 0]
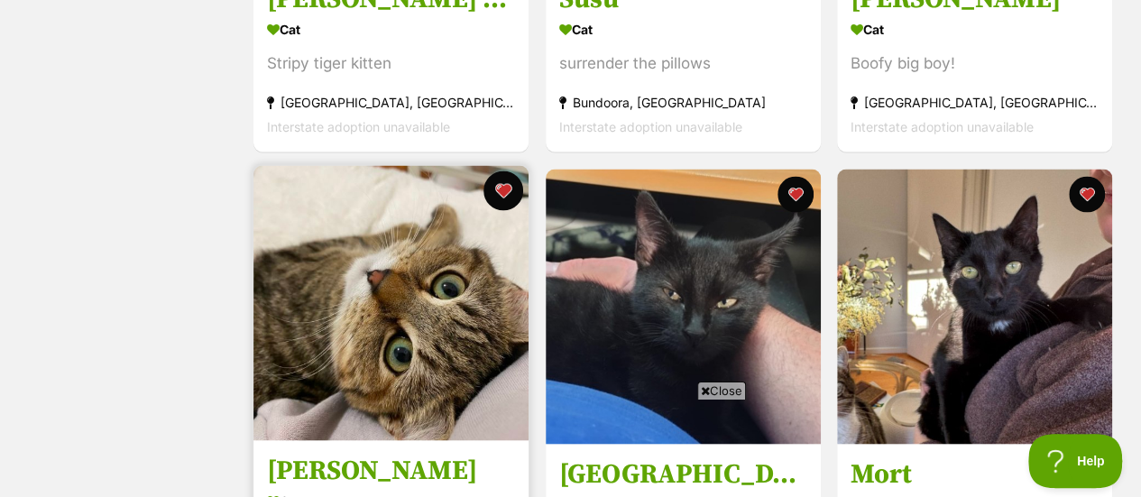
click at [502, 187] on button "favourite" at bounding box center [503, 190] width 40 height 40
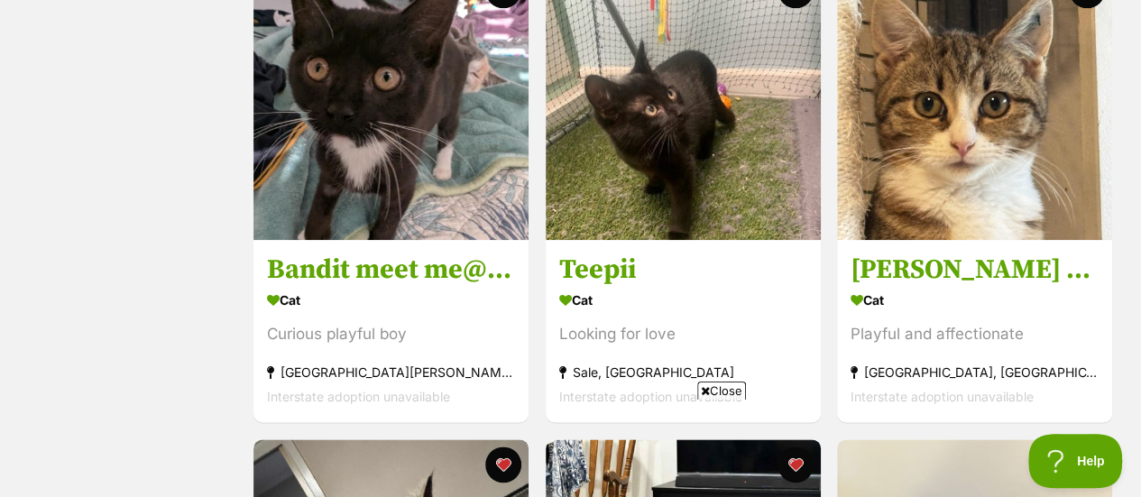
scroll to position [879, 0]
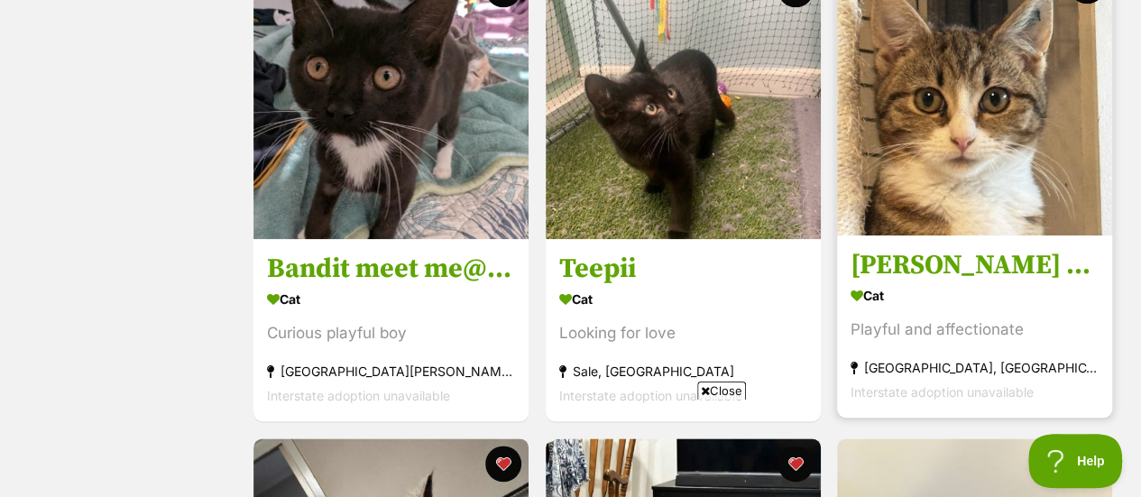
click at [921, 284] on div "Cat" at bounding box center [975, 295] width 248 height 26
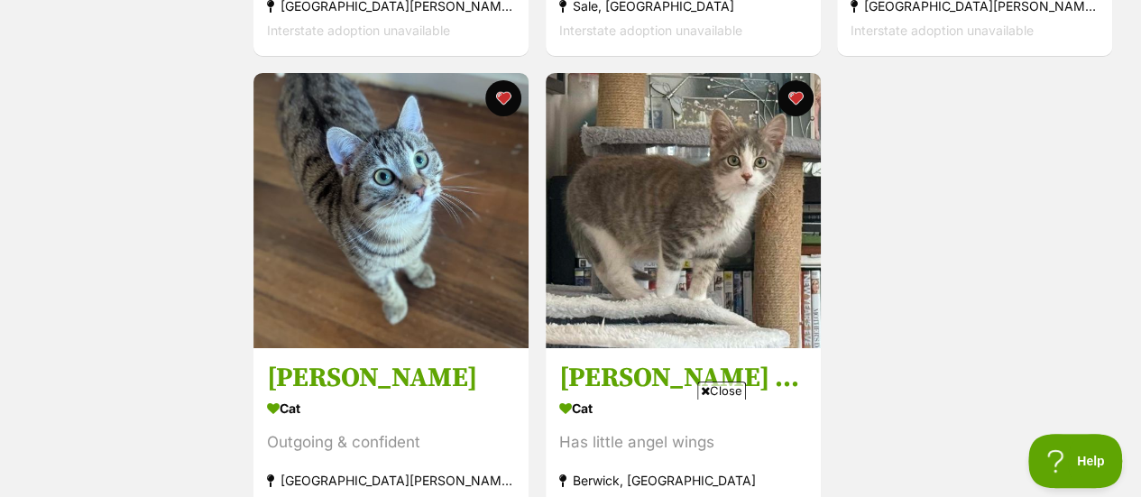
scroll to position [3142, 0]
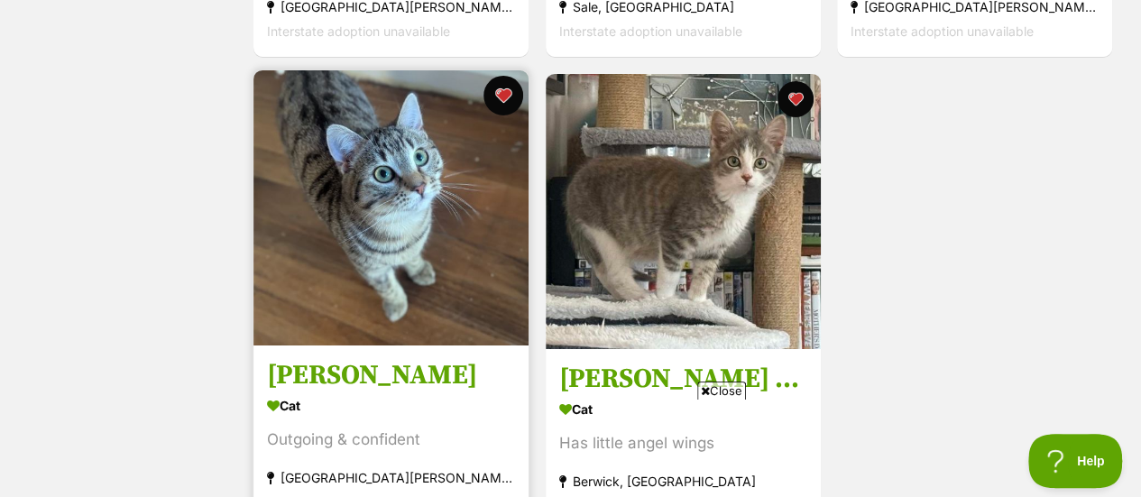
click at [498, 97] on button "favourite" at bounding box center [503, 96] width 40 height 40
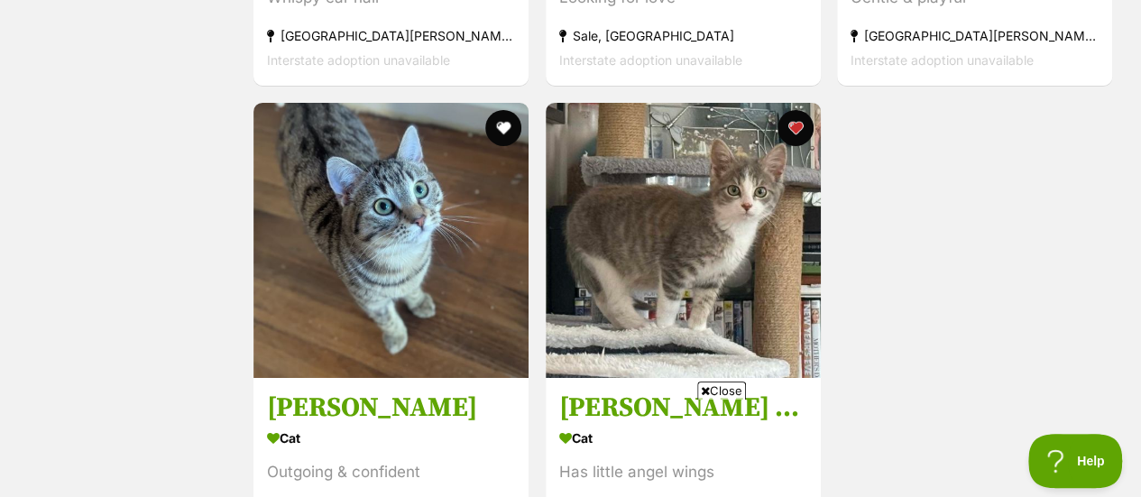
scroll to position [3134, 0]
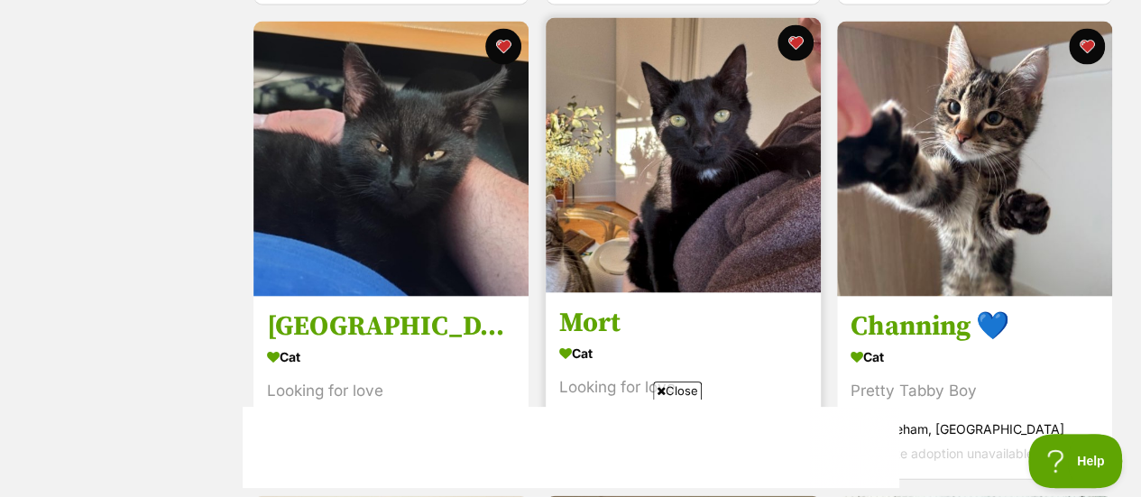
scroll to position [1772, 0]
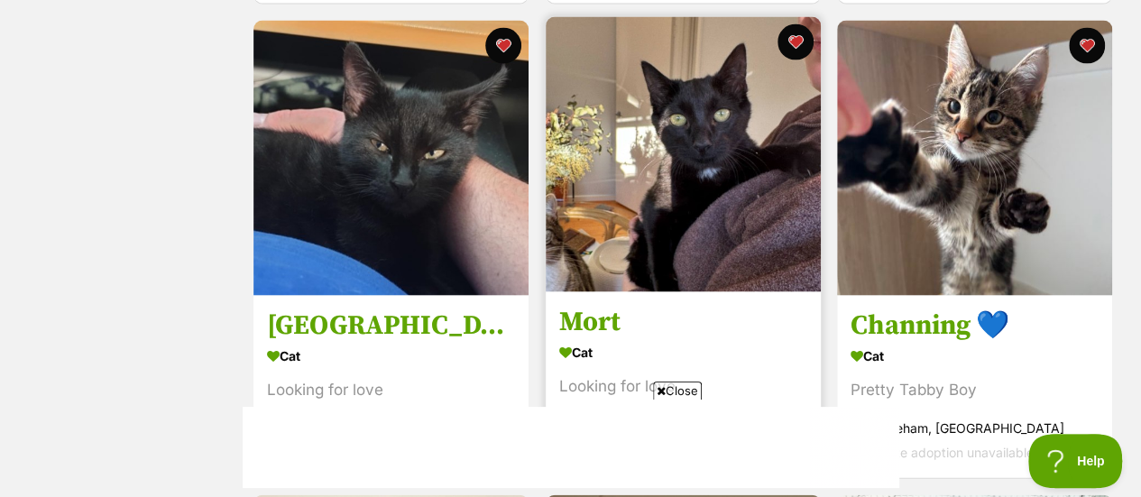
click at [694, 319] on h3 "Mort" at bounding box center [683, 322] width 248 height 34
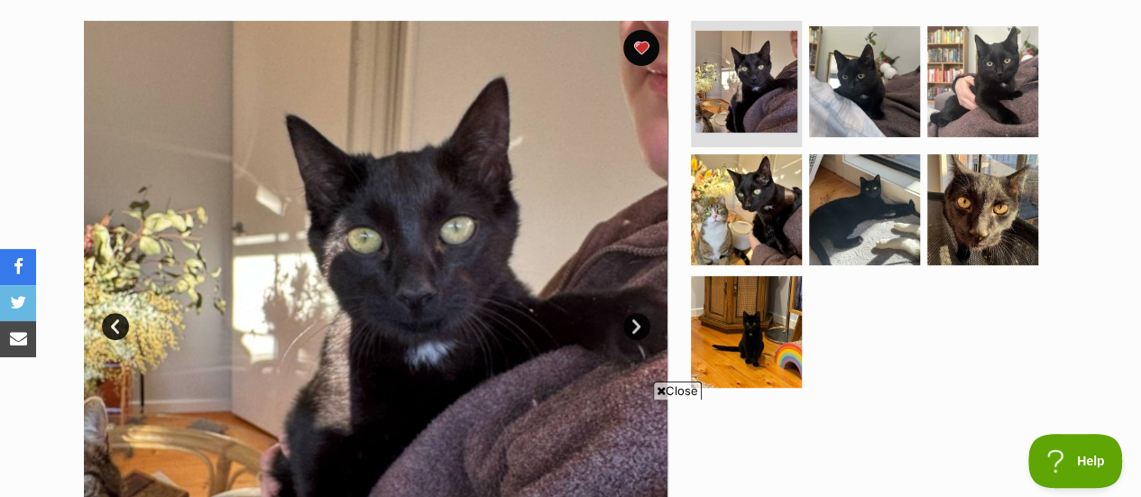
scroll to position [356, 0]
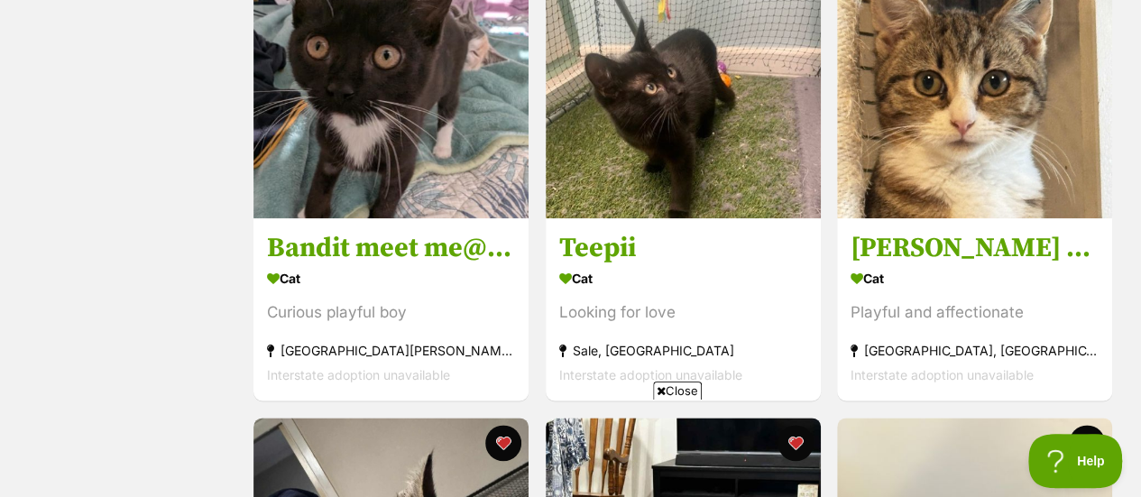
scroll to position [901, 0]
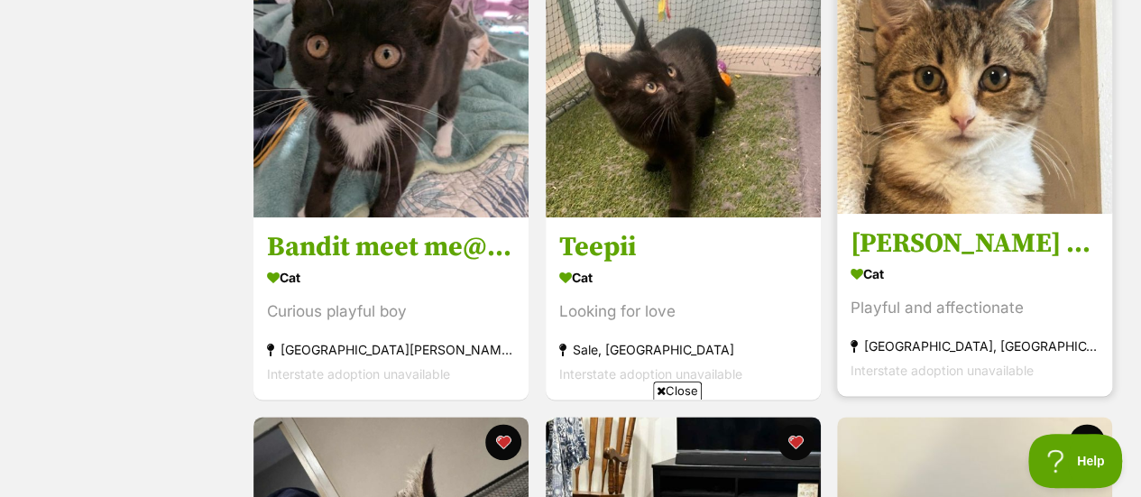
click at [1009, 124] on img at bounding box center [974, 76] width 275 height 275
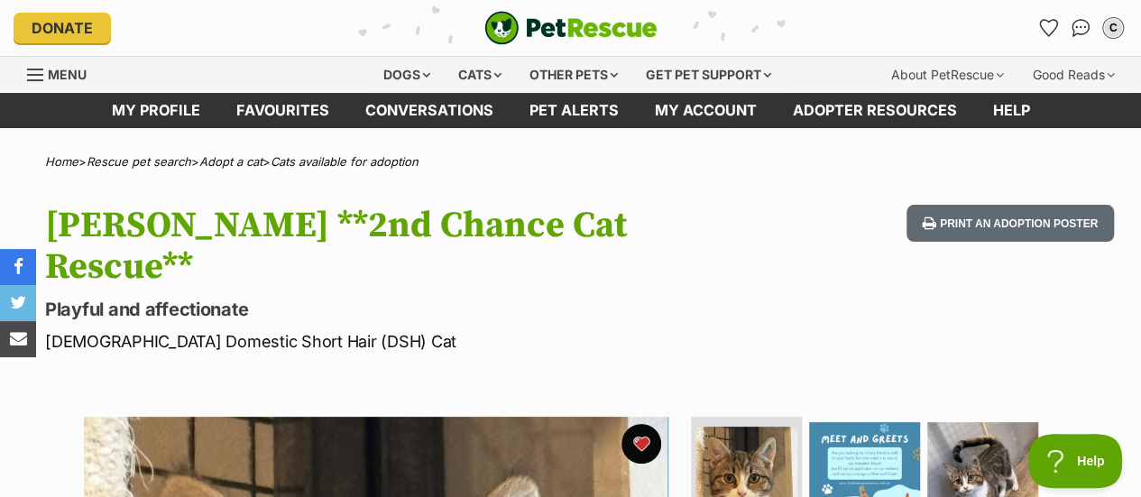
click at [640, 424] on button "favourite" at bounding box center [641, 444] width 40 height 40
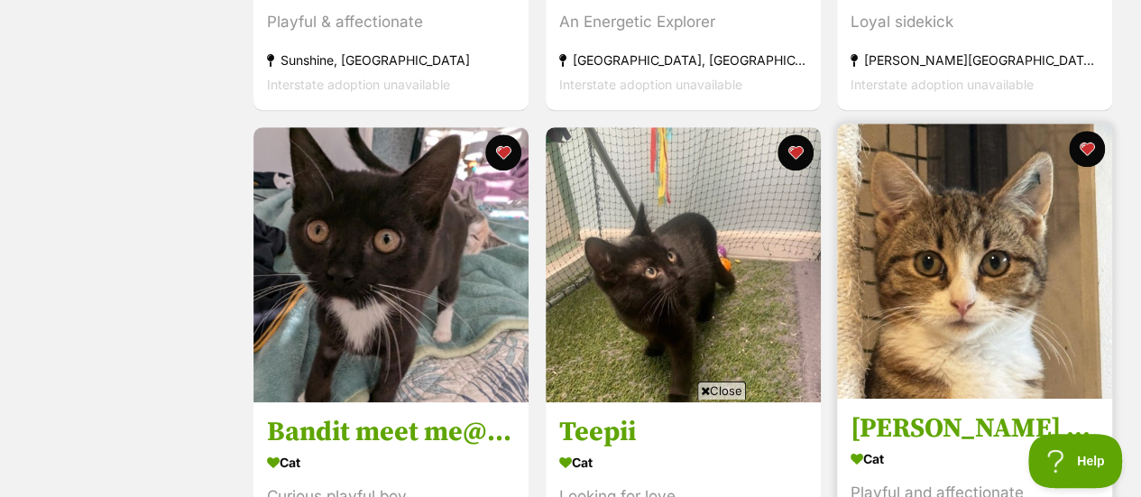
scroll to position [717, 0]
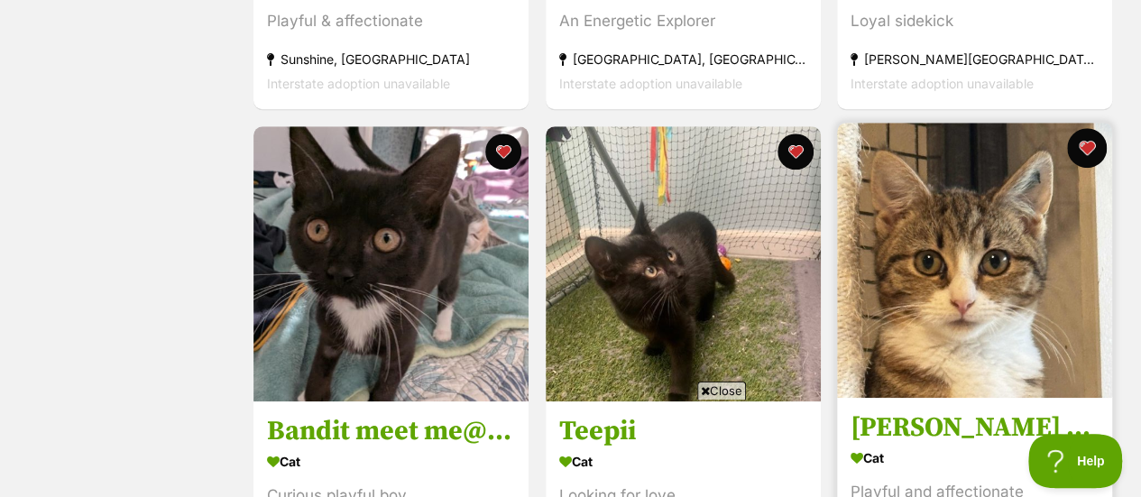
click at [1086, 149] on button "favourite" at bounding box center [1087, 148] width 40 height 40
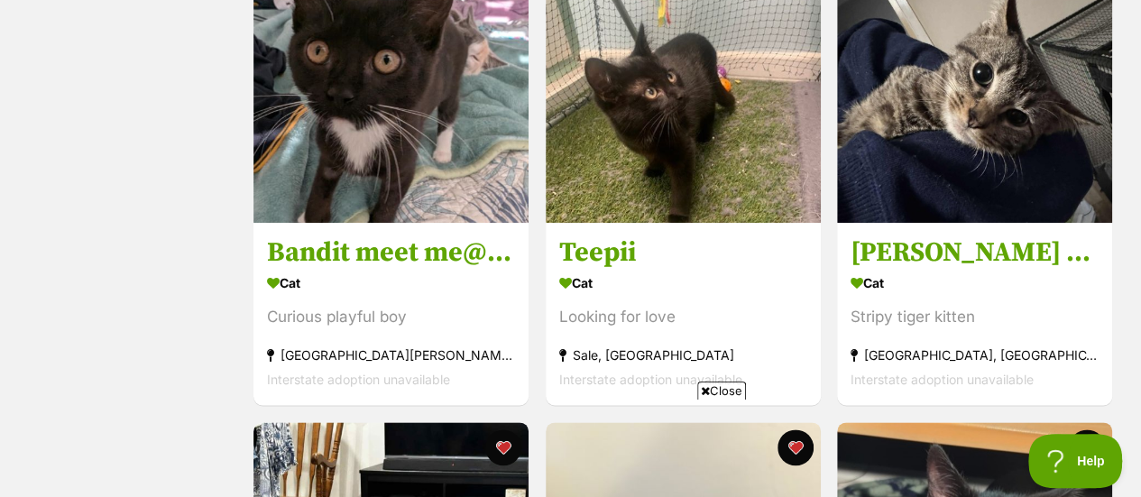
scroll to position [897, 0]
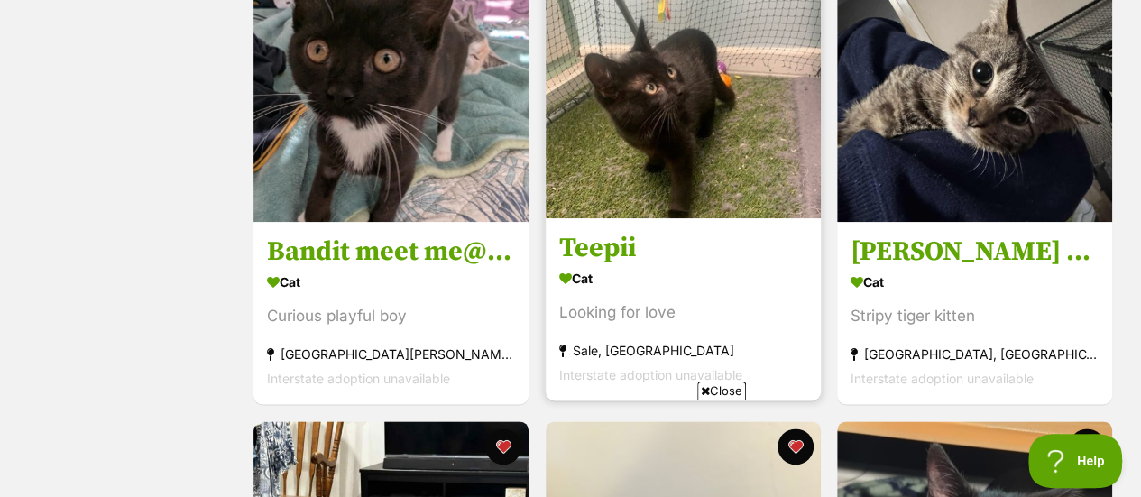
click at [671, 169] on img at bounding box center [683, 80] width 275 height 275
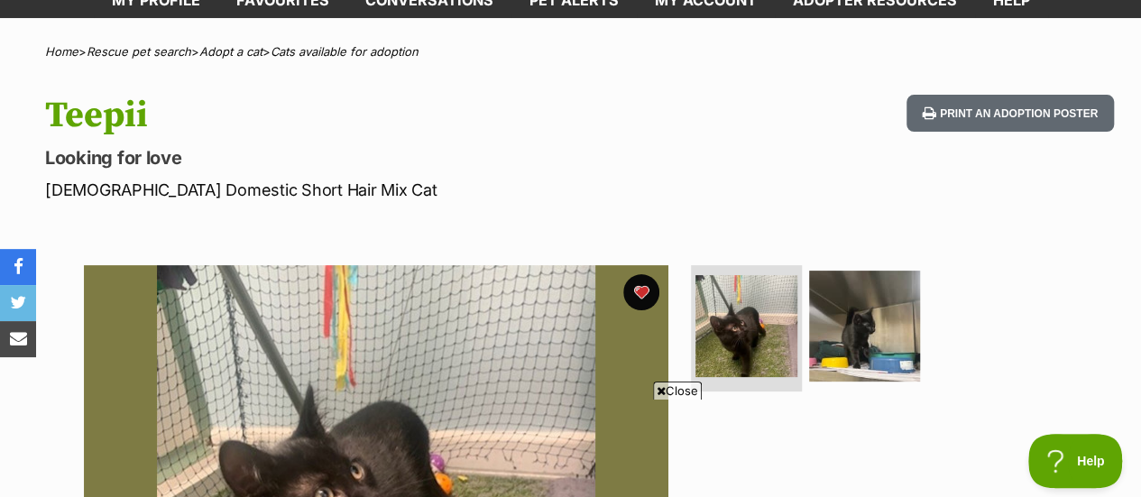
scroll to position [107, 0]
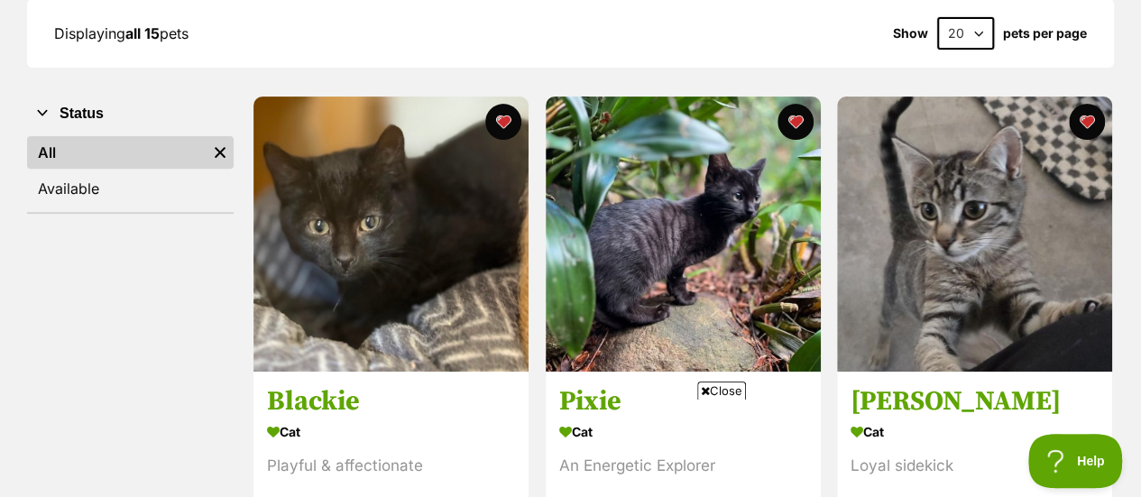
scroll to position [272, 0]
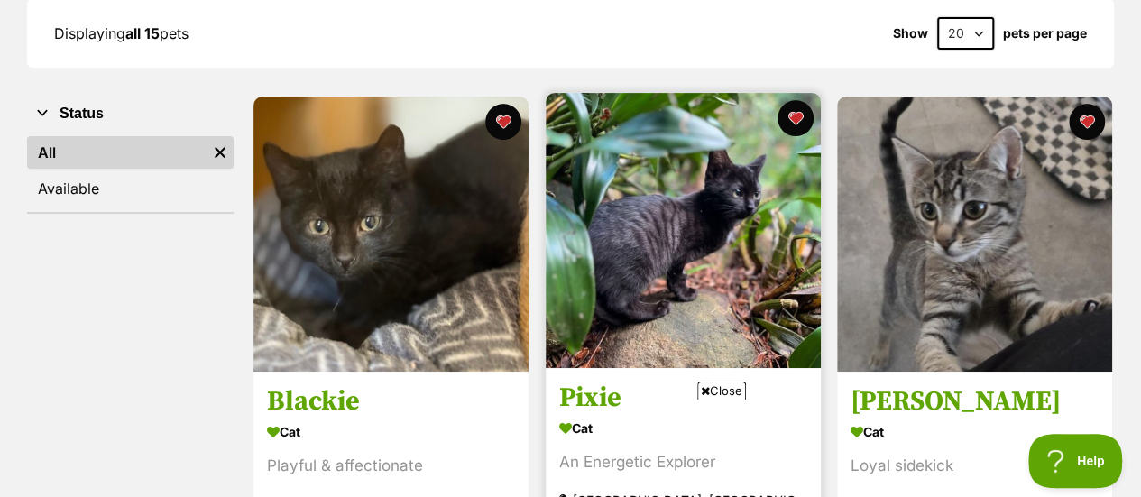
drag, startPoint x: 701, startPoint y: 241, endPoint x: 641, endPoint y: 326, distance: 103.6
click at [641, 326] on img at bounding box center [683, 230] width 275 height 275
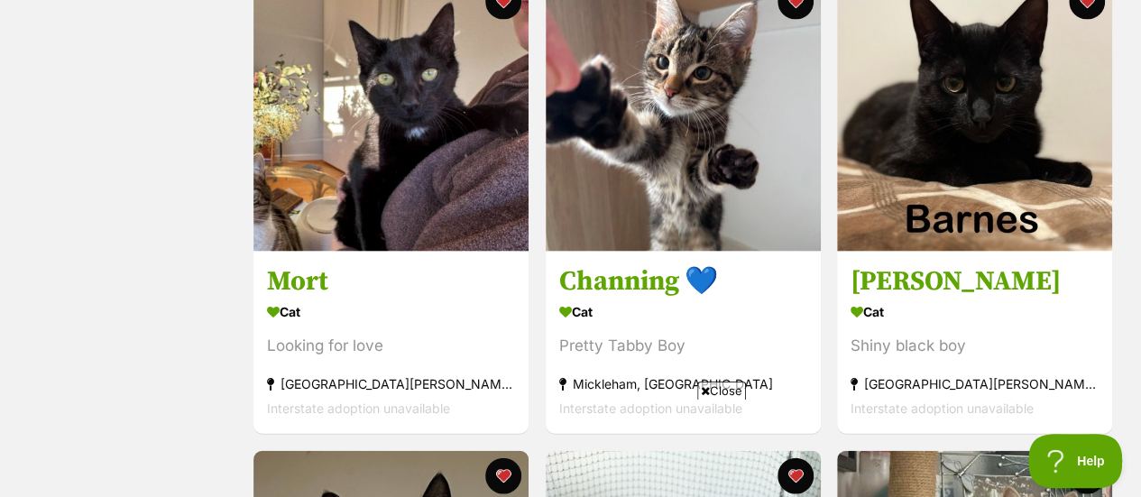
scroll to position [1817, 0]
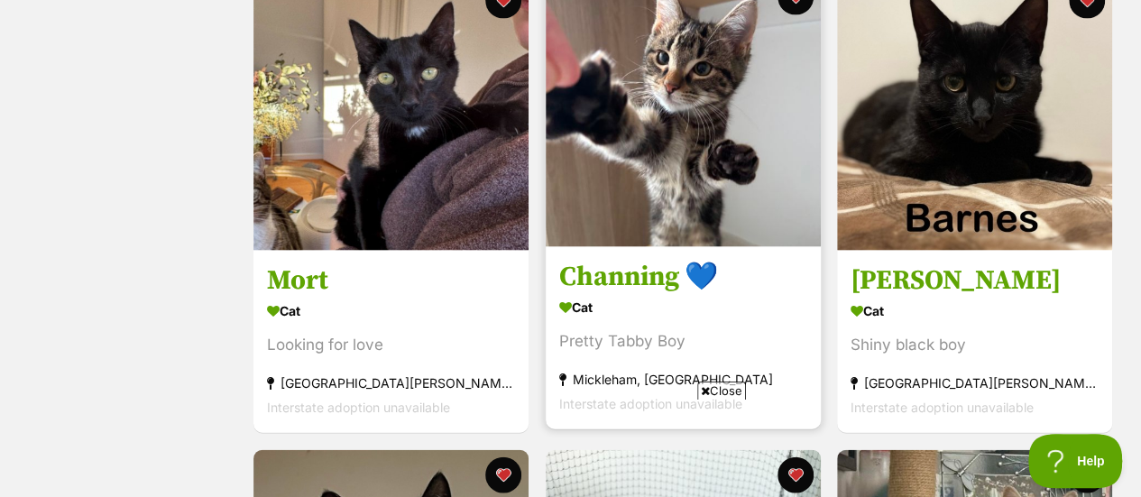
click at [662, 192] on img at bounding box center [683, 109] width 275 height 275
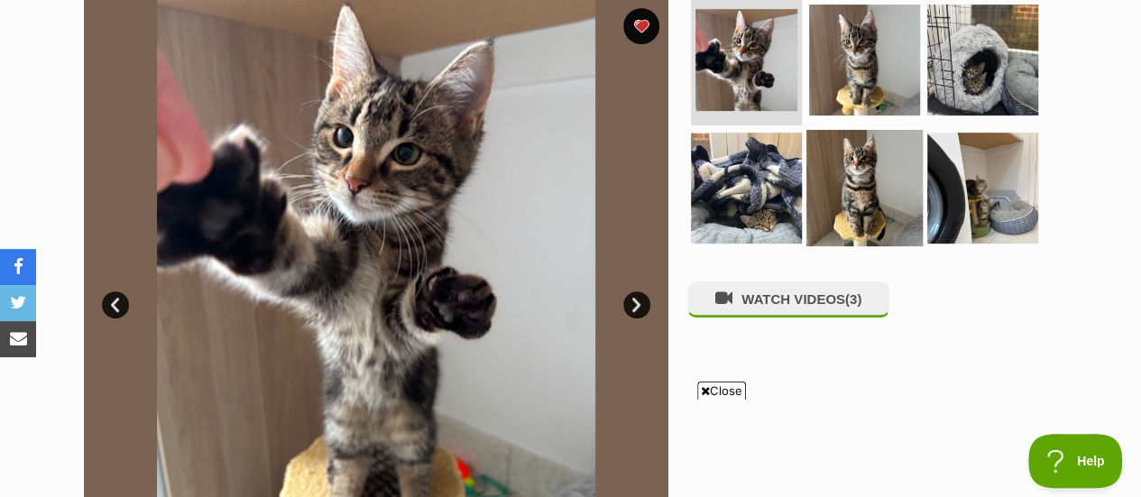
click at [870, 174] on img at bounding box center [864, 187] width 116 height 116
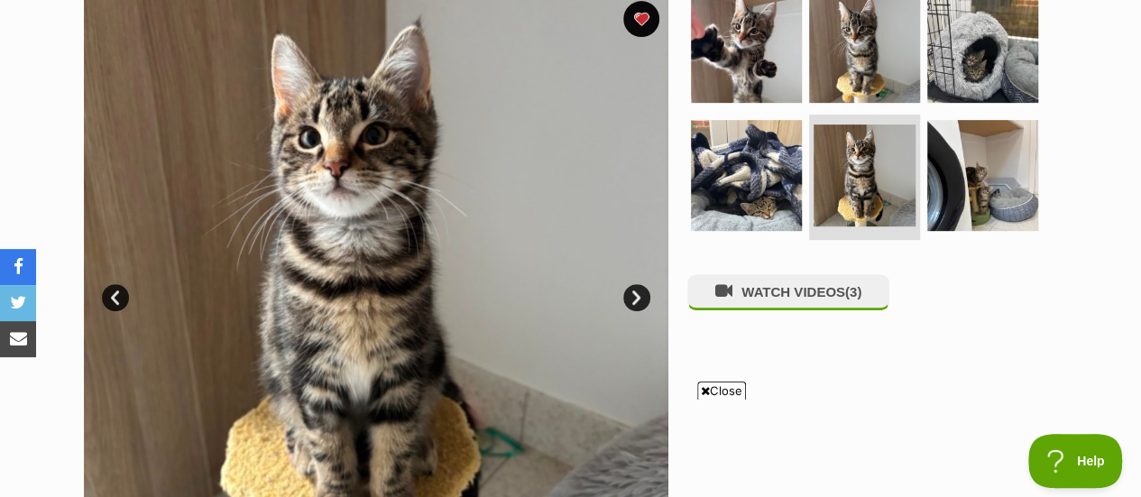
click at [633, 296] on link "Next" at bounding box center [636, 297] width 27 height 27
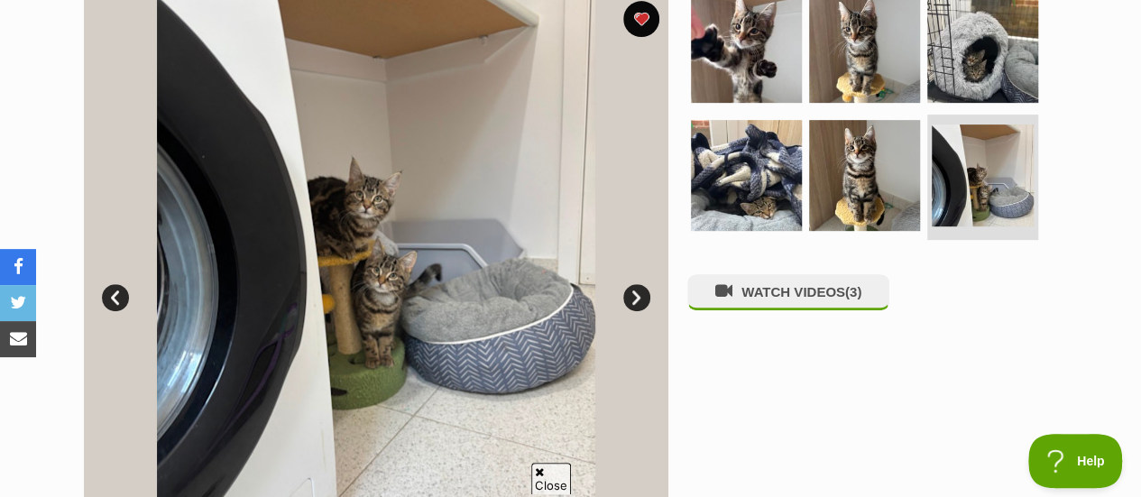
click at [633, 296] on link "Next" at bounding box center [636, 297] width 27 height 27
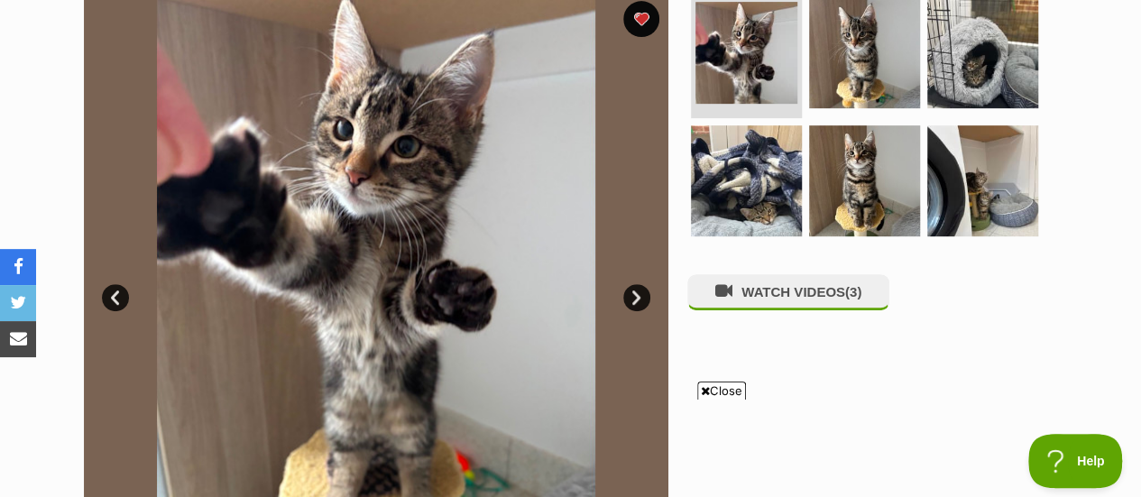
click at [633, 296] on link "Next" at bounding box center [636, 297] width 27 height 27
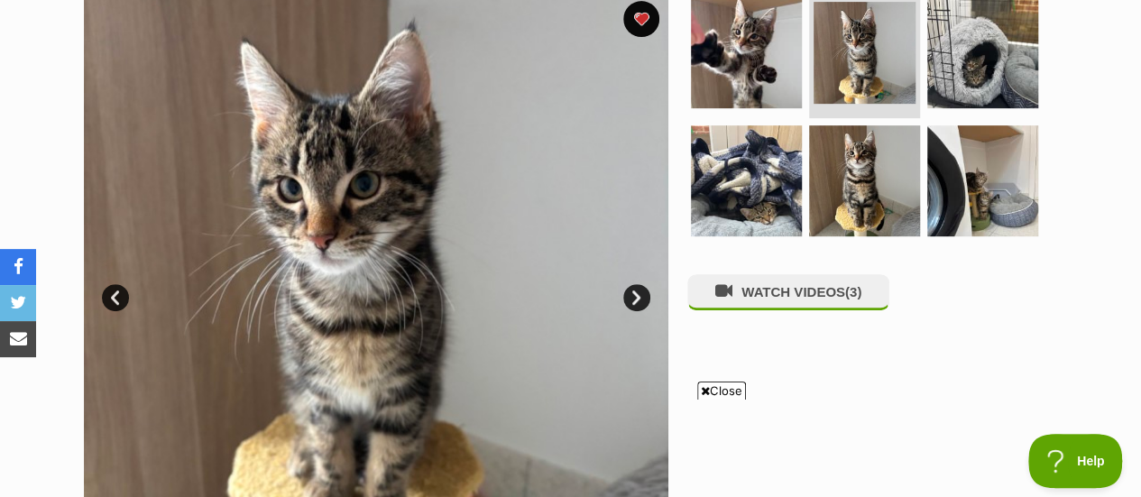
click at [633, 296] on link "Next" at bounding box center [636, 297] width 27 height 27
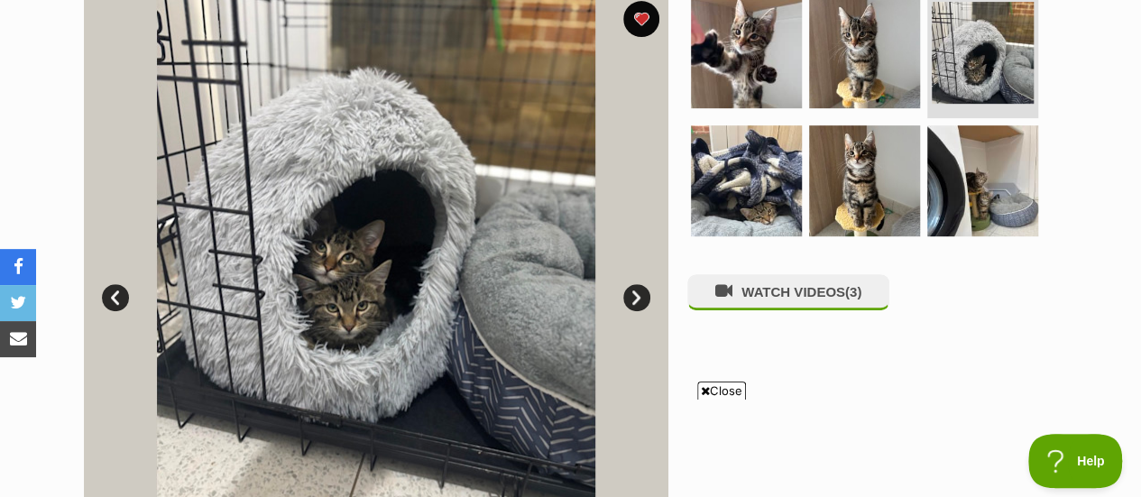
click at [633, 296] on link "Next" at bounding box center [636, 297] width 27 height 27
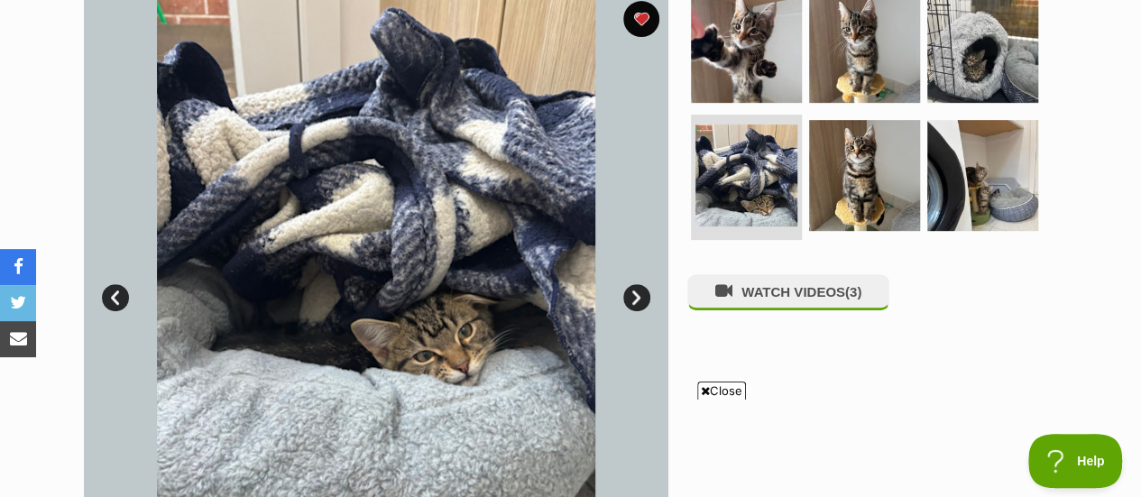
click at [633, 296] on link "Next" at bounding box center [636, 297] width 27 height 27
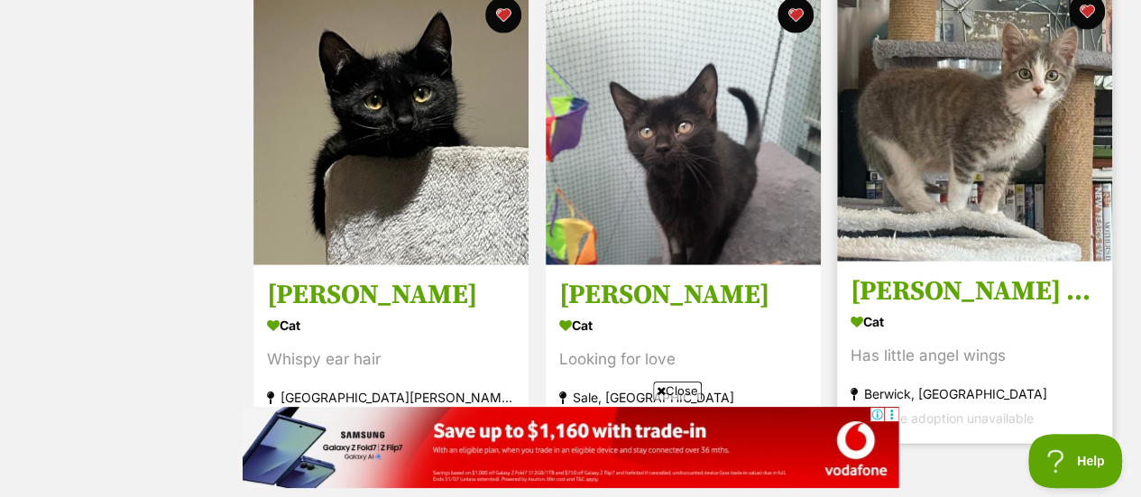
click at [971, 216] on img at bounding box center [974, 123] width 275 height 275
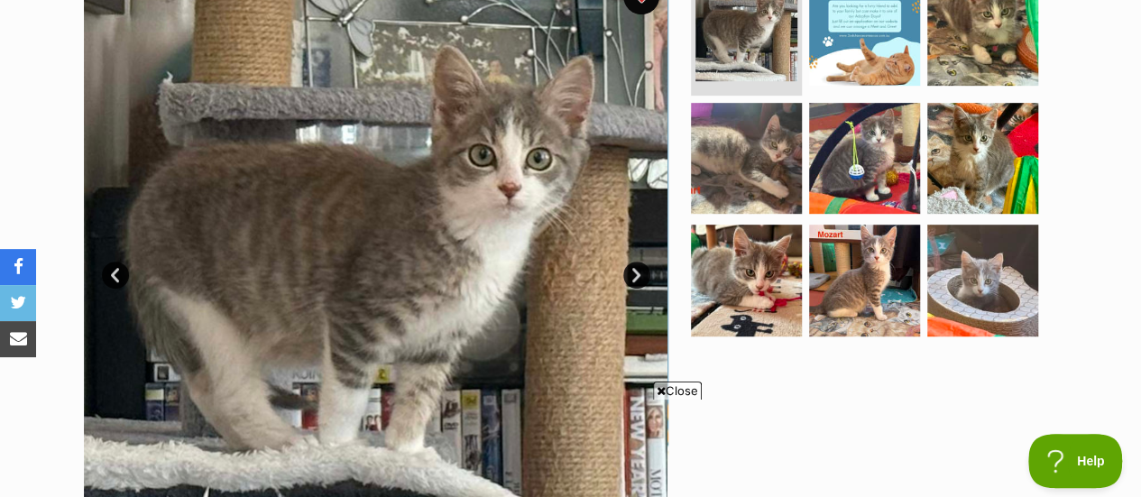
click at [635, 262] on link "Next" at bounding box center [636, 275] width 27 height 27
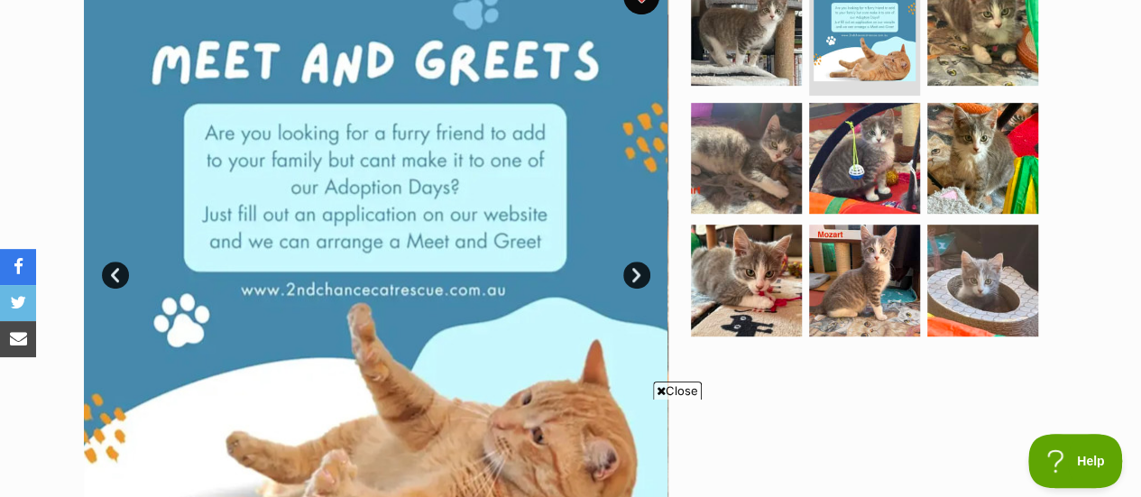
click at [635, 262] on link "Next" at bounding box center [636, 275] width 27 height 27
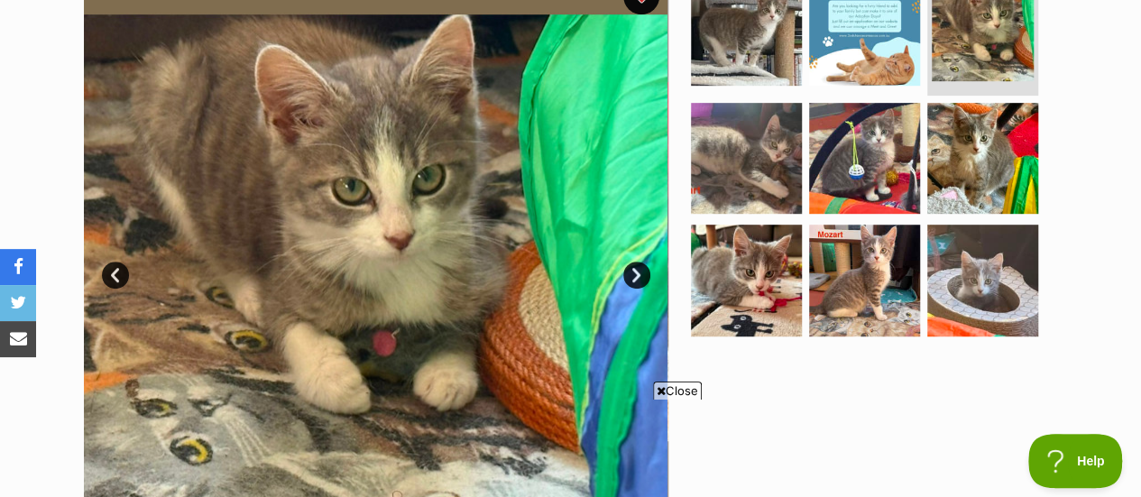
click at [635, 262] on link "Next" at bounding box center [636, 275] width 27 height 27
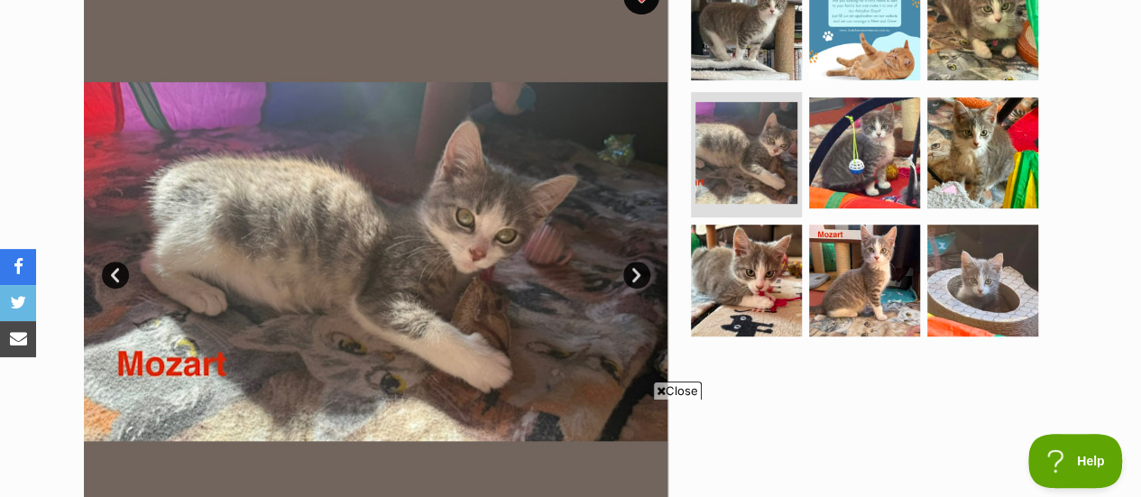
click at [635, 262] on link "Next" at bounding box center [636, 275] width 27 height 27
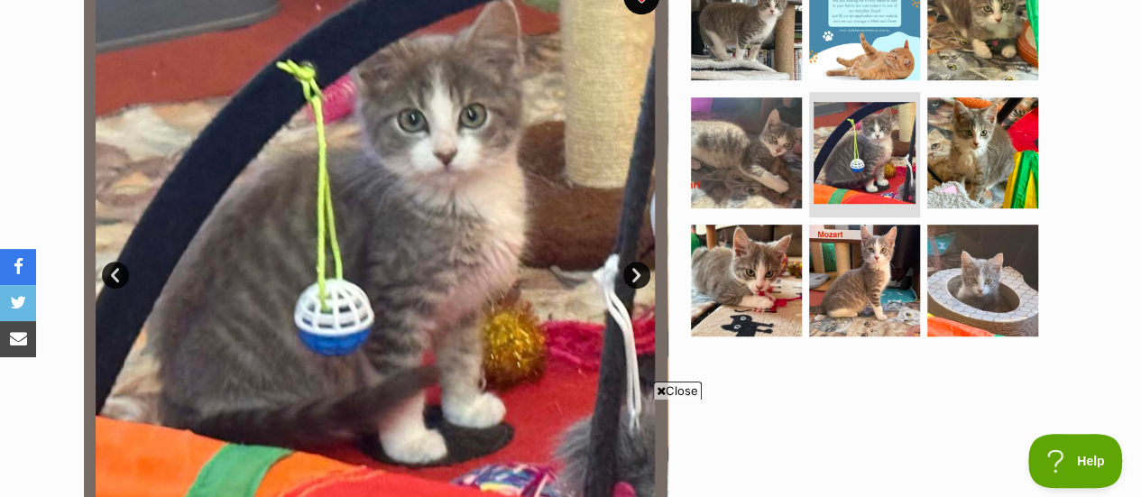
click at [635, 262] on link "Next" at bounding box center [636, 275] width 27 height 27
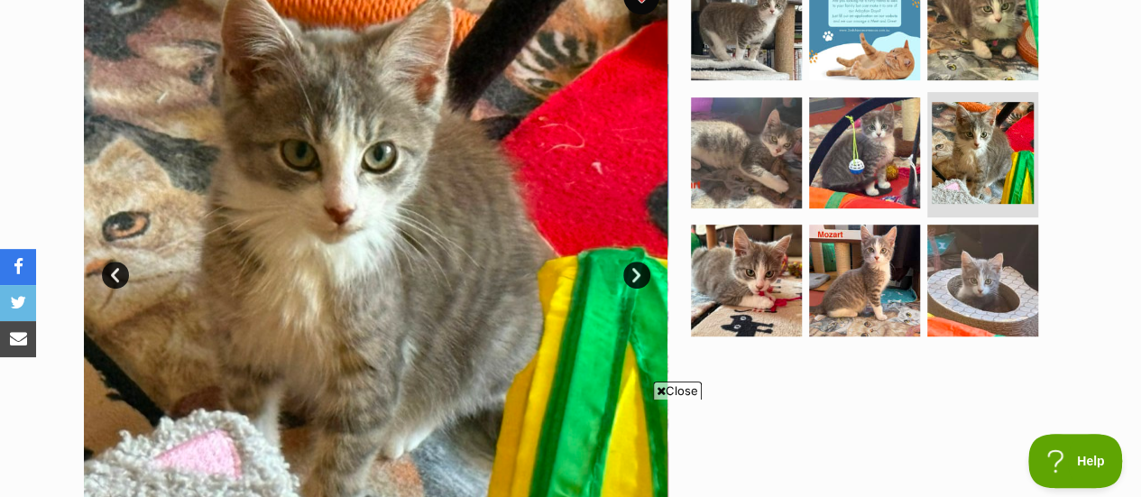
click at [635, 262] on link "Next" at bounding box center [636, 275] width 27 height 27
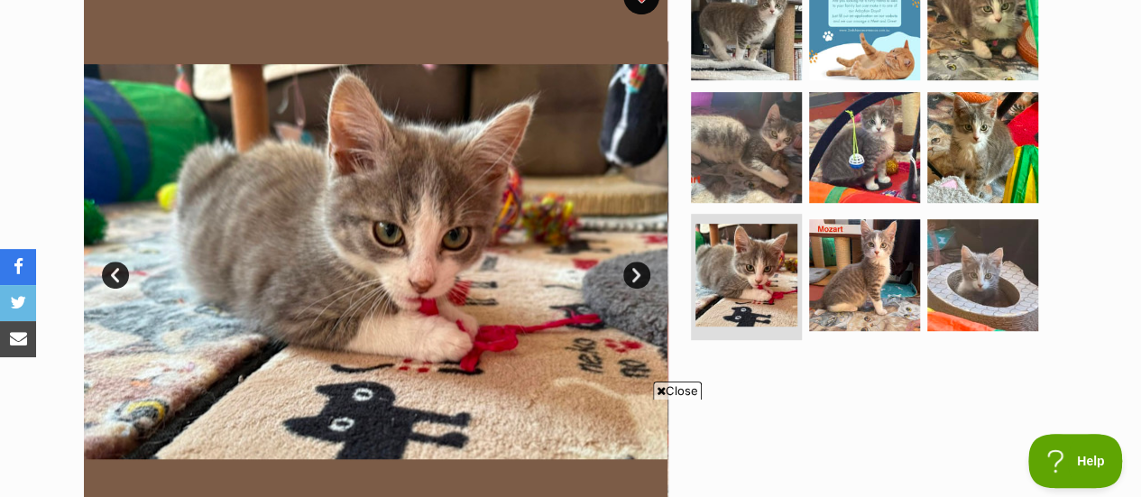
click at [635, 262] on link "Next" at bounding box center [636, 275] width 27 height 27
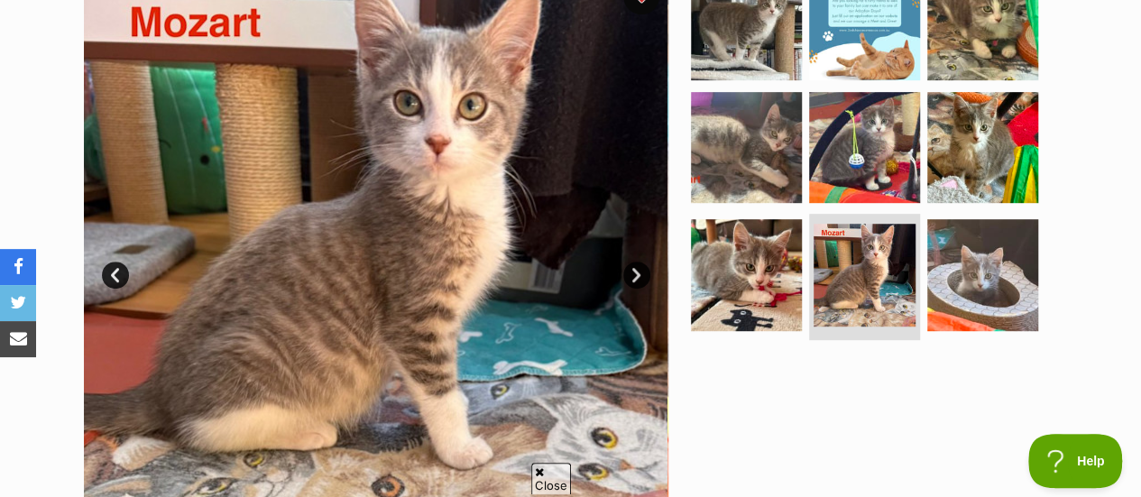
click at [635, 262] on link "Next" at bounding box center [636, 275] width 27 height 27
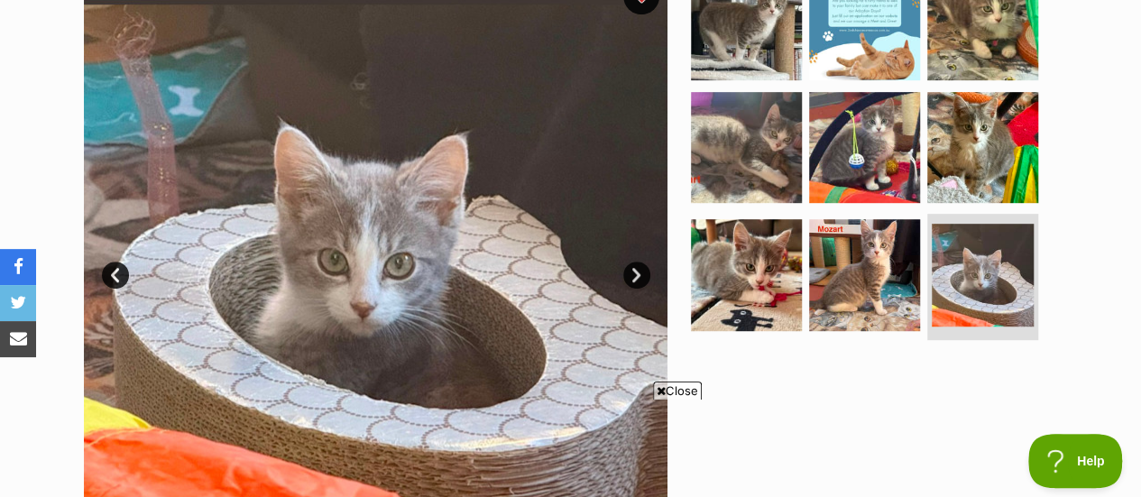
click at [635, 262] on link "Next" at bounding box center [636, 275] width 27 height 27
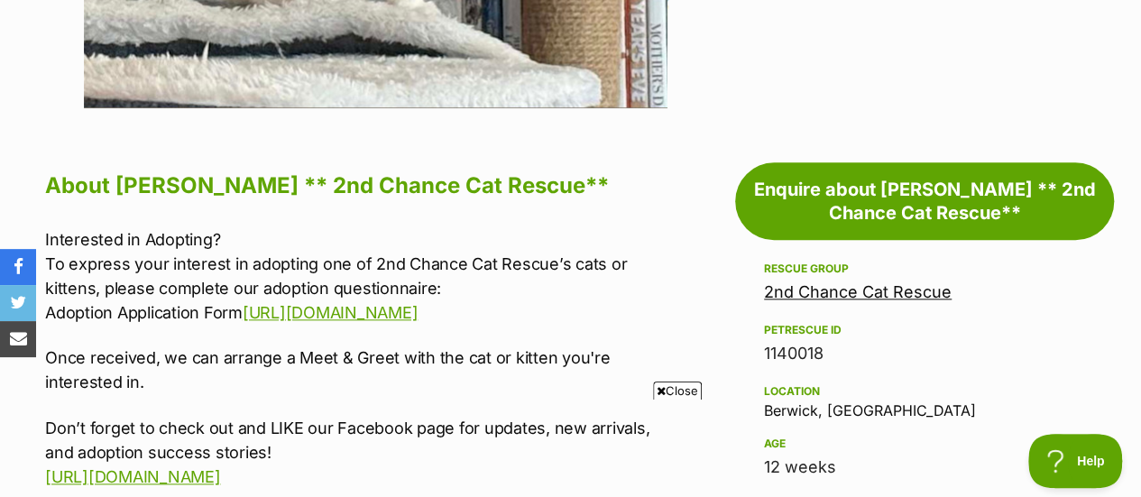
scroll to position [870, 0]
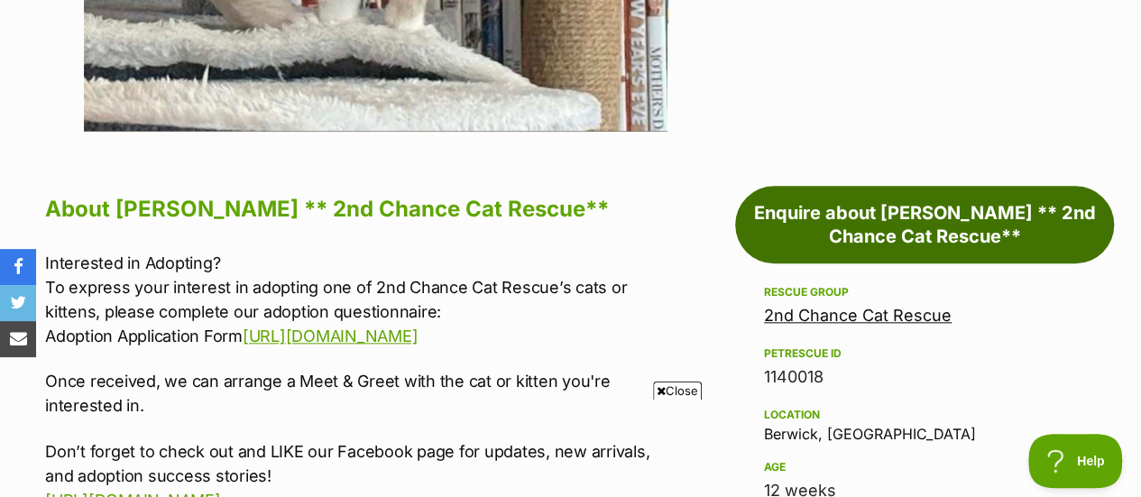
click at [827, 189] on link "Enquire about Mozart ** 2nd Chance Cat Rescue**" at bounding box center [924, 225] width 379 height 78
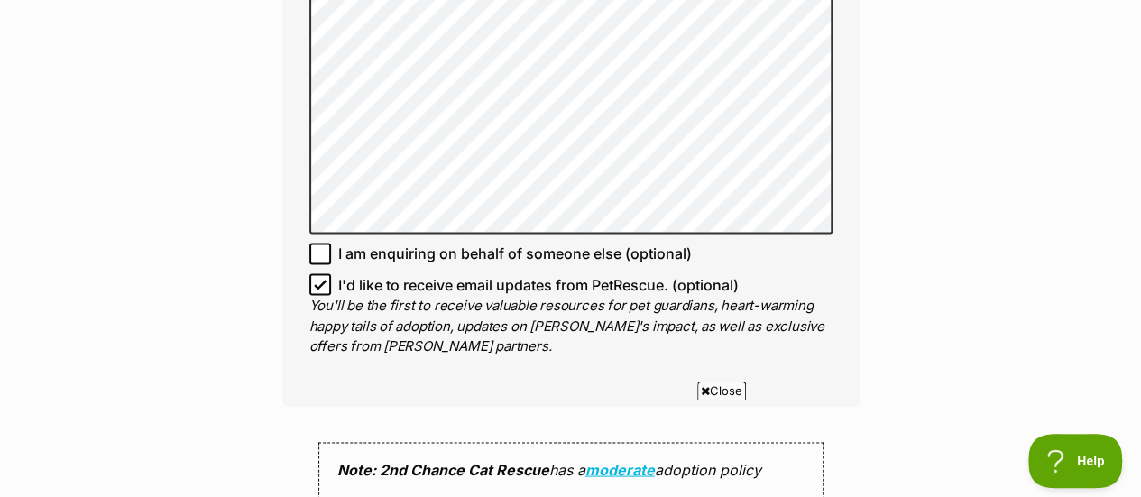
scroll to position [1431, 0]
click at [318, 277] on icon at bounding box center [320, 283] width 13 height 13
click at [318, 272] on input "I'd like to receive email updates from PetRescue. (optional)" at bounding box center [320, 283] width 22 height 22
checkbox input "false"
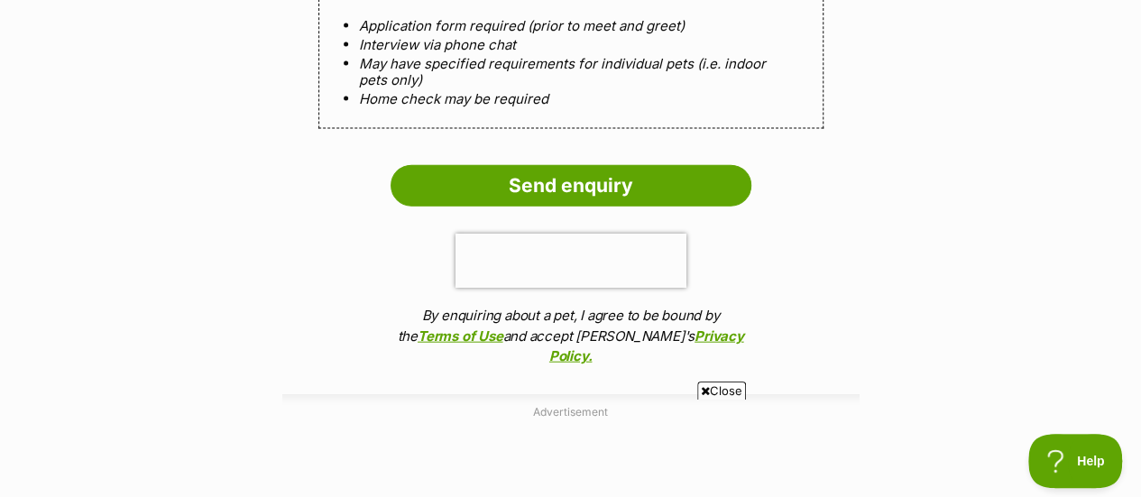
scroll to position [1961, 0]
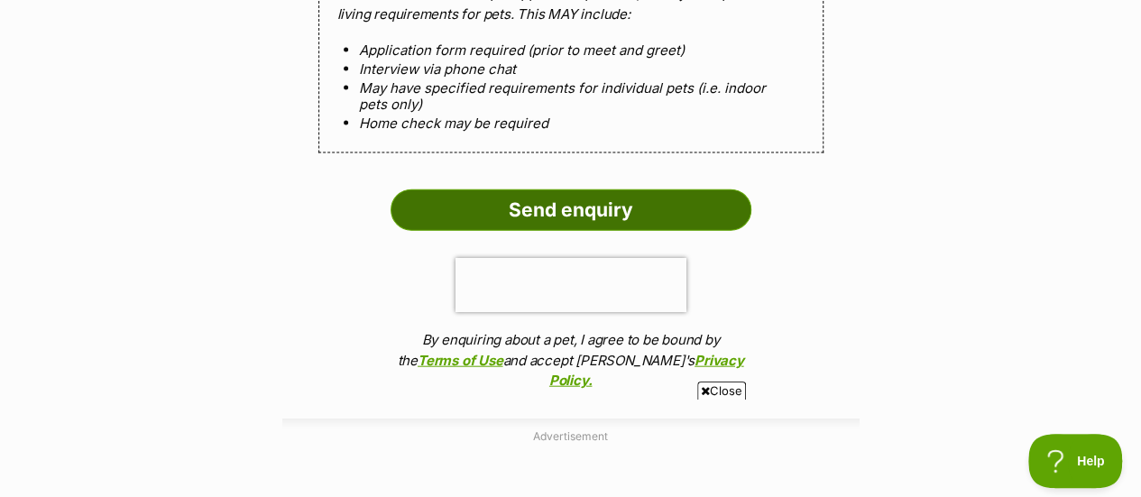
click at [520, 189] on input "Send enquiry" at bounding box center [571, 209] width 361 height 41
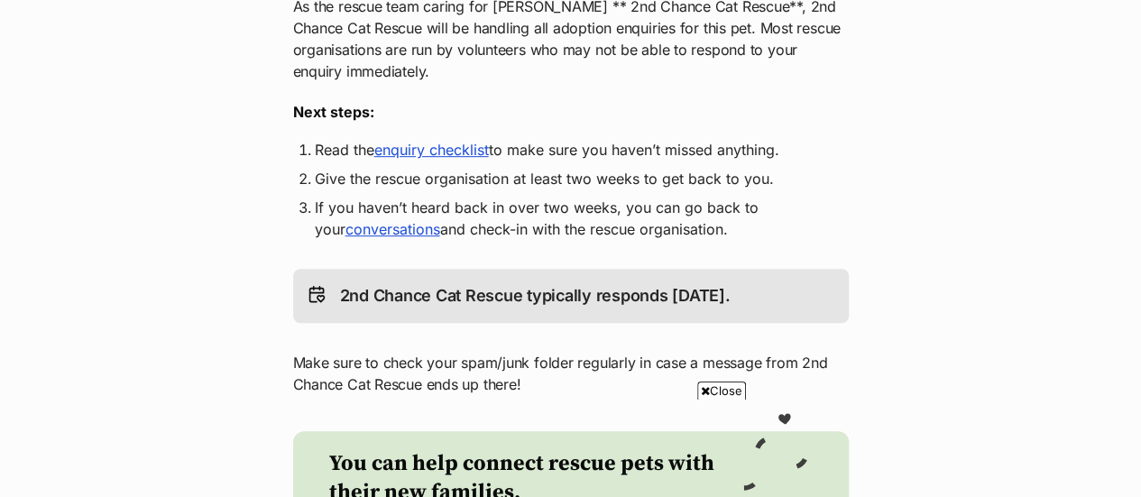
scroll to position [435, 0]
click at [465, 150] on link "enquiry checklist" at bounding box center [431, 149] width 115 height 18
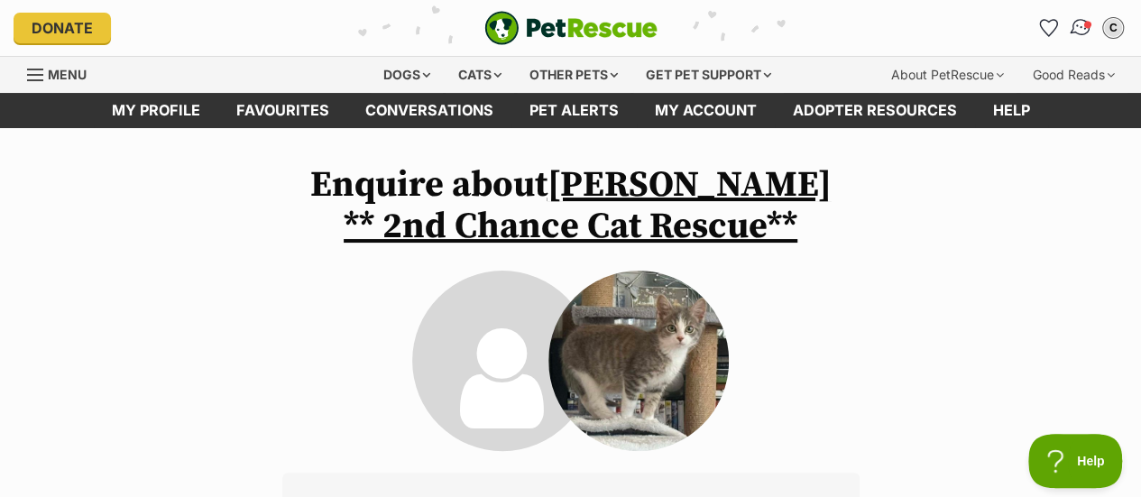
click at [1075, 26] on img "Conversations" at bounding box center [1081, 27] width 24 height 23
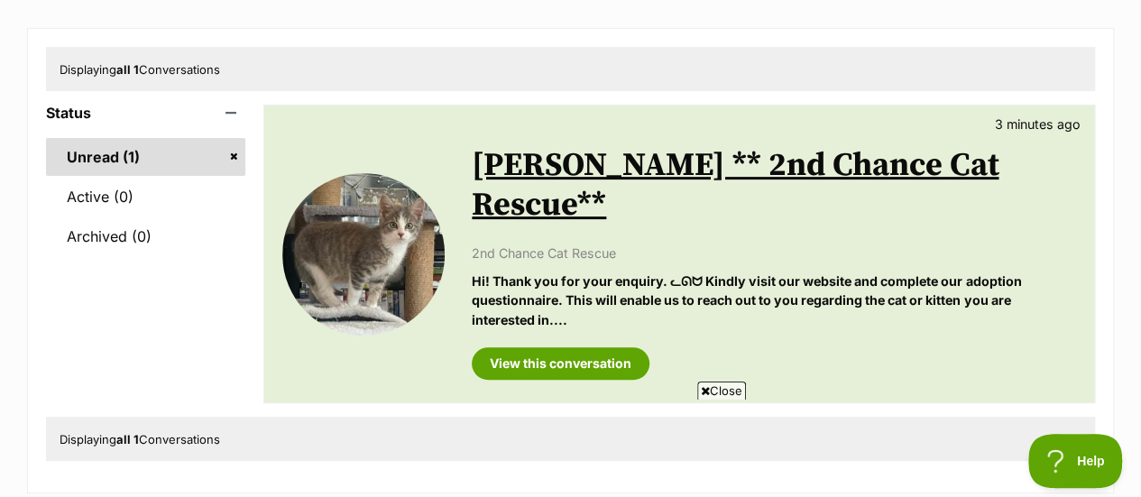
scroll to position [209, 0]
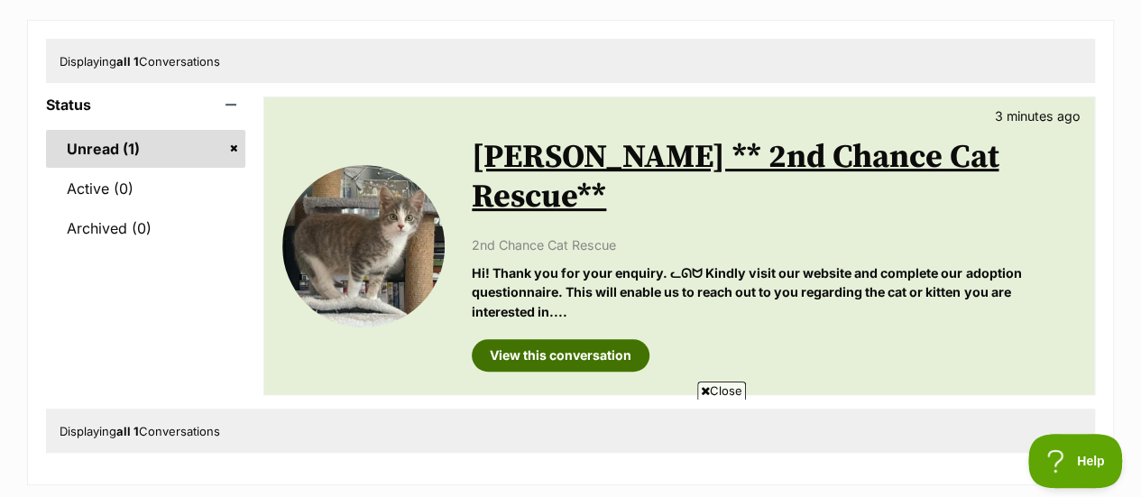
drag, startPoint x: 529, startPoint y: 321, endPoint x: 508, endPoint y: 313, distance: 22.3
click at [508, 339] on link "View this conversation" at bounding box center [561, 355] width 178 height 32
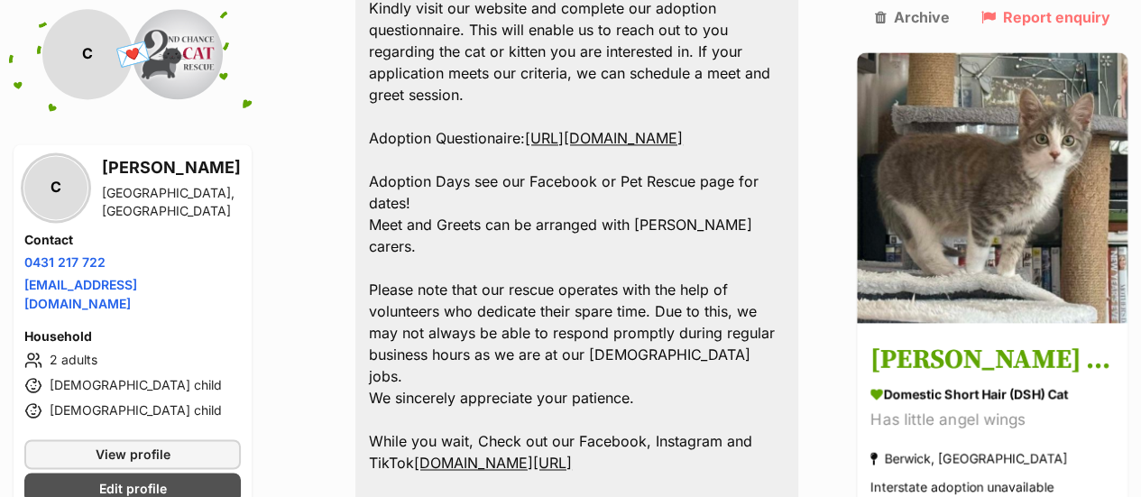
scroll to position [1243, 0]
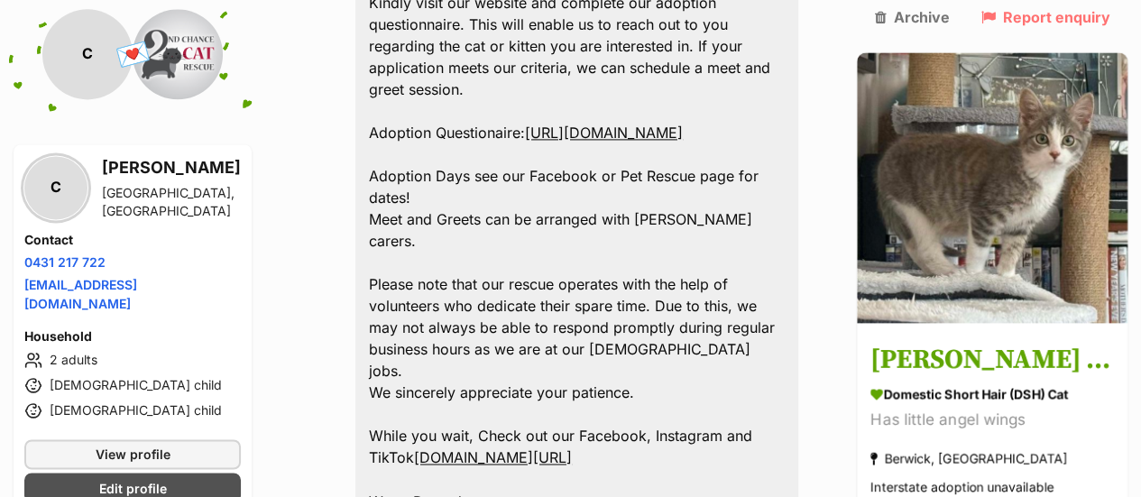
drag, startPoint x: 437, startPoint y: 101, endPoint x: 419, endPoint y: 105, distance: 18.4
click at [525, 124] on link "[URL][DOMAIN_NAME]" at bounding box center [604, 133] width 158 height 18
